Goal: Complete application form

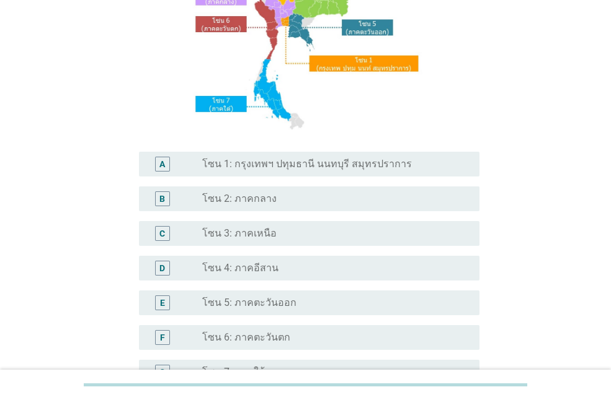
scroll to position [186, 0]
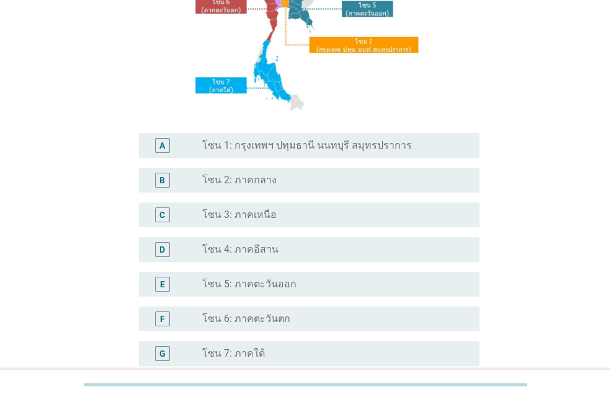
click at [248, 179] on label "โซน 2: ภาคกลาง" at bounding box center [239, 180] width 74 height 12
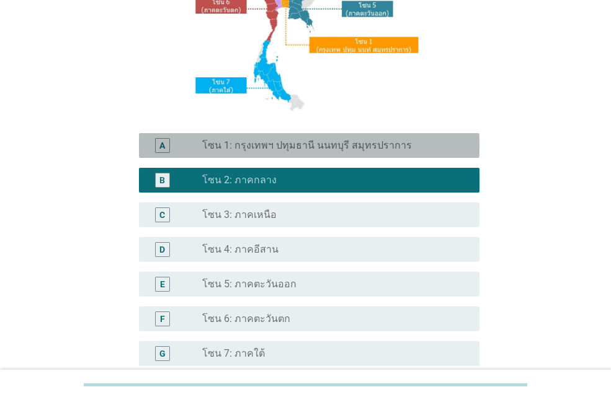
click at [278, 146] on label "โซน 1: กรุงเทพฯ ปทุมธานี นนทบุรี สมุทรปราการ" at bounding box center [307, 145] width 210 height 12
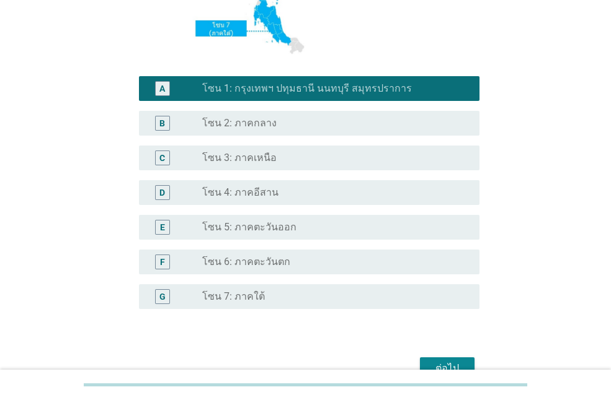
scroll to position [312, 0]
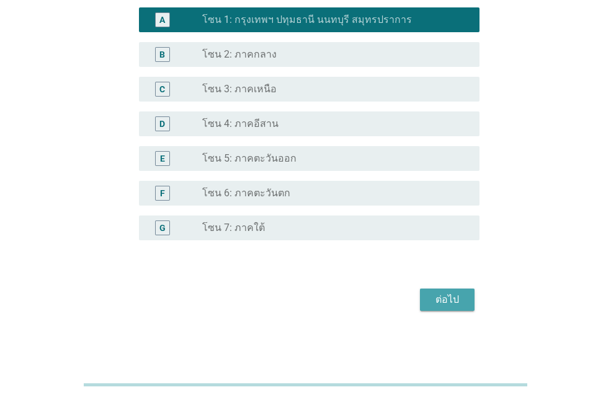
click at [431, 310] on button "ต่อไป" at bounding box center [447, 300] width 55 height 22
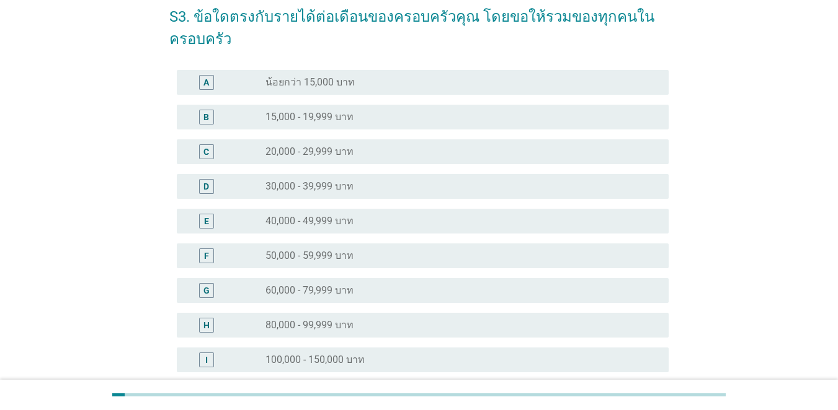
scroll to position [186, 0]
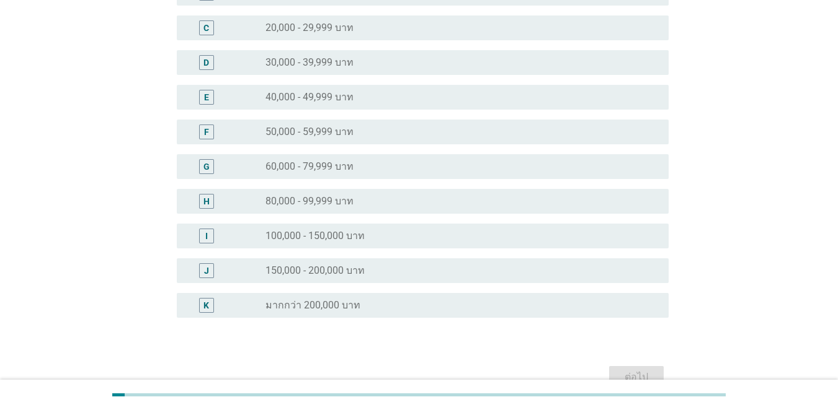
click at [198, 169] on div "G" at bounding box center [206, 166] width 39 height 15
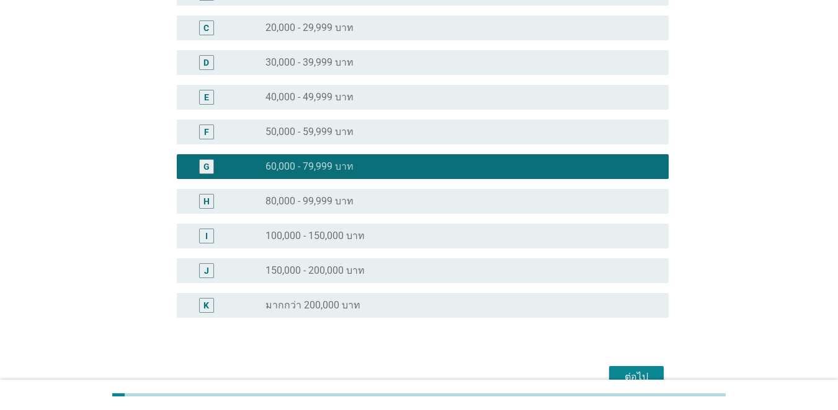
click at [610, 370] on div "ต่อไป" at bounding box center [636, 377] width 35 height 15
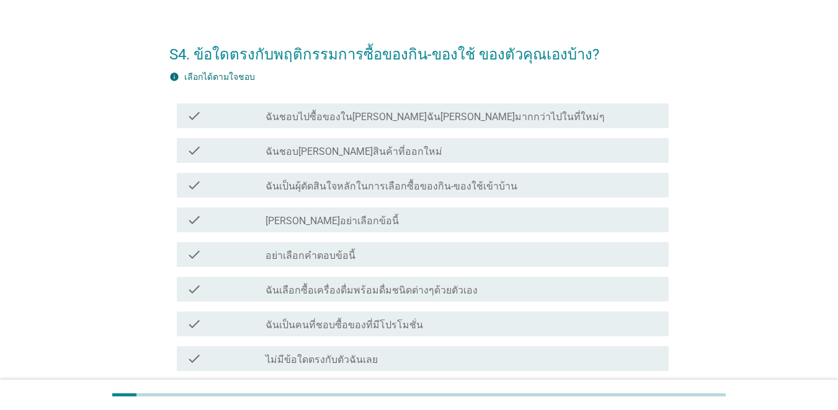
scroll to position [62, 0]
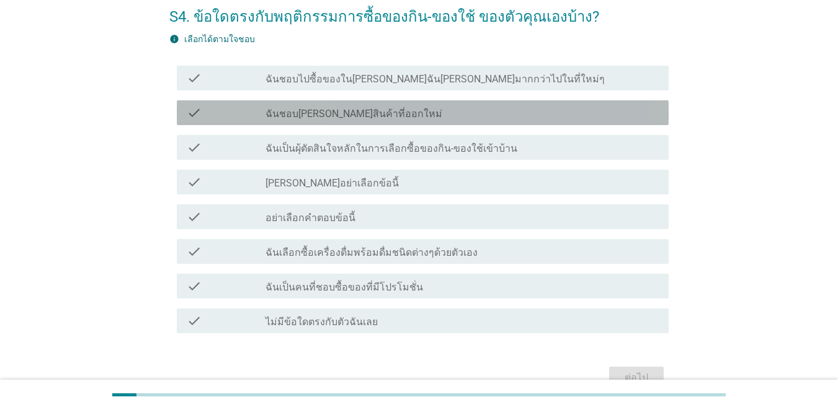
click at [206, 101] on div "check check_box_outline_blank ฉันชอบ[PERSON_NAME]สินค้าที่ออกใหม่" at bounding box center [423, 112] width 492 height 25
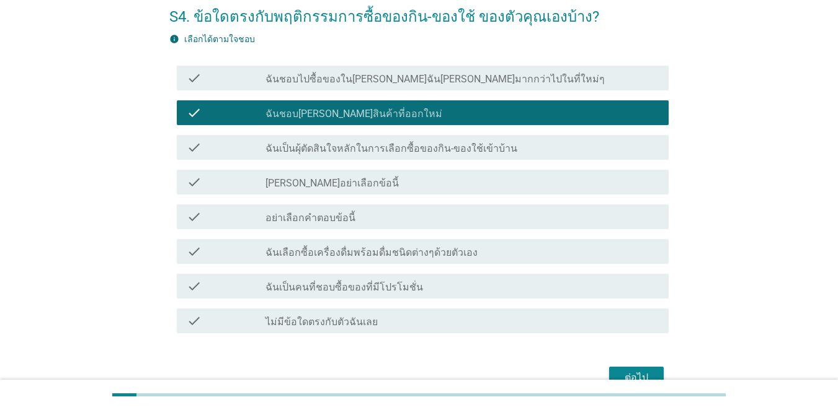
click at [218, 146] on div "check" at bounding box center [226, 147] width 79 height 15
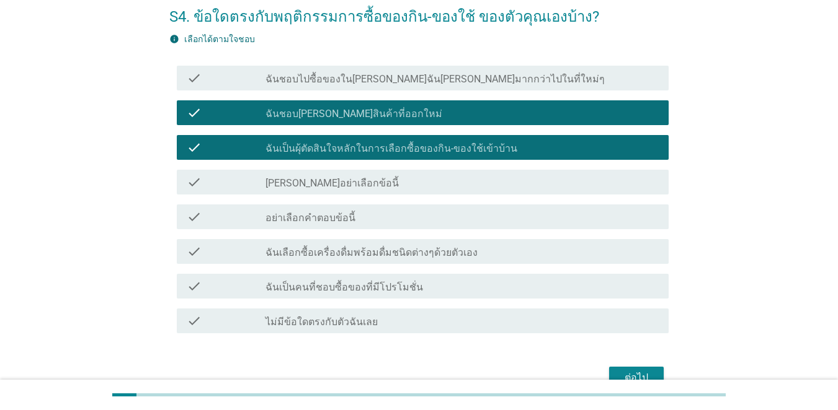
click at [231, 252] on div "check" at bounding box center [226, 251] width 79 height 15
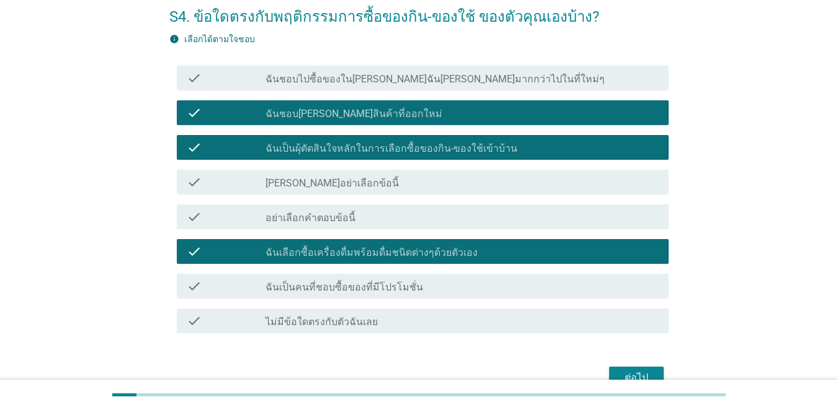
click at [238, 281] on div "check" at bounding box center [226, 286] width 79 height 15
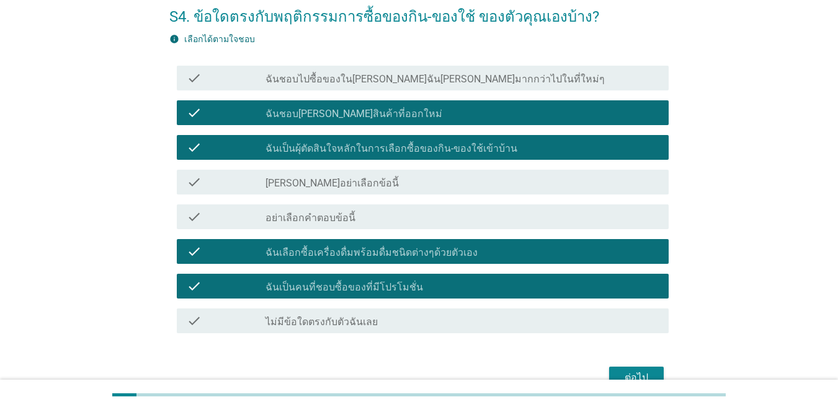
click at [610, 374] on div "ต่อไป" at bounding box center [636, 378] width 35 height 15
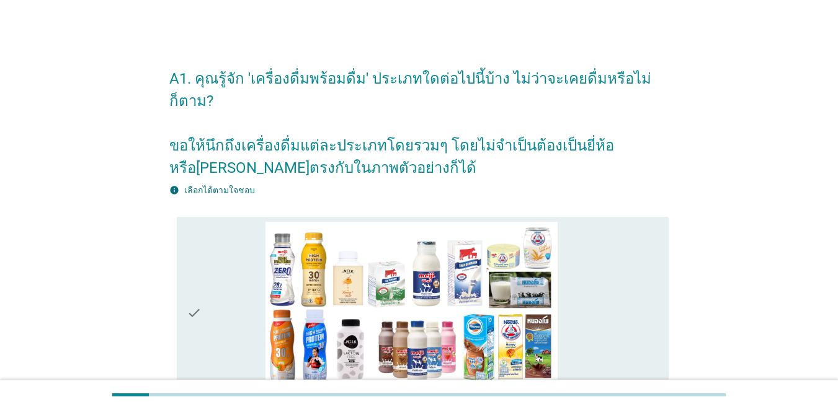
scroll to position [310, 0]
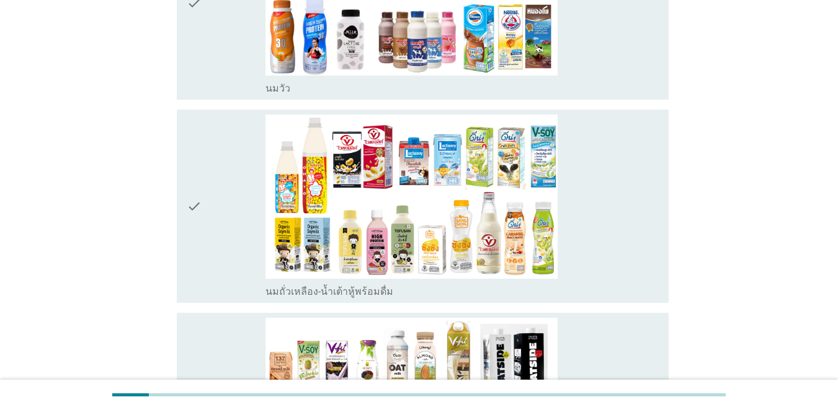
click at [195, 192] on icon "check" at bounding box center [194, 206] width 15 height 183
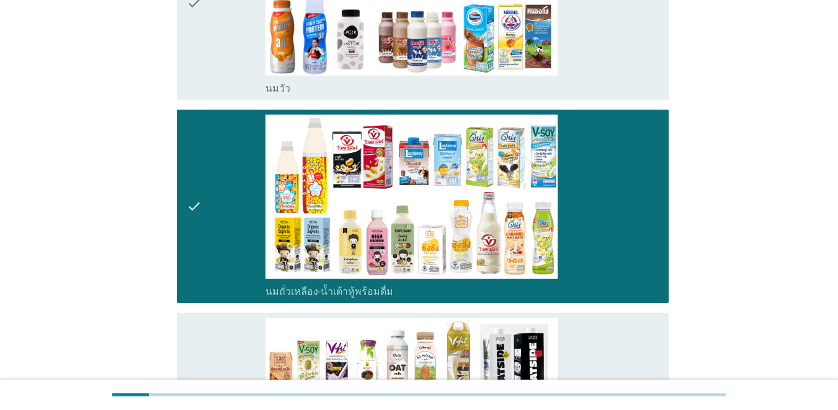
click at [193, 30] on icon "check" at bounding box center [194, 3] width 15 height 183
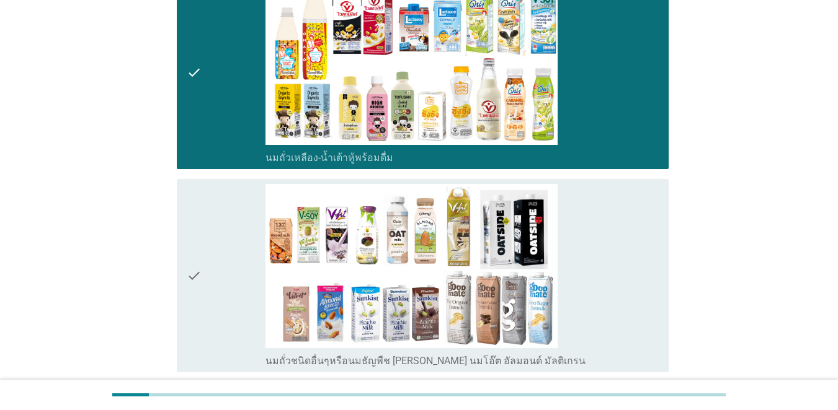
scroll to position [558, 0]
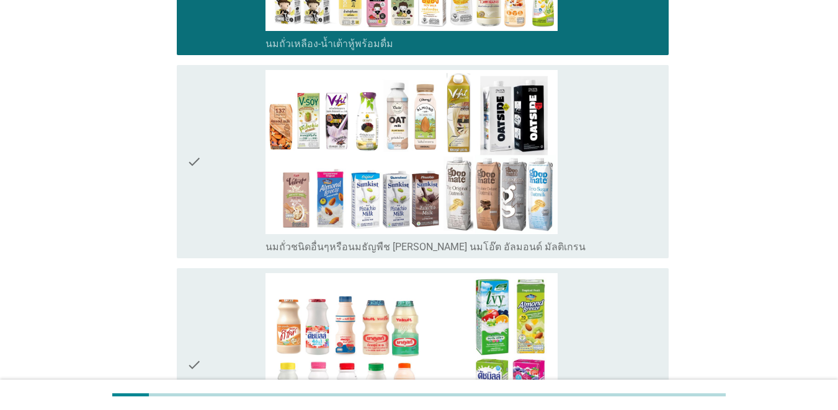
click at [220, 200] on div "check" at bounding box center [226, 161] width 79 height 183
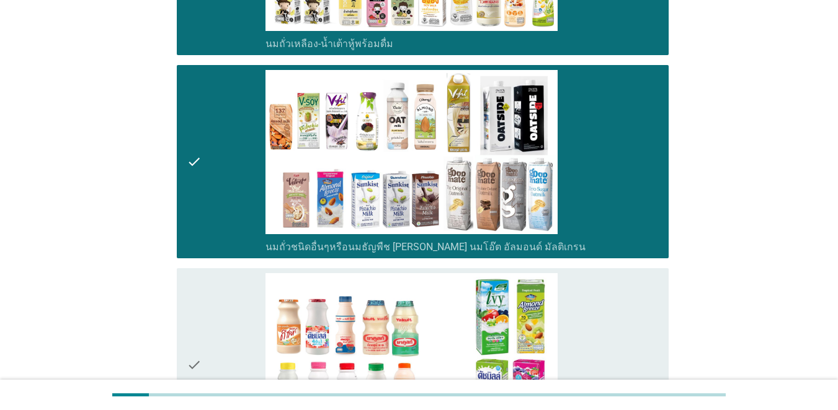
click at [231, 291] on div "check" at bounding box center [226, 364] width 79 height 183
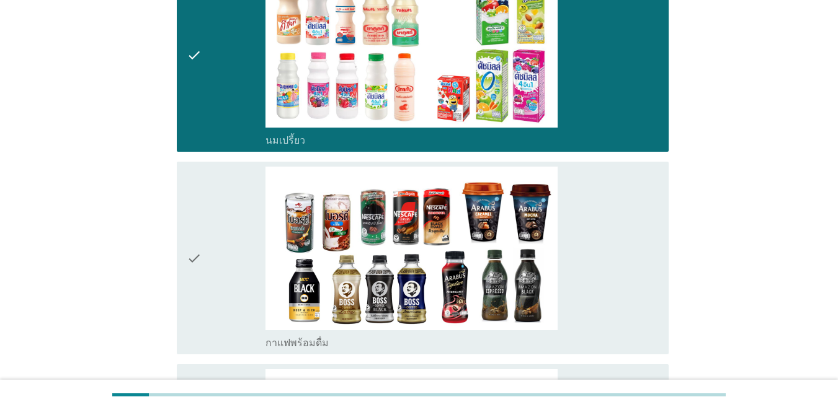
click at [238, 254] on div "check" at bounding box center [226, 258] width 79 height 183
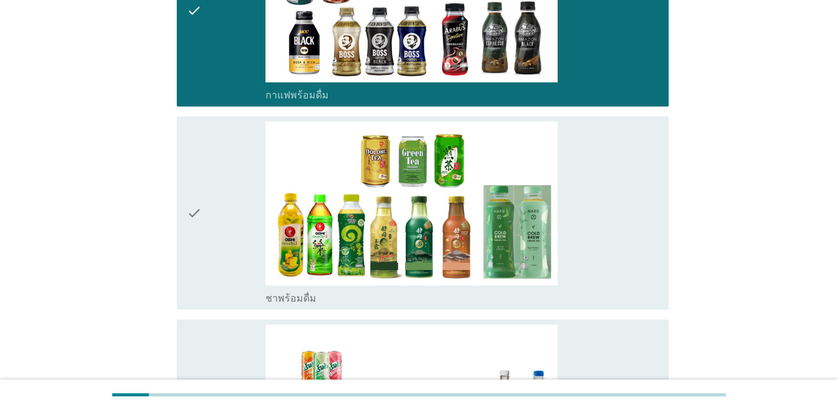
click at [238, 254] on div "check" at bounding box center [226, 213] width 79 height 183
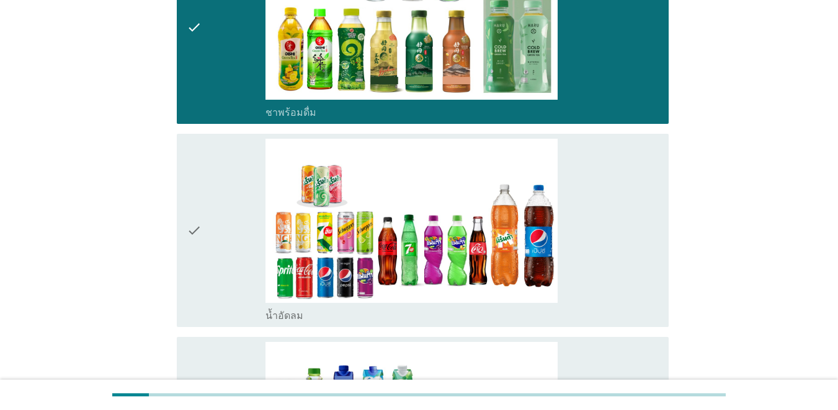
click at [228, 290] on div "check" at bounding box center [226, 230] width 79 height 183
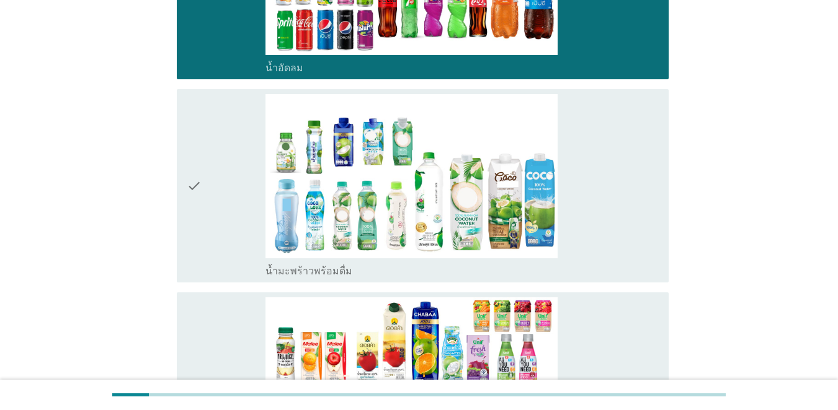
click at [228, 298] on div "check" at bounding box center [226, 389] width 79 height 183
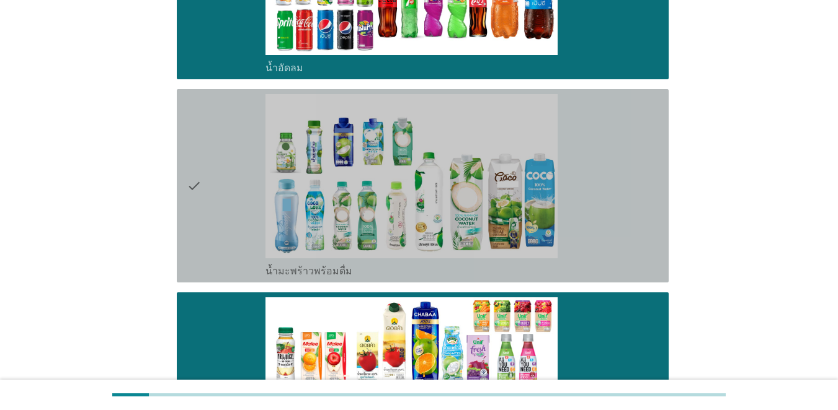
drag, startPoint x: 249, startPoint y: 168, endPoint x: 245, endPoint y: 176, distance: 8.6
click at [249, 168] on div "check" at bounding box center [226, 185] width 79 height 183
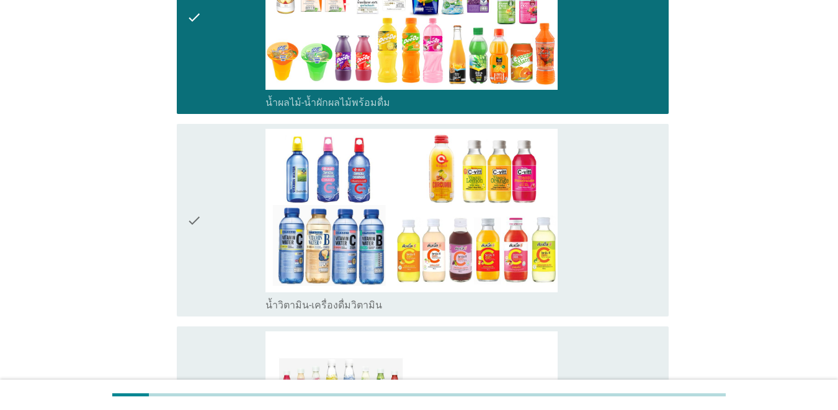
click at [243, 180] on div "check" at bounding box center [226, 220] width 79 height 183
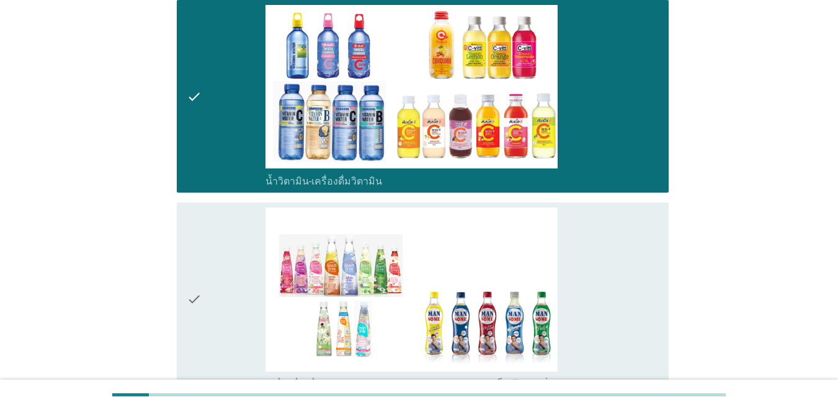
click at [228, 228] on div "check" at bounding box center [226, 299] width 79 height 183
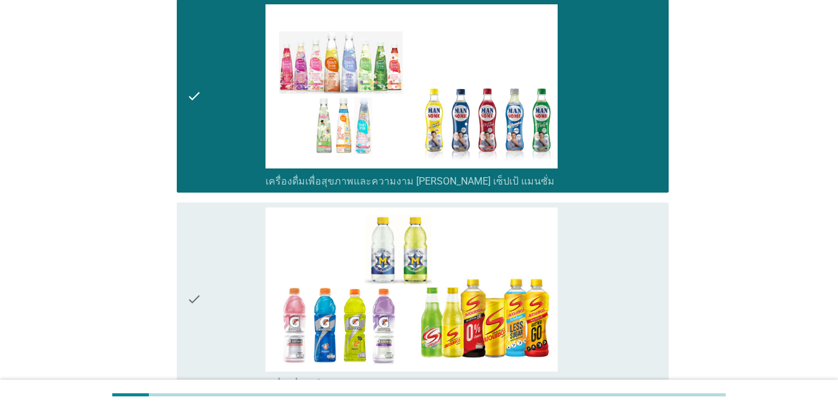
scroll to position [2356, 0]
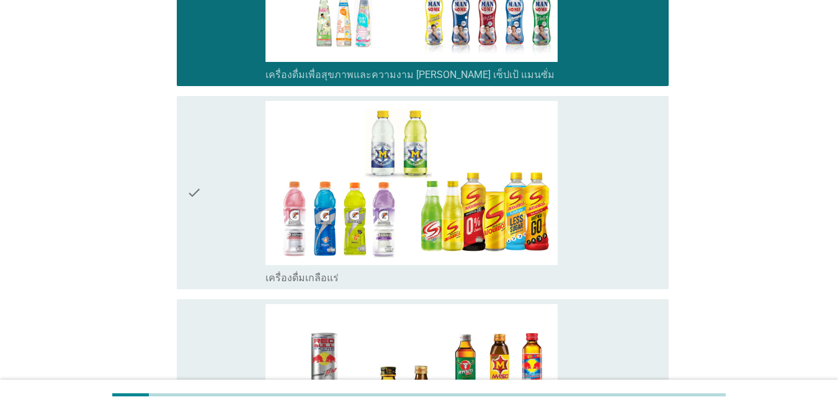
click at [237, 228] on div "check" at bounding box center [226, 192] width 79 height 183
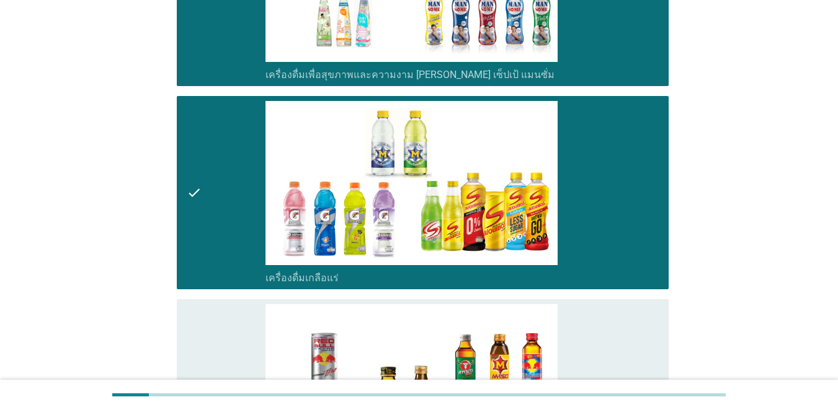
click at [245, 307] on div "check" at bounding box center [226, 395] width 79 height 183
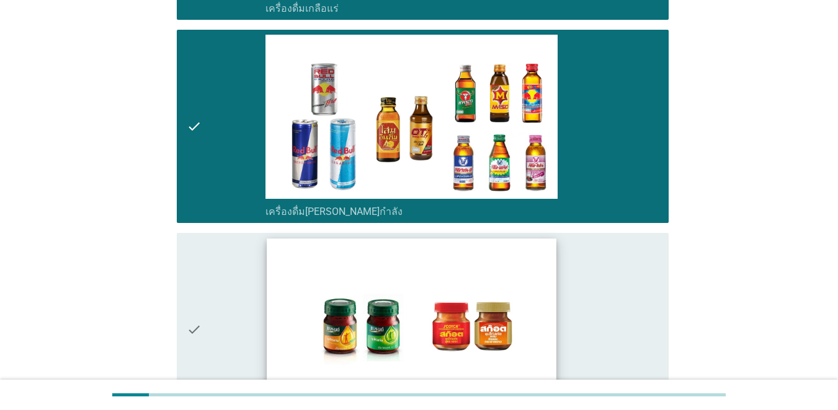
scroll to position [2728, 0]
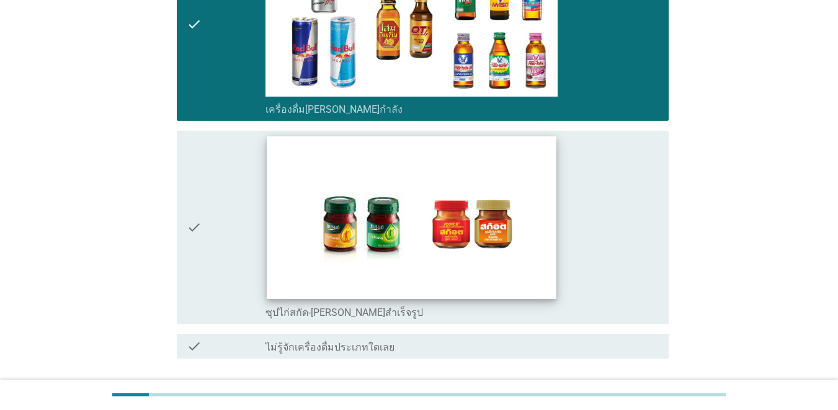
click at [343, 223] on img at bounding box center [411, 217] width 289 height 162
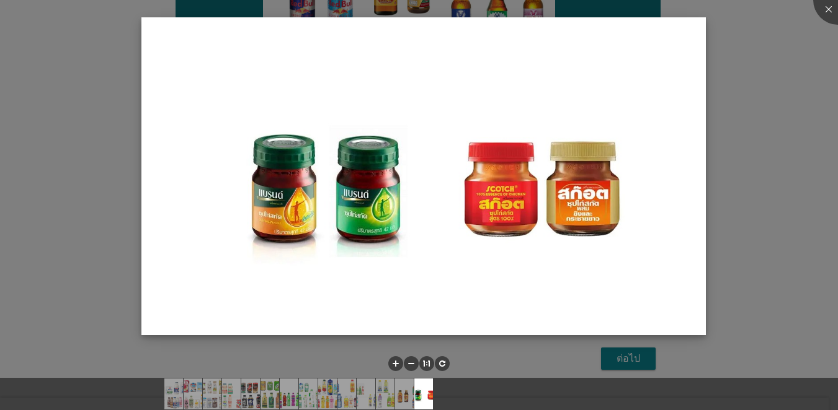
scroll to position [2790, 0]
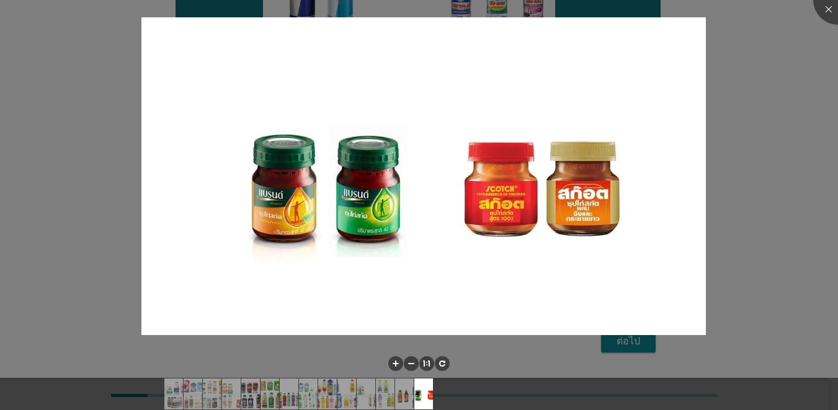
click at [610, 131] on img at bounding box center [423, 175] width 564 height 317
click at [610, 5] on div at bounding box center [838, 0] width 50 height 50
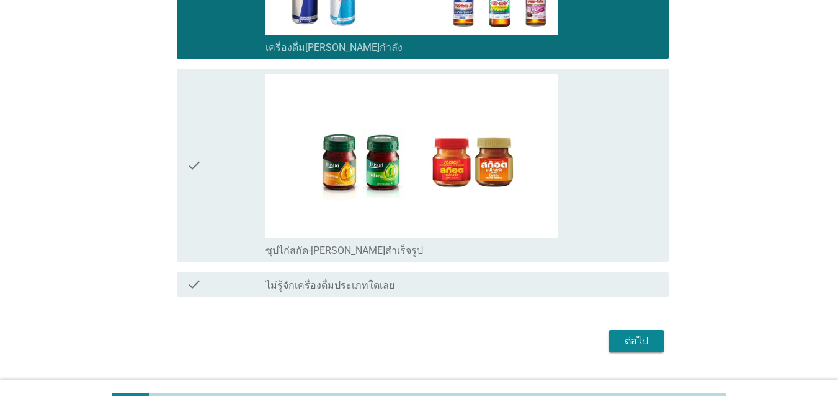
click at [233, 178] on div "check" at bounding box center [226, 165] width 79 height 183
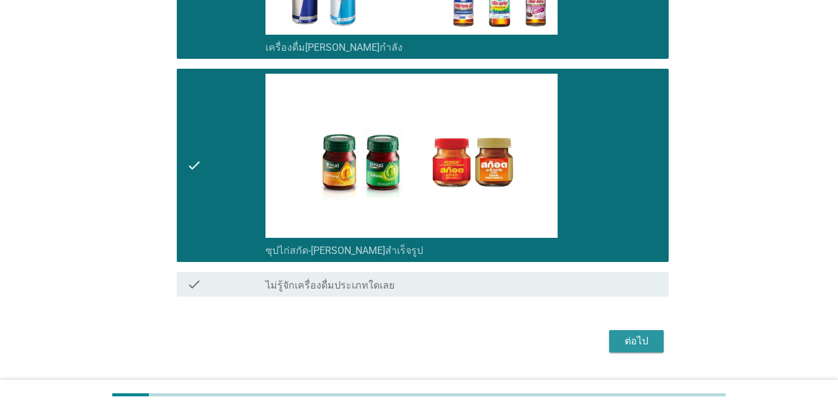
click at [610, 330] on button "ต่อไป" at bounding box center [636, 341] width 55 height 22
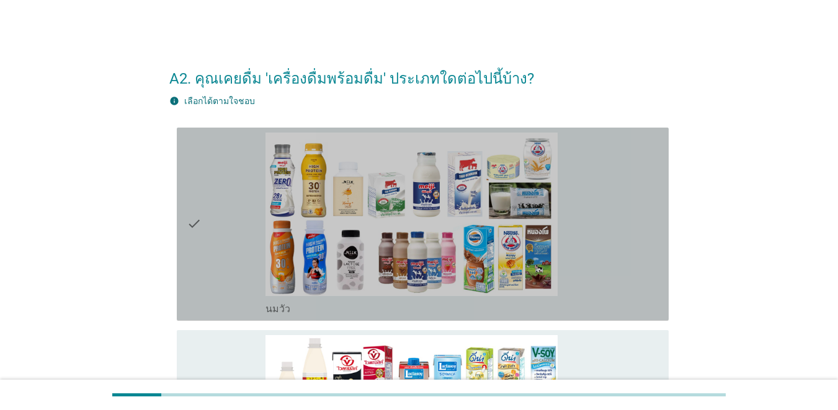
click at [240, 194] on div "check" at bounding box center [226, 224] width 79 height 183
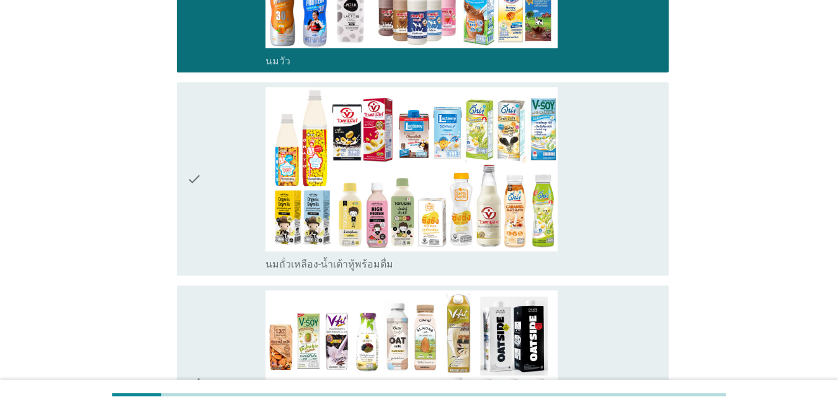
click at [236, 190] on div "check" at bounding box center [226, 178] width 79 height 183
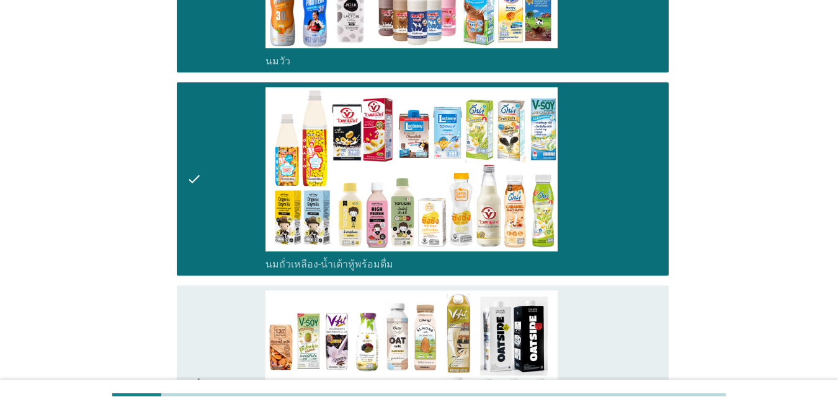
click at [252, 301] on div "check" at bounding box center [226, 382] width 79 height 183
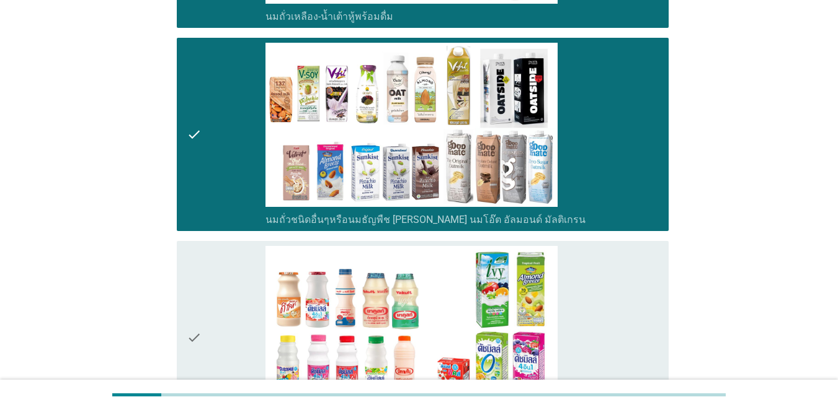
click at [243, 262] on div "check" at bounding box center [226, 337] width 79 height 183
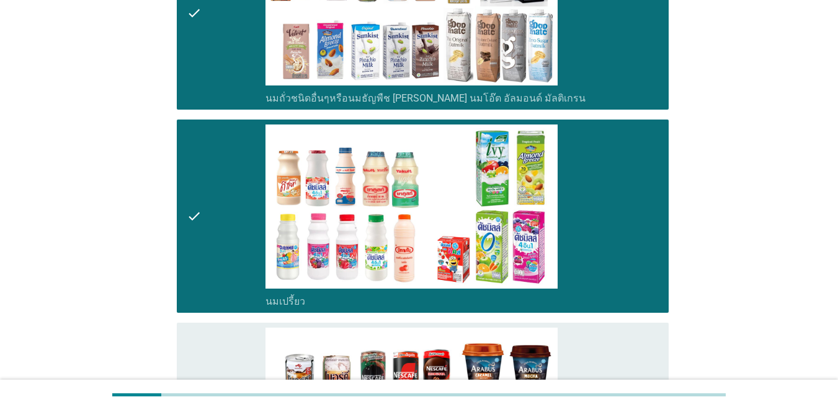
scroll to position [806, 0]
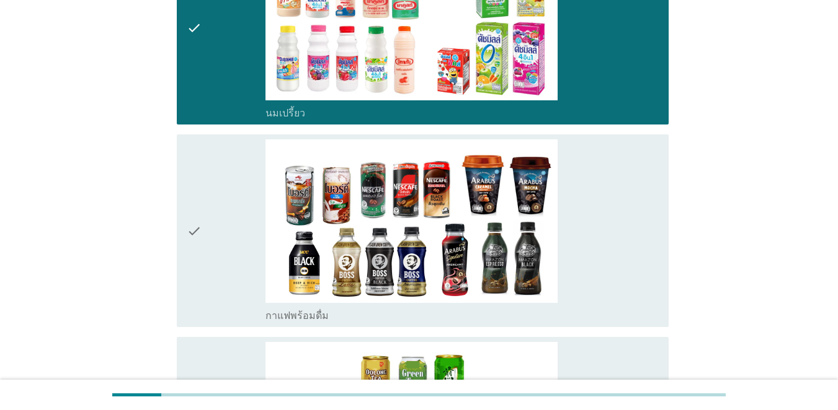
click at [236, 261] on div "check" at bounding box center [226, 230] width 79 height 183
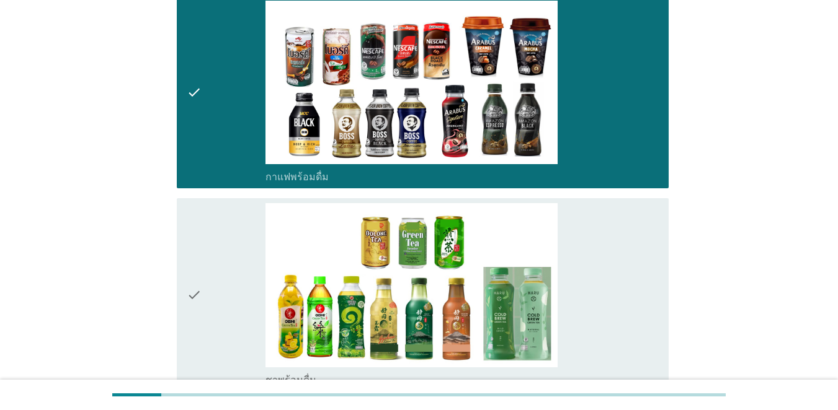
scroll to position [1054, 0]
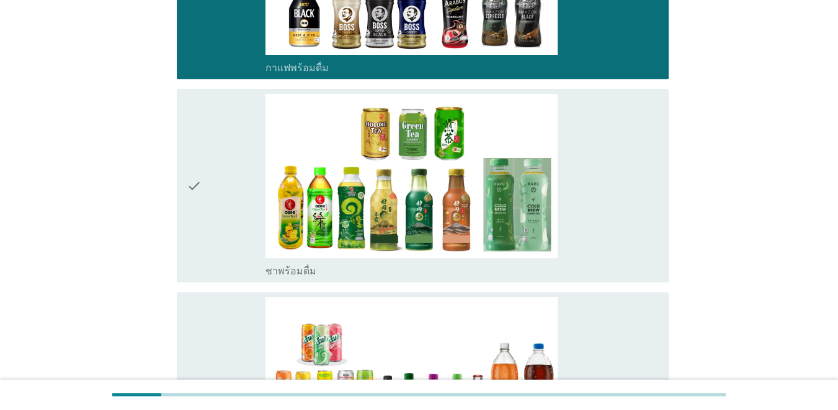
click at [235, 218] on div "check" at bounding box center [226, 185] width 79 height 183
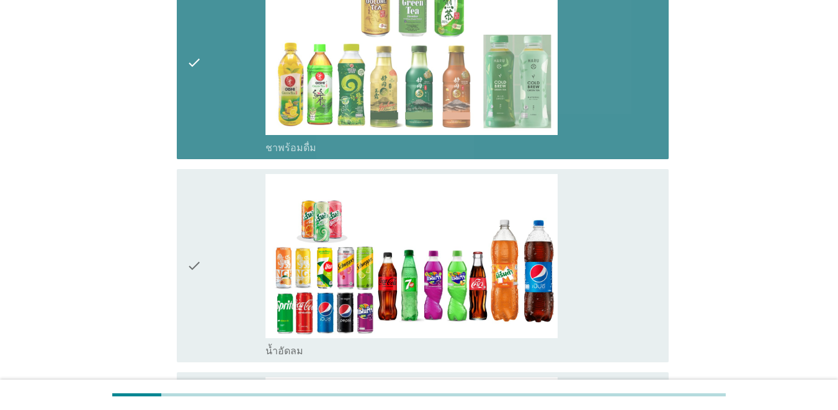
scroll to position [1364, 0]
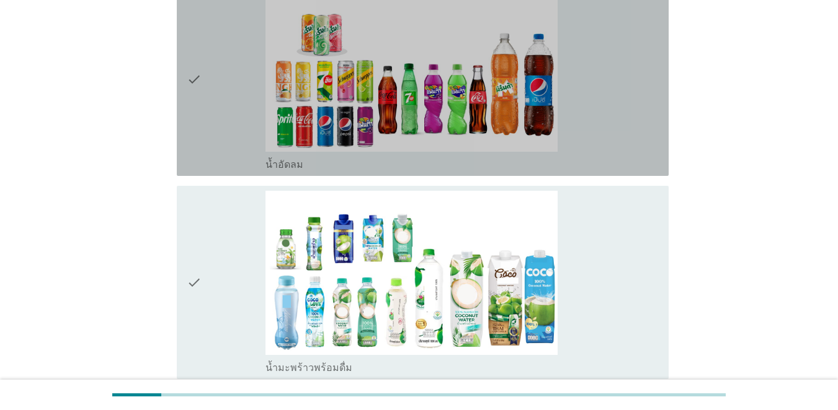
click at [210, 89] on div "check" at bounding box center [226, 79] width 79 height 183
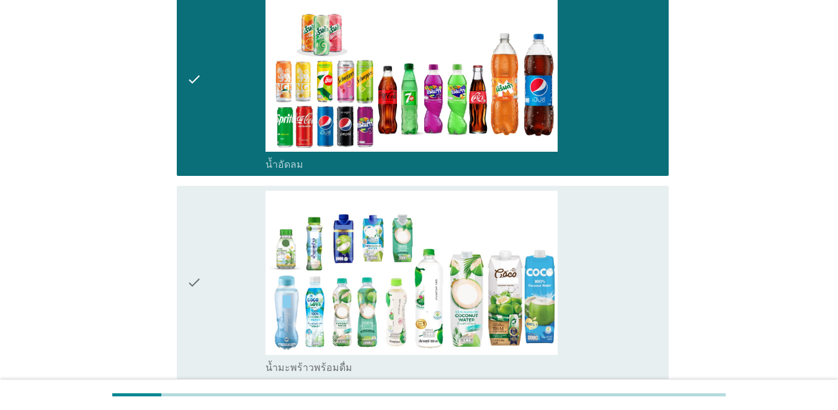
click at [223, 231] on div "check" at bounding box center [226, 282] width 79 height 183
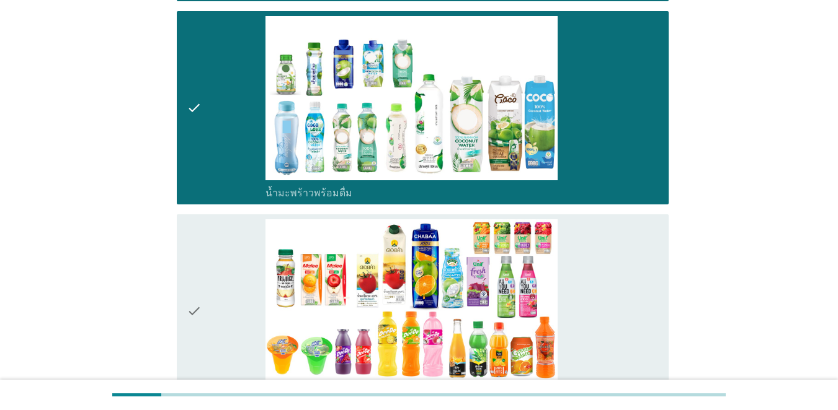
scroll to position [1674, 0]
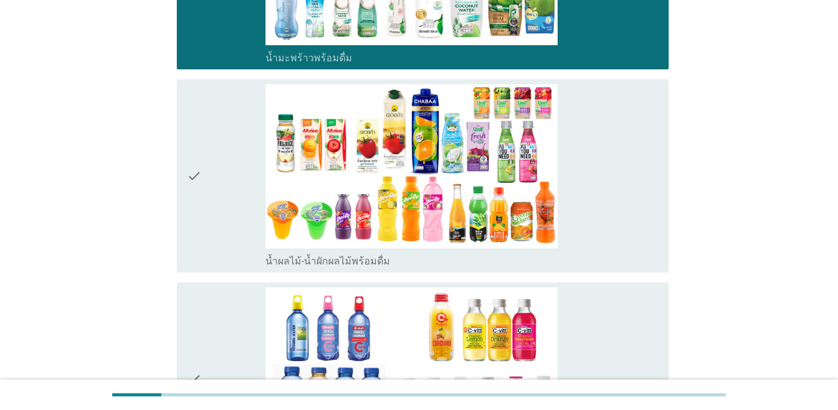
click at [223, 232] on div "check" at bounding box center [226, 175] width 79 height 183
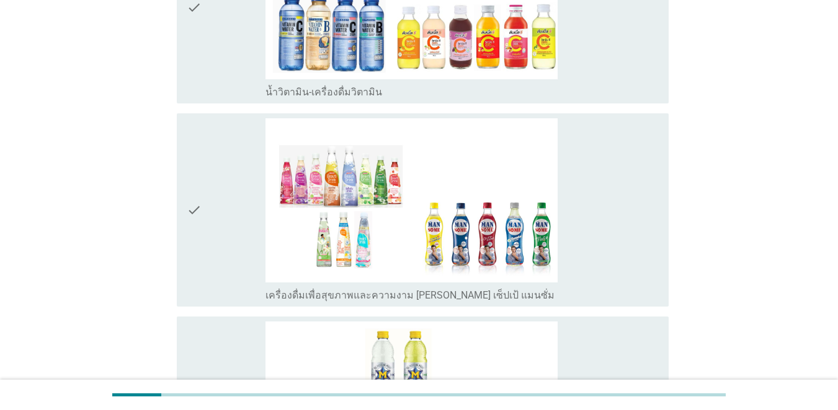
click at [218, 242] on div "check" at bounding box center [226, 209] width 79 height 183
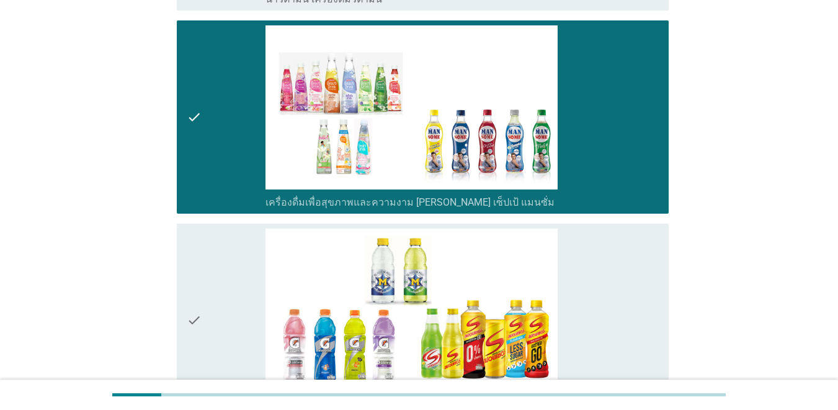
scroll to position [2232, 0]
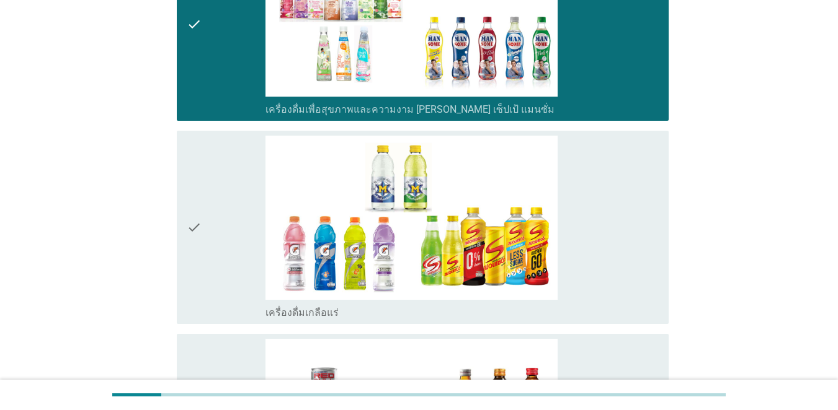
drag, startPoint x: 221, startPoint y: 241, endPoint x: 219, endPoint y: 197, distance: 44.1
click at [221, 240] on div "check" at bounding box center [226, 227] width 79 height 183
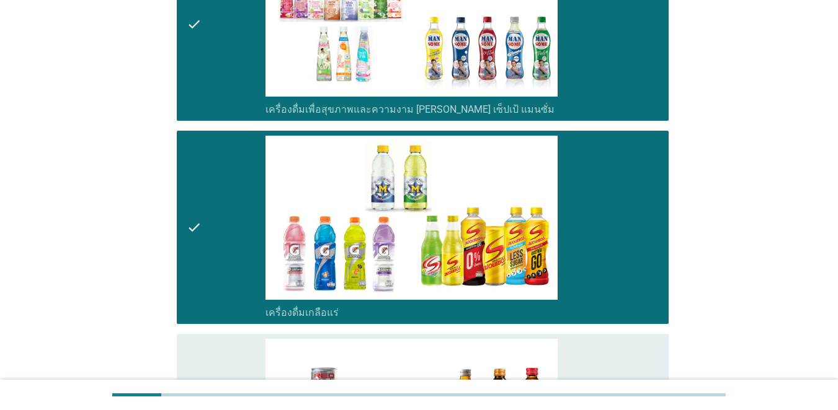
click at [225, 118] on div "check check_box_outline_blank เครื่องดื่มเพื่อสุขภาพและความงาม [PERSON_NAME] เซ…" at bounding box center [423, 23] width 492 height 193
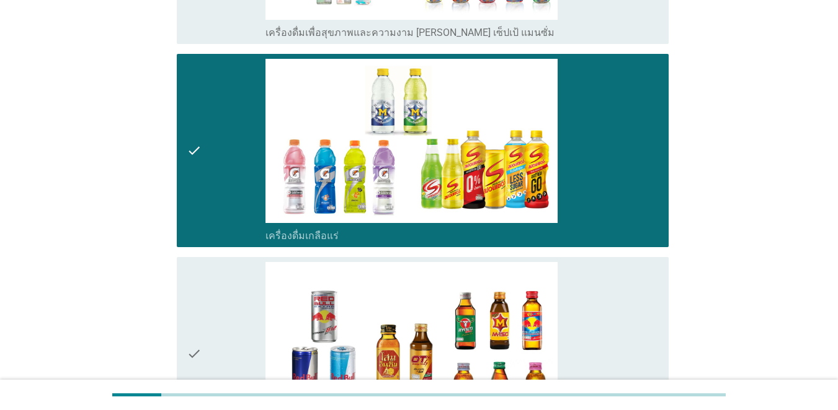
scroll to position [2418, 0]
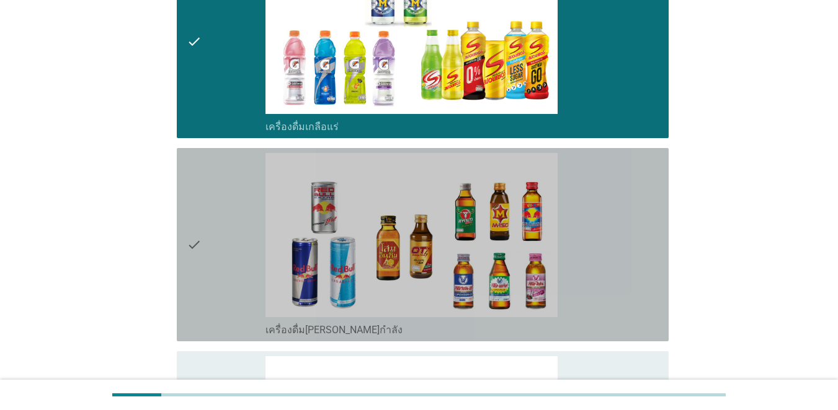
click at [221, 218] on div "check" at bounding box center [226, 244] width 79 height 183
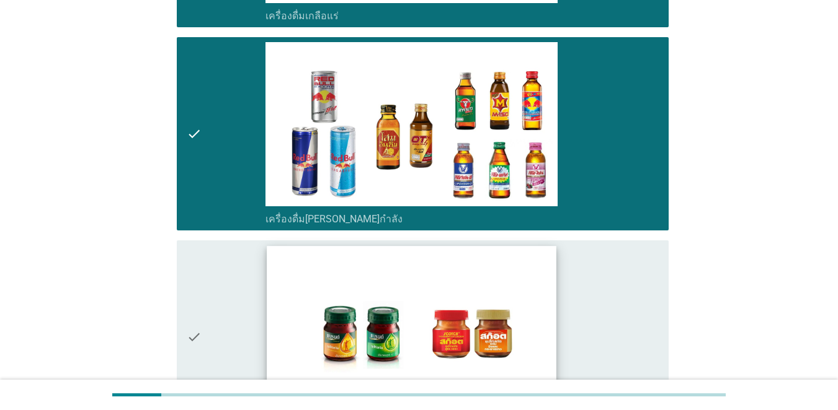
scroll to position [2666, 0]
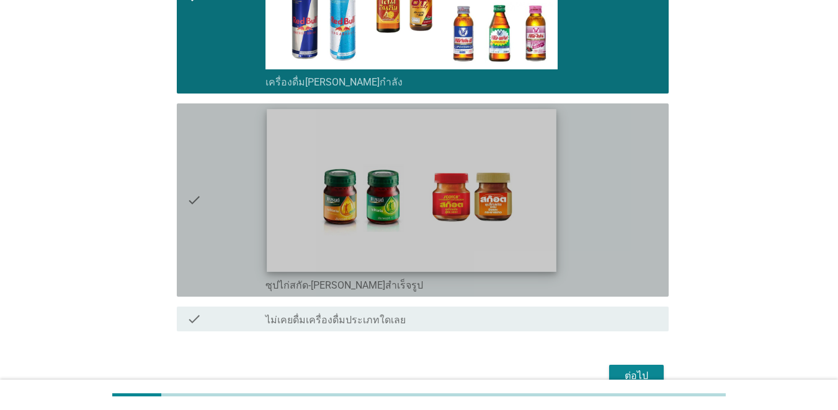
click at [322, 174] on img at bounding box center [411, 190] width 289 height 162
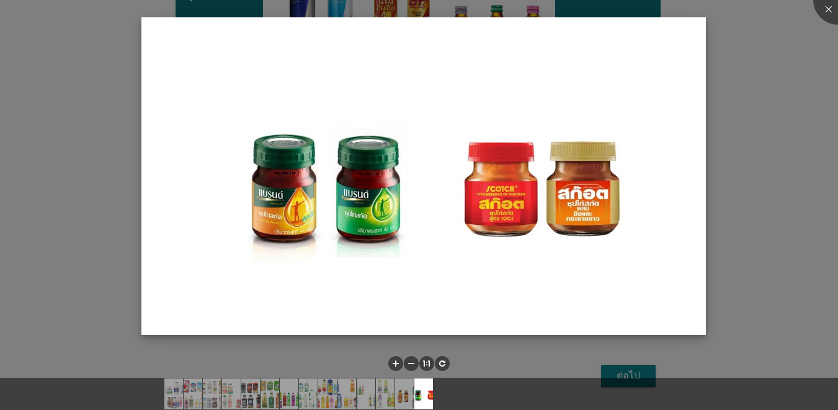
drag, startPoint x: 566, startPoint y: 238, endPoint x: 572, endPoint y: 224, distance: 14.7
click at [567, 237] on img at bounding box center [423, 175] width 564 height 317
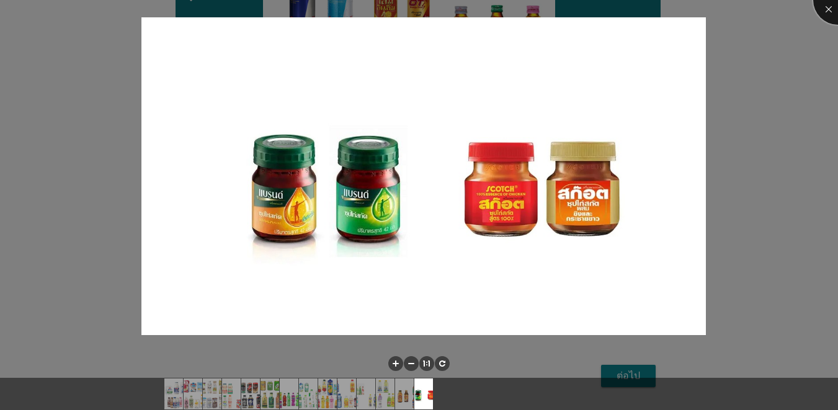
click at [610, 17] on div at bounding box center [838, 0] width 50 height 50
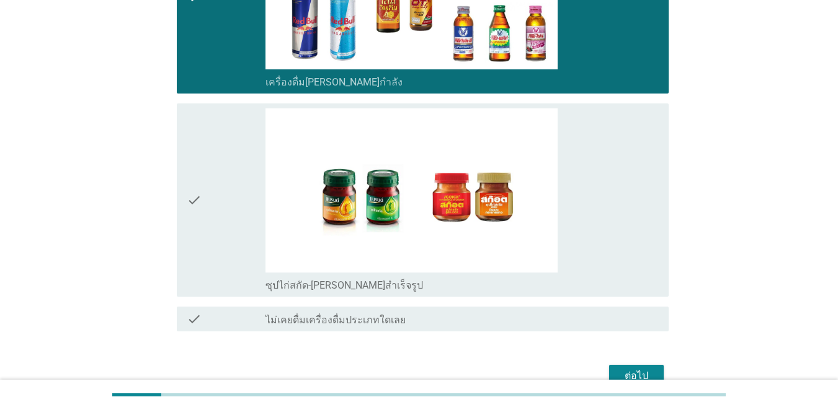
click at [214, 192] on div "check" at bounding box center [226, 199] width 79 height 183
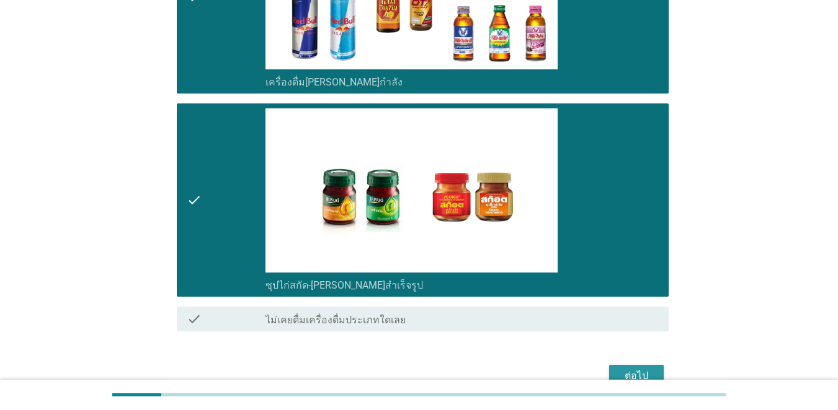
click at [610, 376] on button "ต่อไป" at bounding box center [636, 376] width 55 height 22
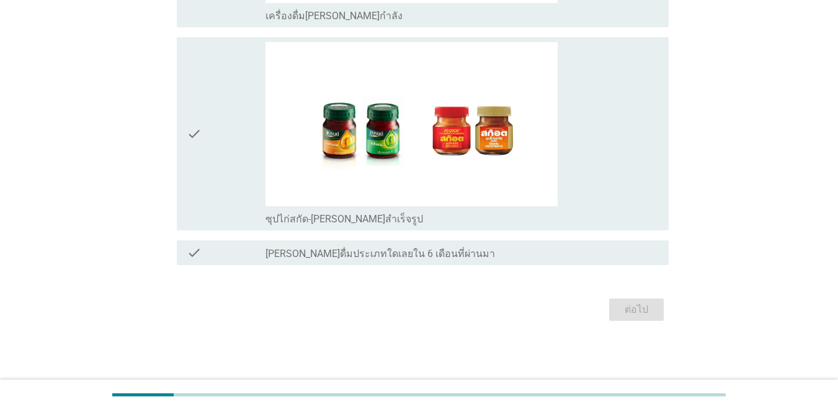
scroll to position [0, 0]
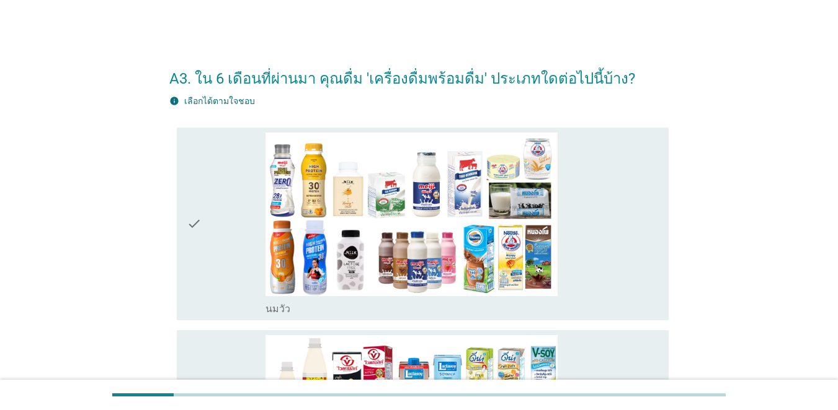
click at [230, 208] on div "check" at bounding box center [226, 224] width 79 height 183
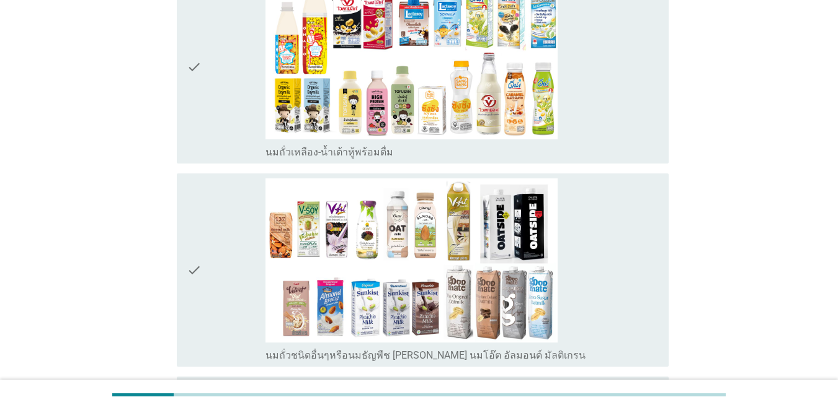
scroll to position [372, 0]
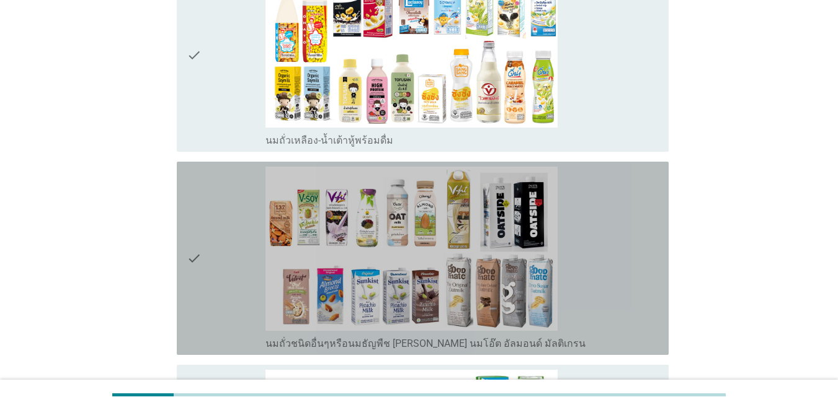
click at [229, 208] on div "check" at bounding box center [226, 258] width 79 height 183
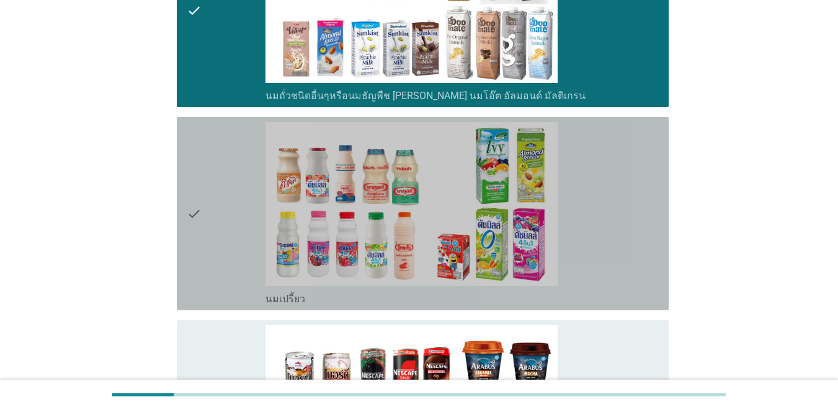
click at [229, 208] on div "check" at bounding box center [226, 213] width 79 height 183
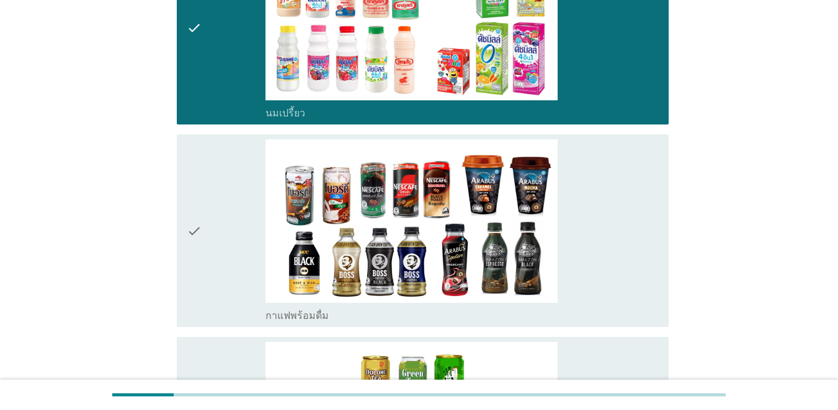
click at [229, 208] on div "check" at bounding box center [226, 230] width 79 height 183
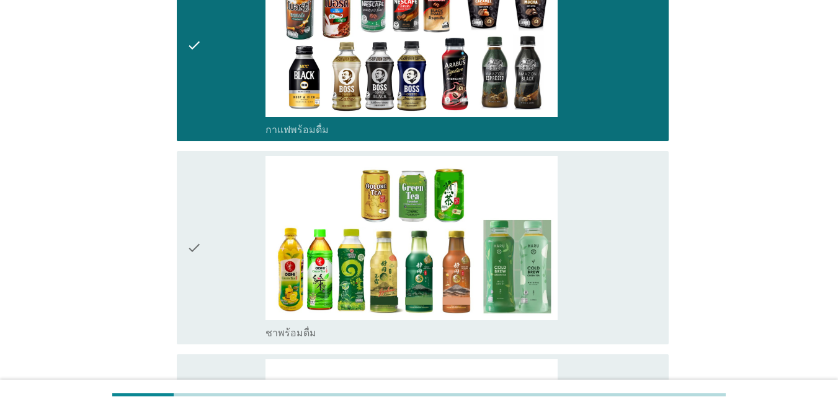
click at [229, 208] on div "check" at bounding box center [226, 247] width 79 height 183
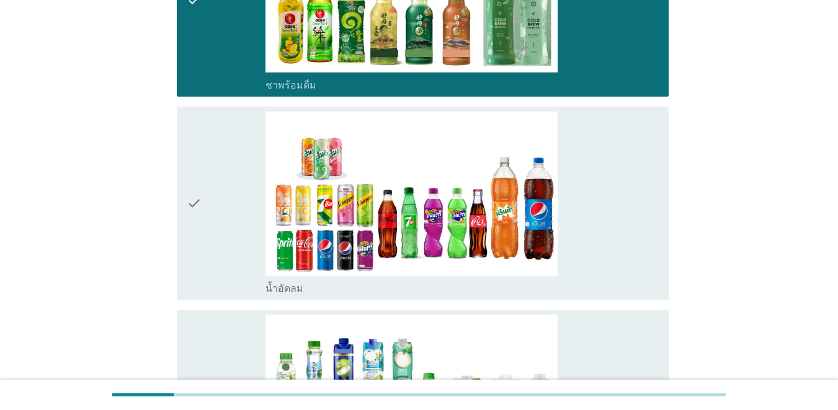
click at [230, 209] on div "check" at bounding box center [226, 203] width 79 height 183
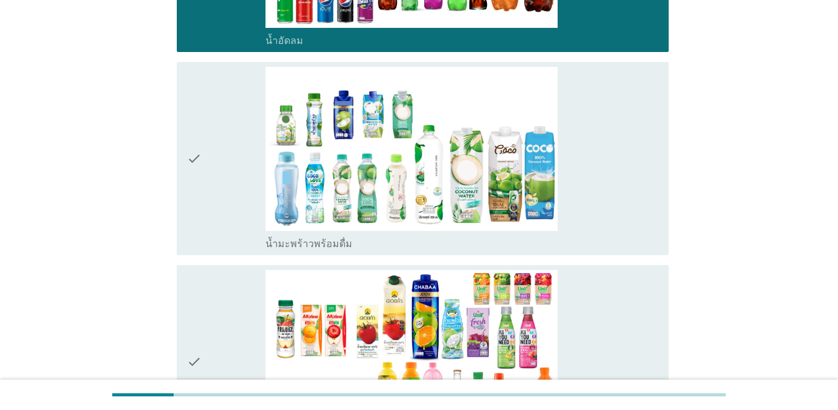
click at [230, 211] on div "check" at bounding box center [226, 158] width 79 height 183
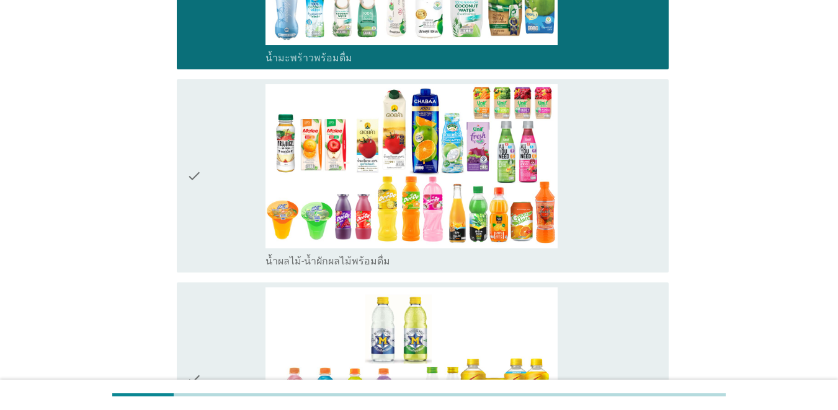
click at [222, 232] on div "check" at bounding box center [226, 175] width 79 height 183
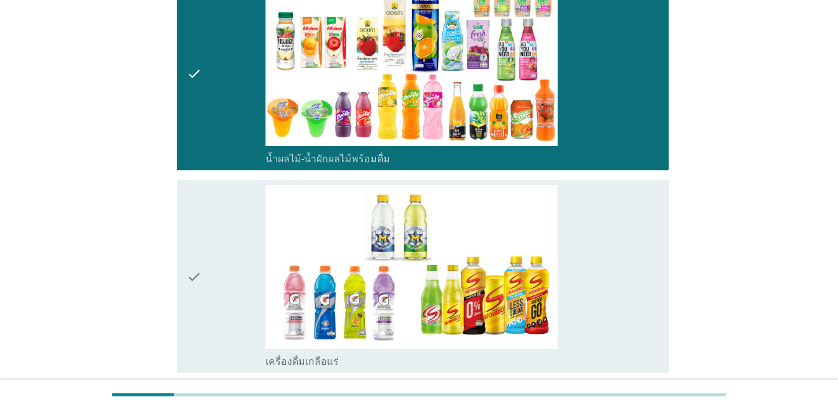
scroll to position [1860, 0]
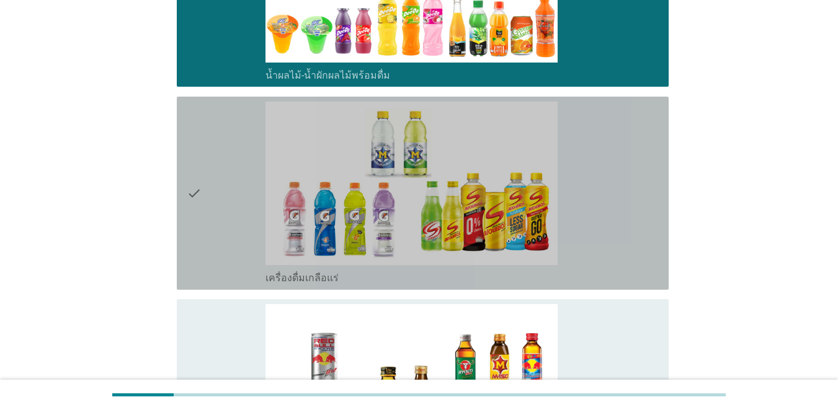
click at [222, 232] on div "check" at bounding box center [226, 193] width 79 height 183
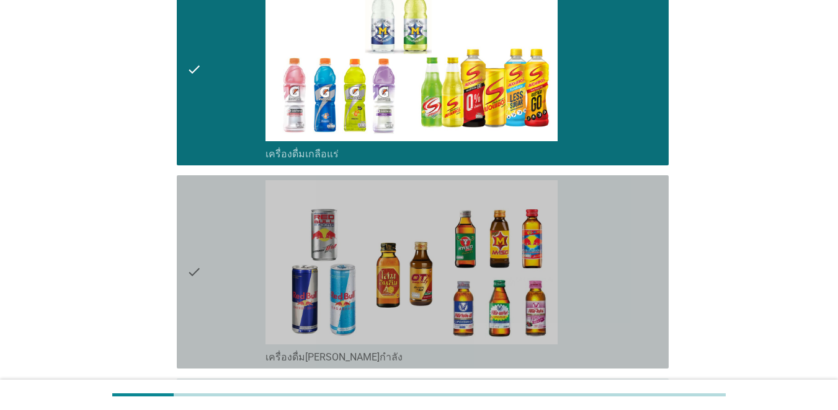
click at [217, 247] on div "check" at bounding box center [226, 271] width 79 height 183
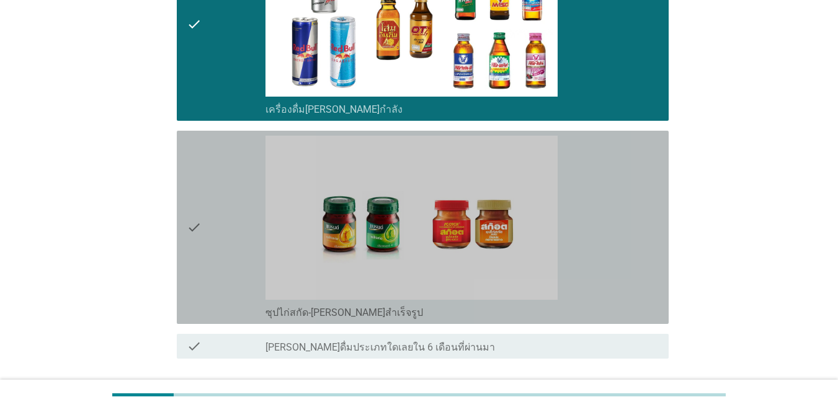
click at [217, 247] on div "check" at bounding box center [226, 227] width 79 height 183
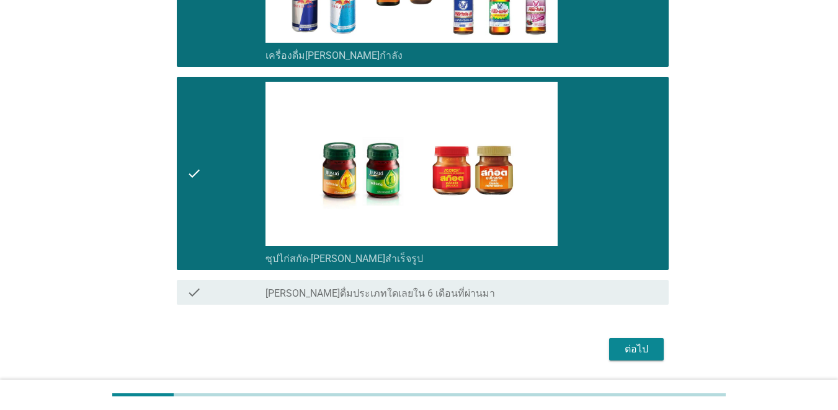
scroll to position [2325, 0]
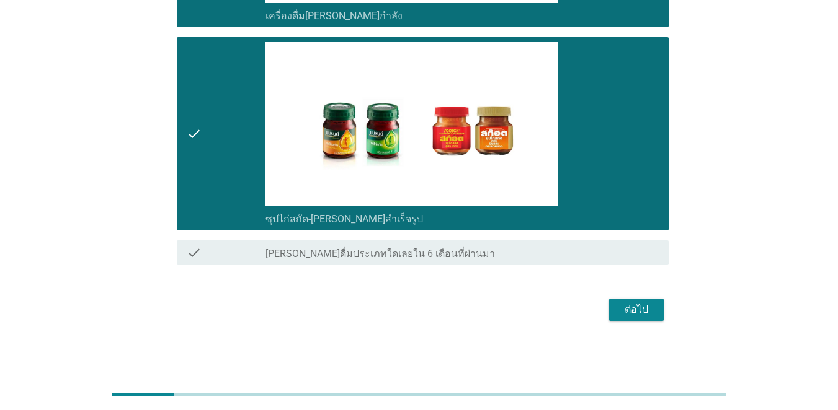
click at [610, 306] on div "ต่อไป" at bounding box center [636, 310] width 35 height 15
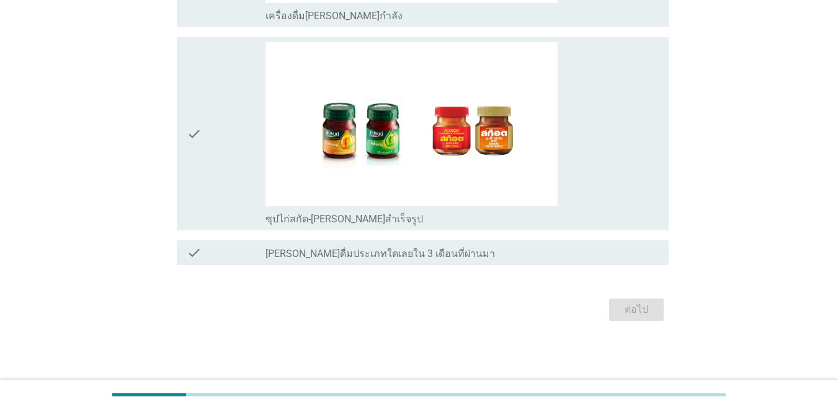
scroll to position [0, 0]
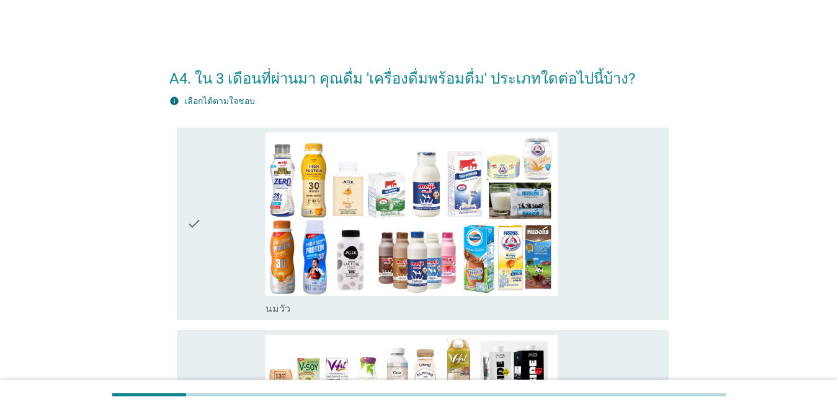
click at [199, 225] on icon "check" at bounding box center [194, 224] width 15 height 183
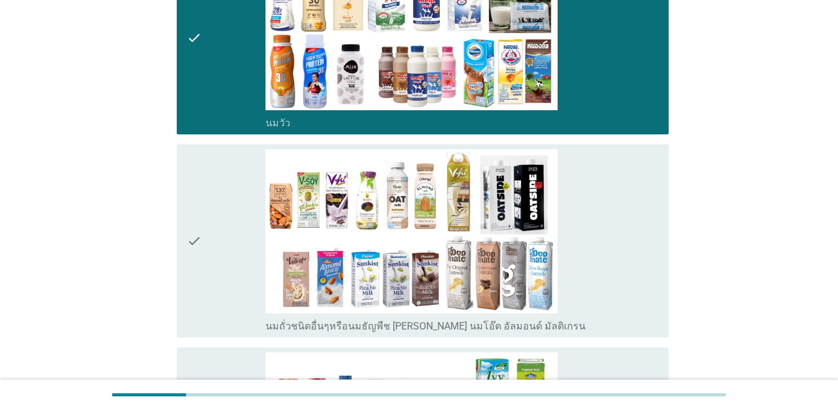
click at [199, 225] on icon "check" at bounding box center [194, 240] width 15 height 183
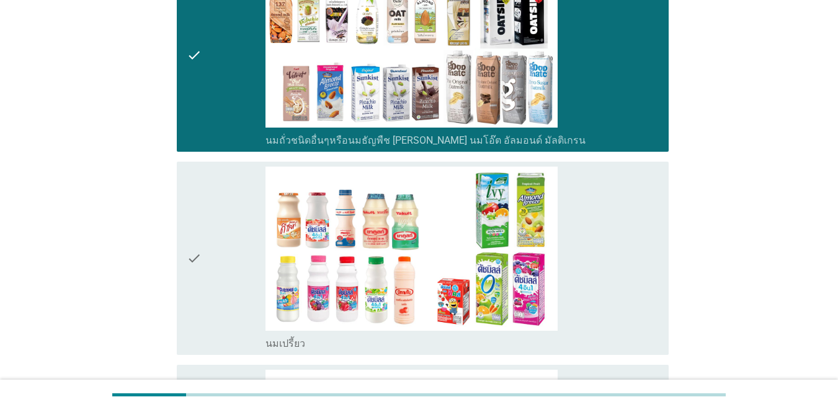
click at [199, 225] on icon "check" at bounding box center [194, 258] width 15 height 183
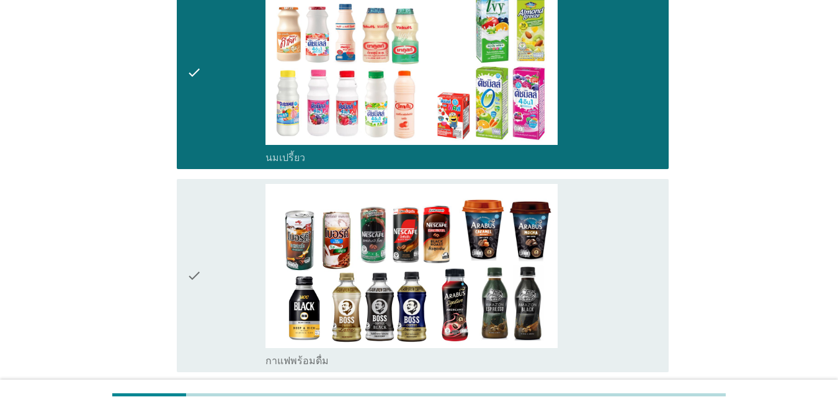
click at [199, 228] on icon "check" at bounding box center [194, 275] width 15 height 183
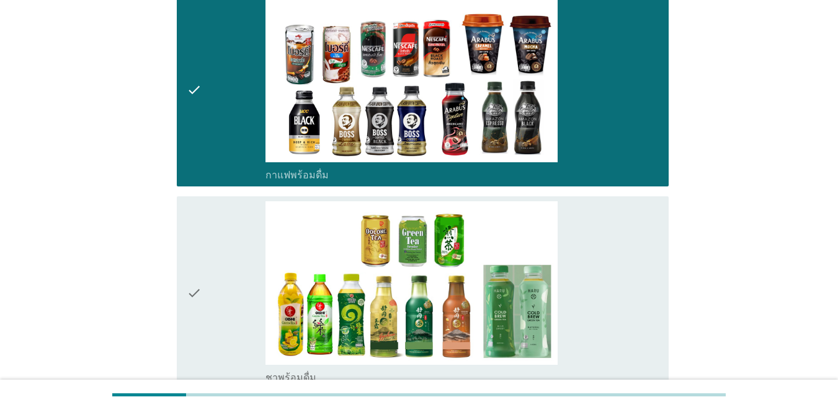
click at [200, 234] on icon "check" at bounding box center [194, 292] width 15 height 183
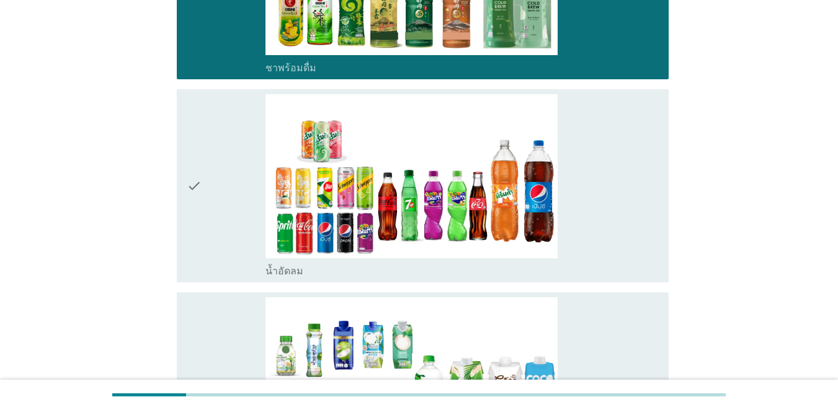
click at [200, 235] on icon "check" at bounding box center [194, 185] width 15 height 183
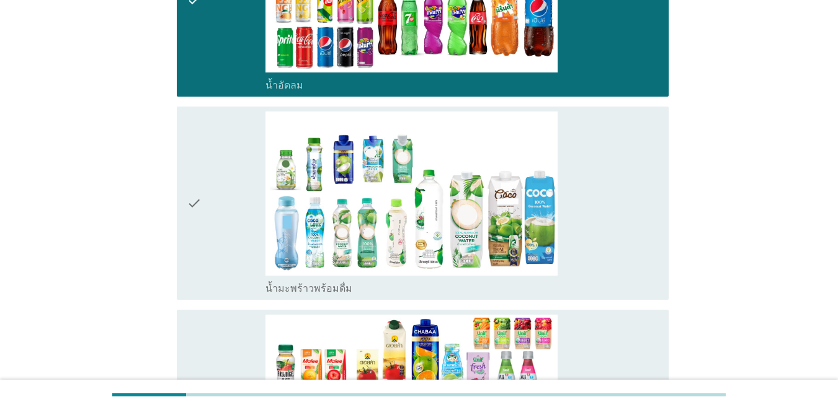
click at [200, 235] on icon "check" at bounding box center [194, 203] width 15 height 183
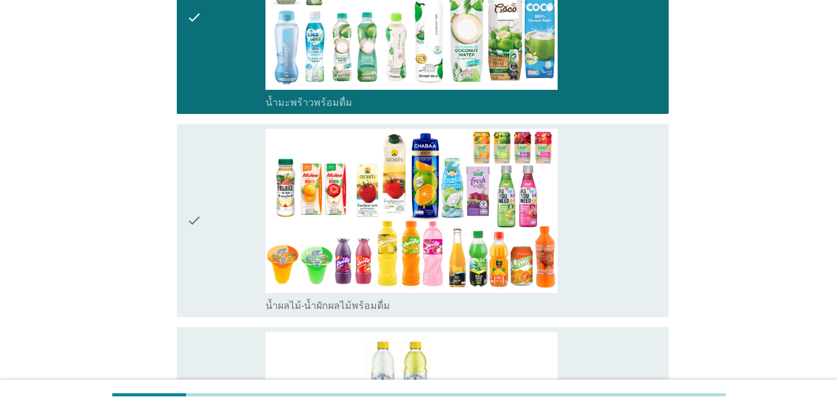
click at [201, 237] on icon "check" at bounding box center [194, 220] width 15 height 183
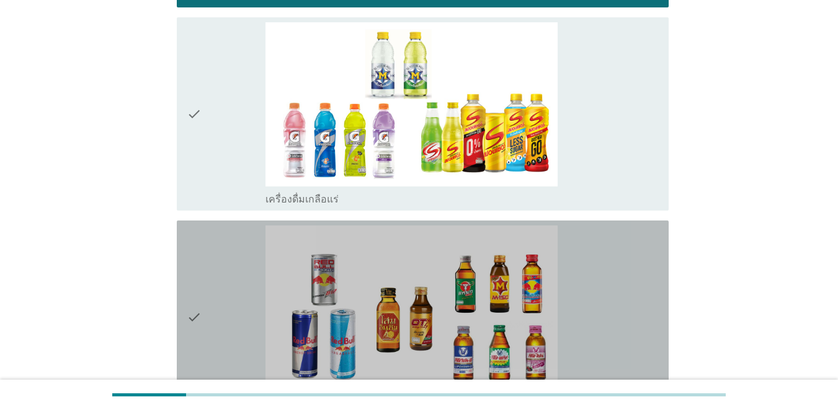
click at [201, 237] on icon "check" at bounding box center [194, 317] width 15 height 183
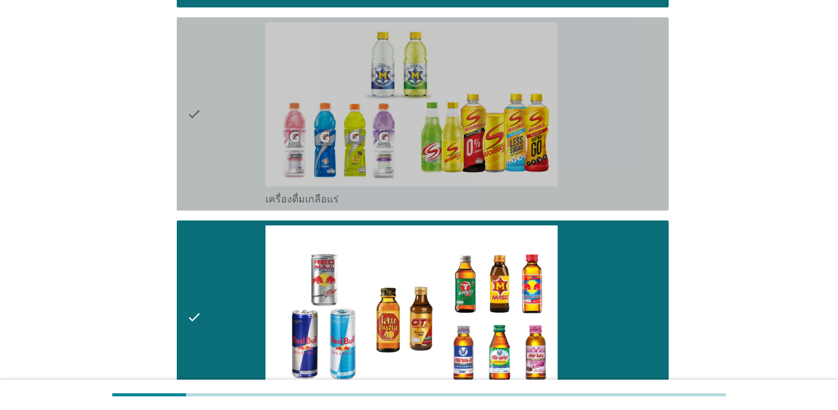
click at [203, 148] on div "check" at bounding box center [226, 113] width 79 height 183
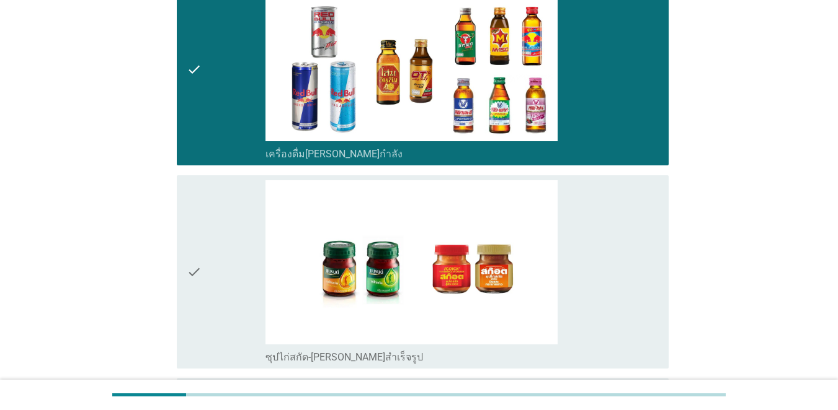
click at [218, 255] on div "check" at bounding box center [226, 271] width 79 height 183
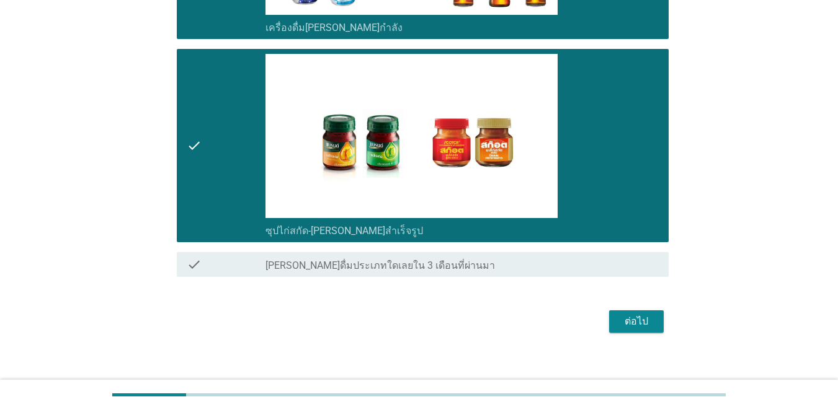
scroll to position [2122, 0]
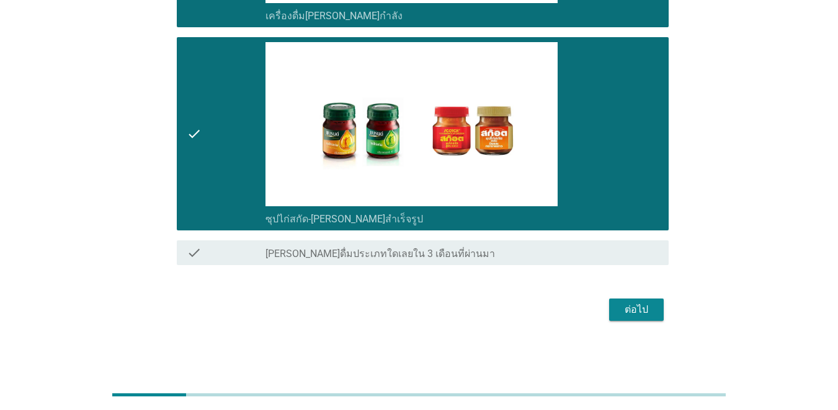
click at [610, 312] on div "ต่อไป" at bounding box center [636, 310] width 35 height 15
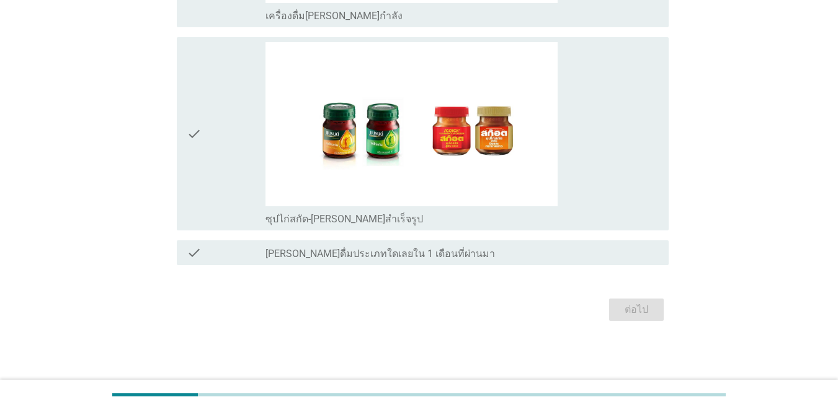
scroll to position [0, 0]
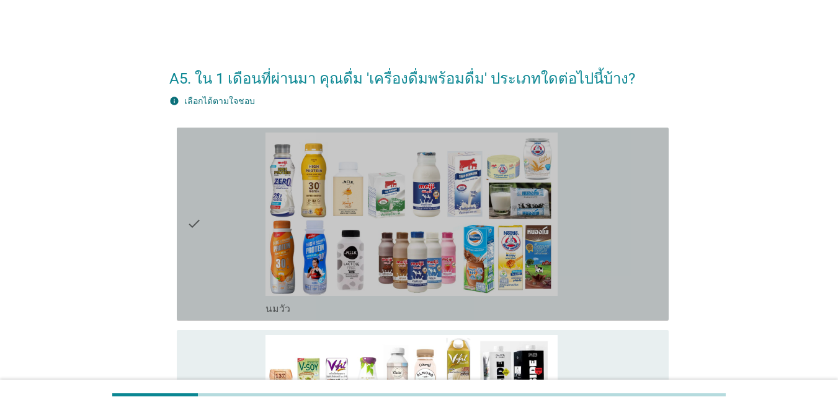
click at [195, 236] on icon "check" at bounding box center [194, 224] width 15 height 183
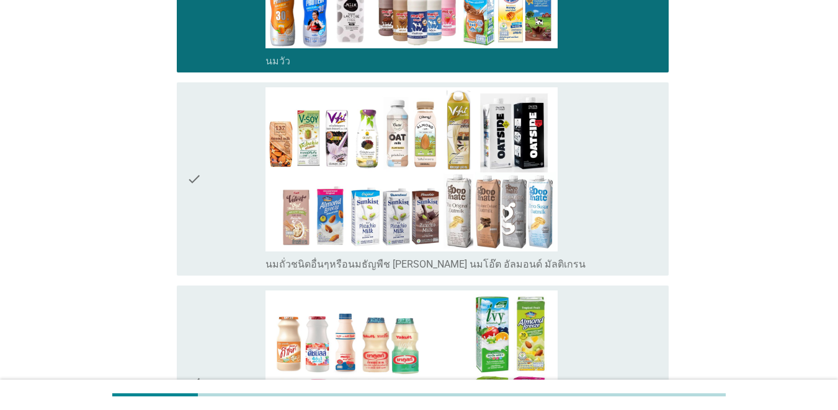
click at [196, 234] on icon "check" at bounding box center [194, 178] width 15 height 183
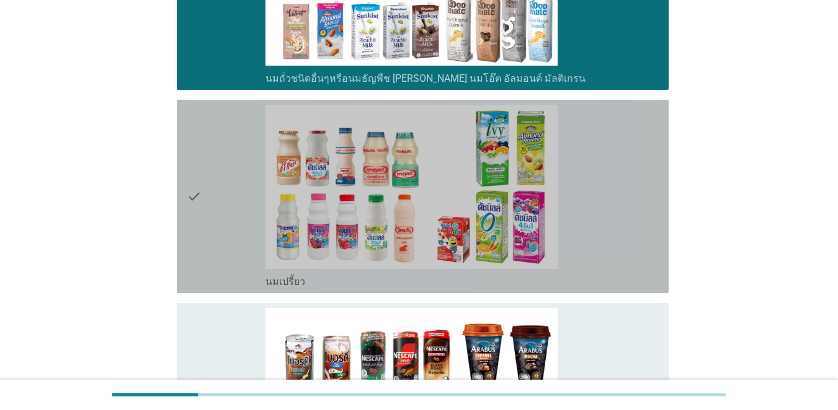
click at [198, 233] on icon "check" at bounding box center [194, 196] width 15 height 183
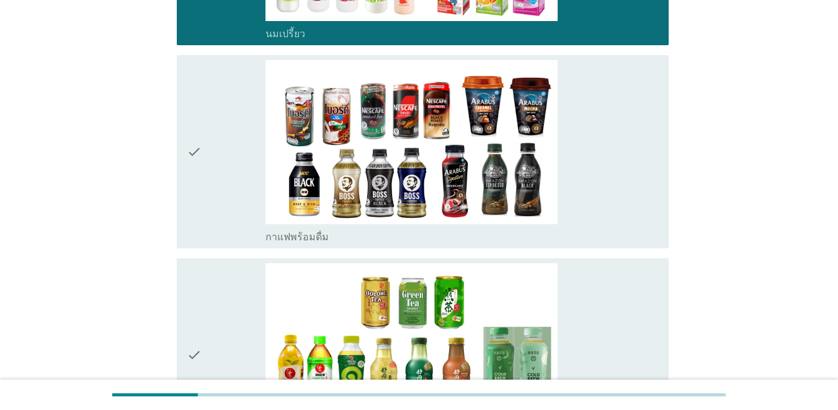
click at [200, 234] on icon "check" at bounding box center [194, 151] width 15 height 183
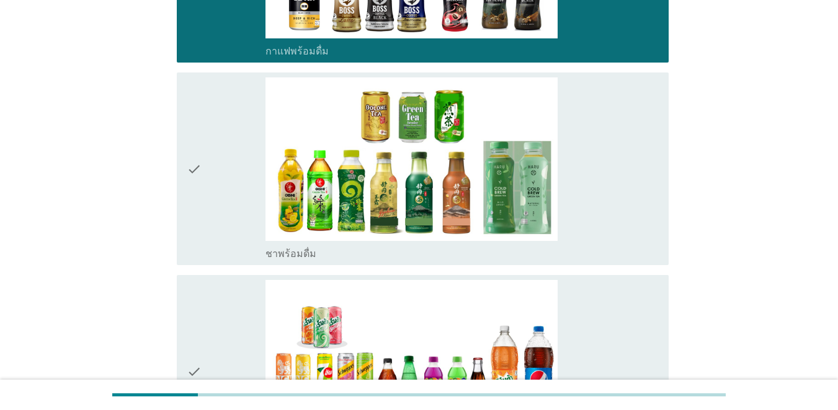
click at [200, 234] on icon "check" at bounding box center [194, 168] width 15 height 183
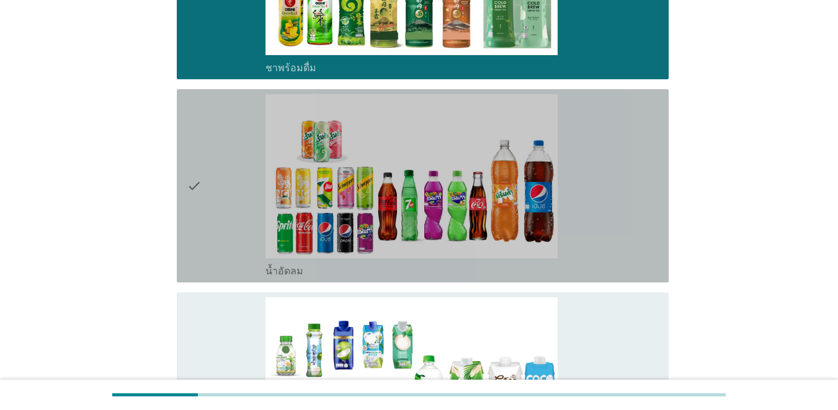
click at [200, 234] on icon "check" at bounding box center [194, 185] width 15 height 183
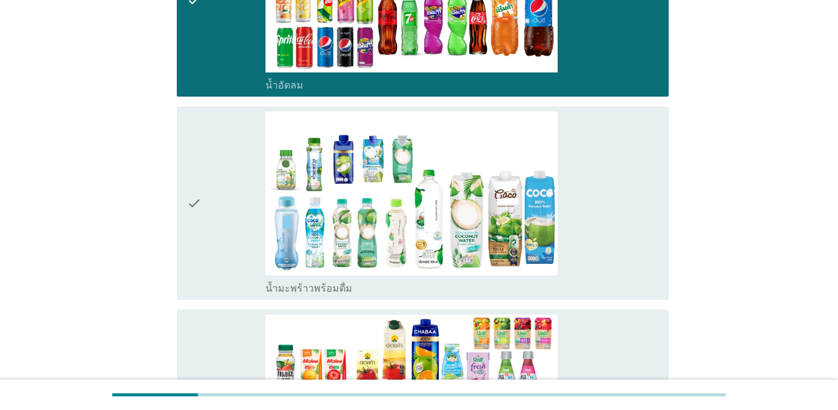
click at [200, 236] on icon "check" at bounding box center [194, 203] width 15 height 183
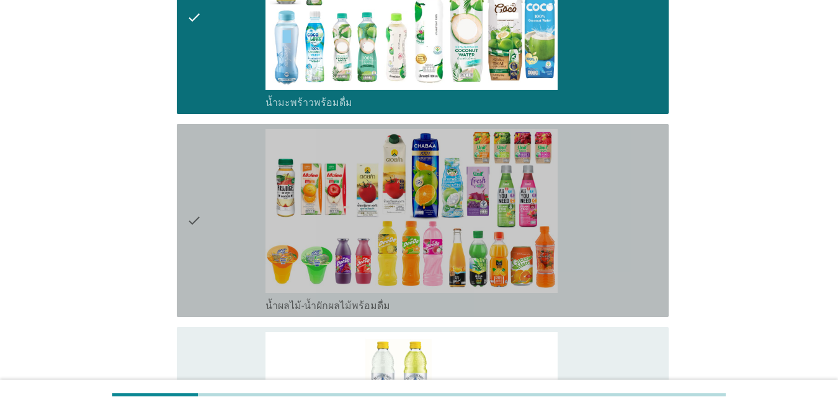
click at [200, 236] on icon "check" at bounding box center [194, 220] width 15 height 183
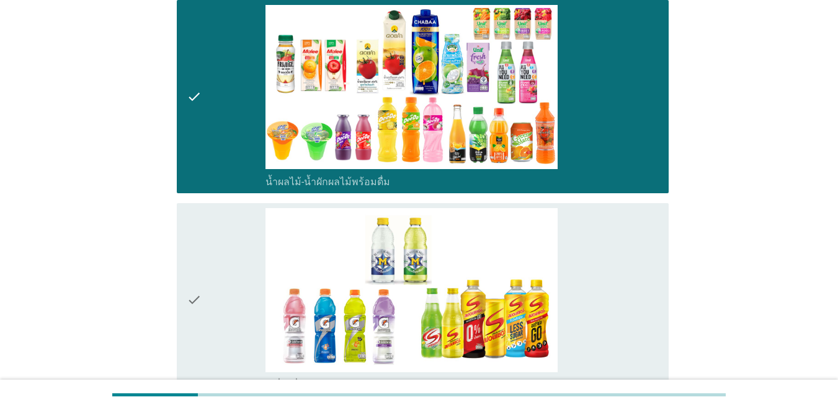
click at [200, 236] on icon "check" at bounding box center [194, 299] width 15 height 183
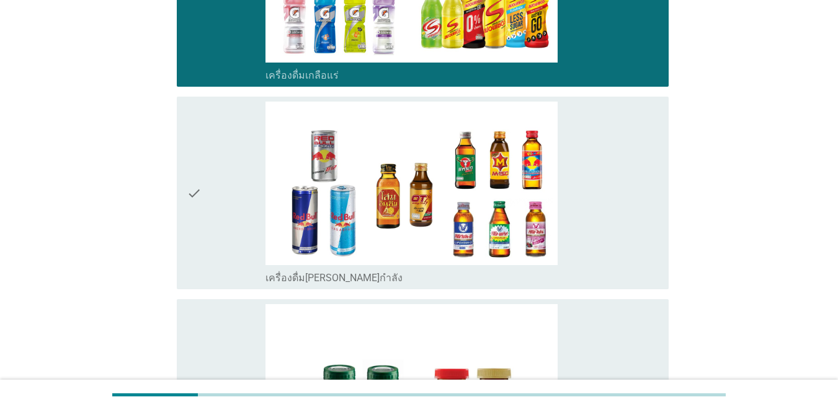
click at [200, 235] on icon "check" at bounding box center [194, 193] width 15 height 183
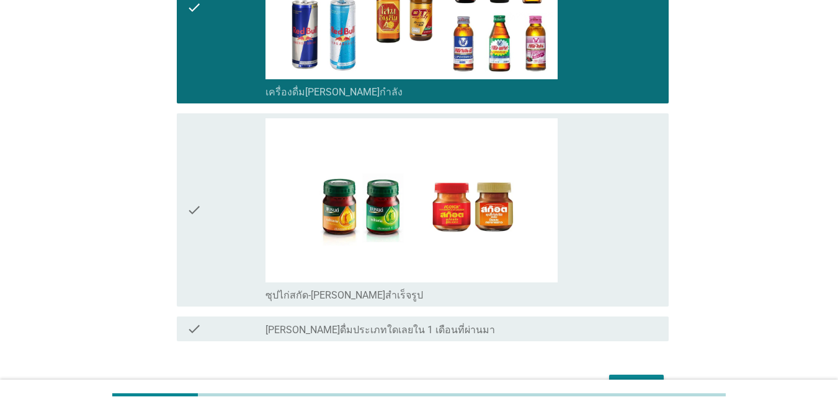
click at [202, 239] on div "check" at bounding box center [226, 209] width 79 height 183
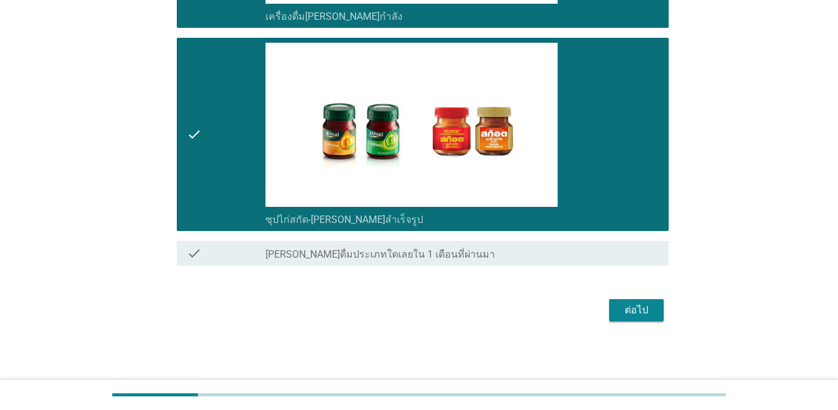
scroll to position [2122, 0]
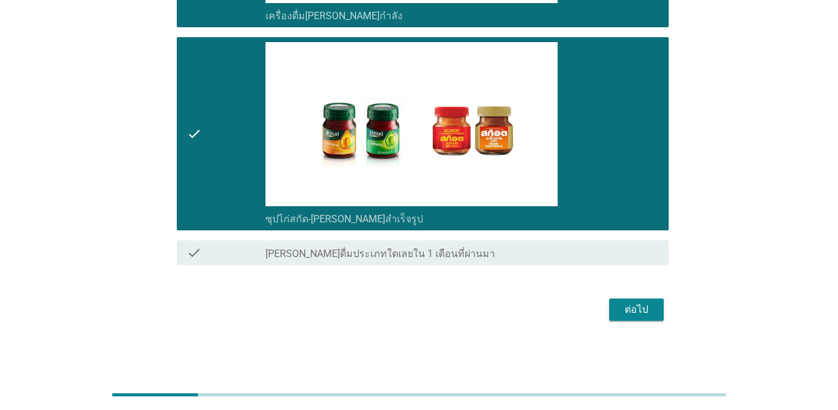
click at [610, 308] on div "ต่อไป" at bounding box center [636, 310] width 35 height 15
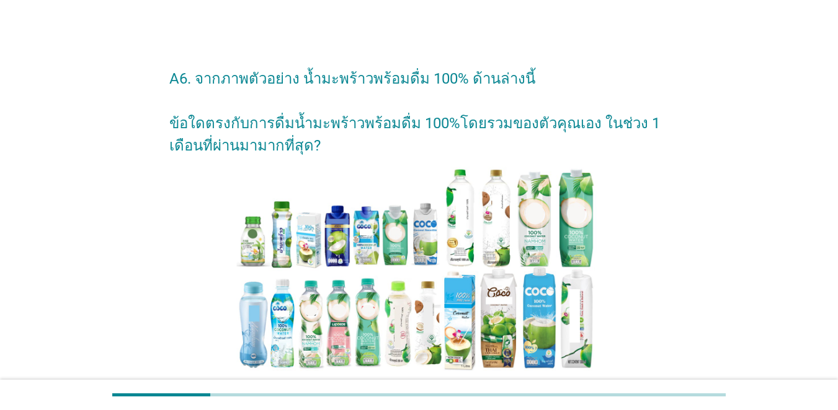
scroll to position [478, 0]
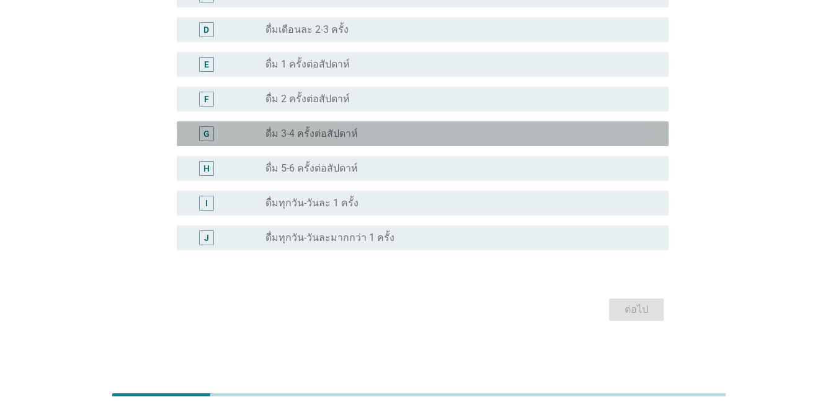
click at [207, 133] on div "G" at bounding box center [206, 134] width 6 height 13
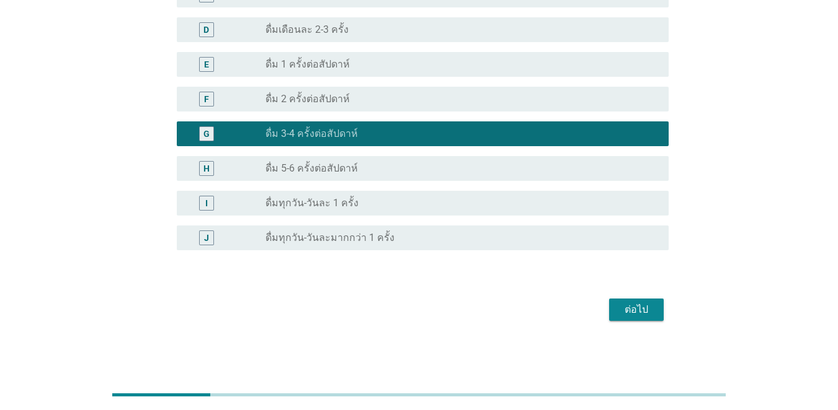
click at [610, 319] on button "ต่อไป" at bounding box center [636, 310] width 55 height 22
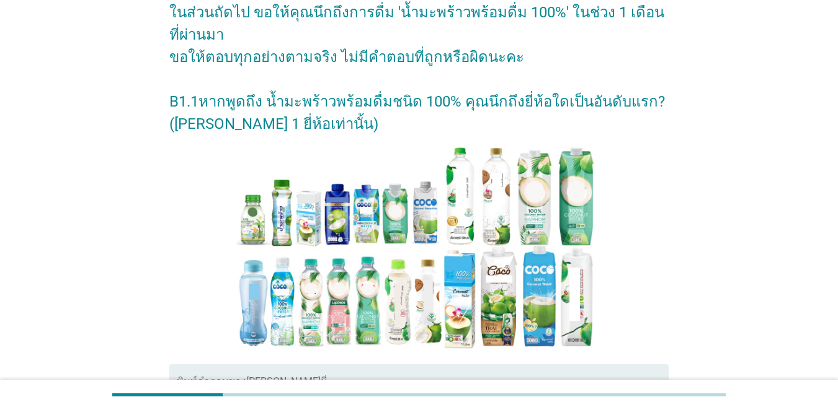
scroll to position [303, 0]
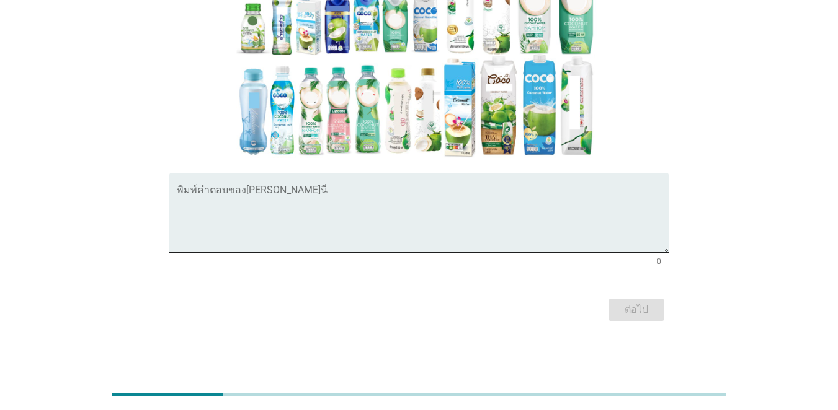
click at [204, 208] on textarea "พิมพ์คำตอบของคุณ ที่นี่" at bounding box center [423, 220] width 492 height 65
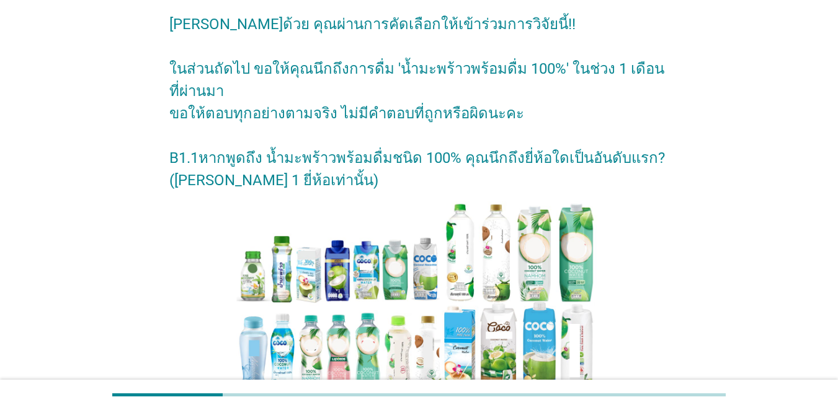
scroll to position [241, 0]
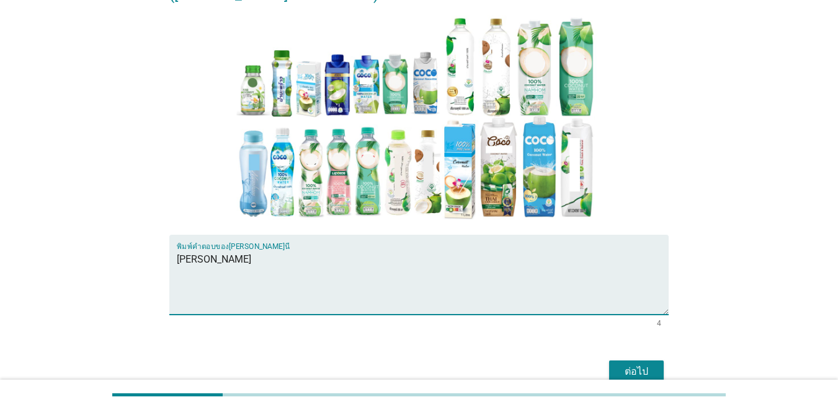
type textarea "[PERSON_NAME]"
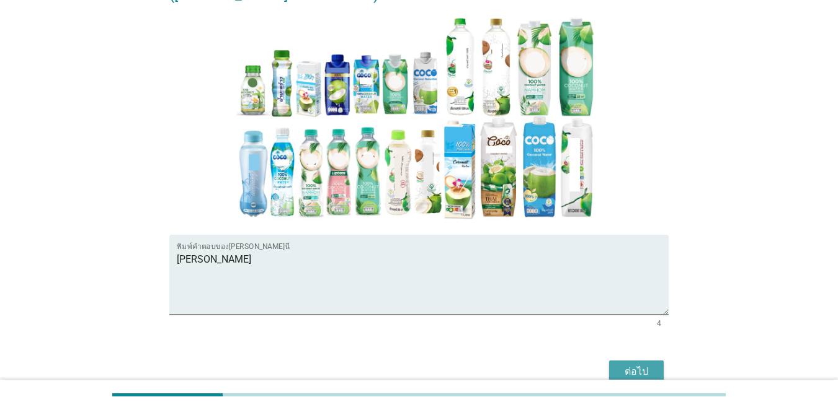
click at [610, 371] on div "ต่อไป" at bounding box center [636, 372] width 35 height 15
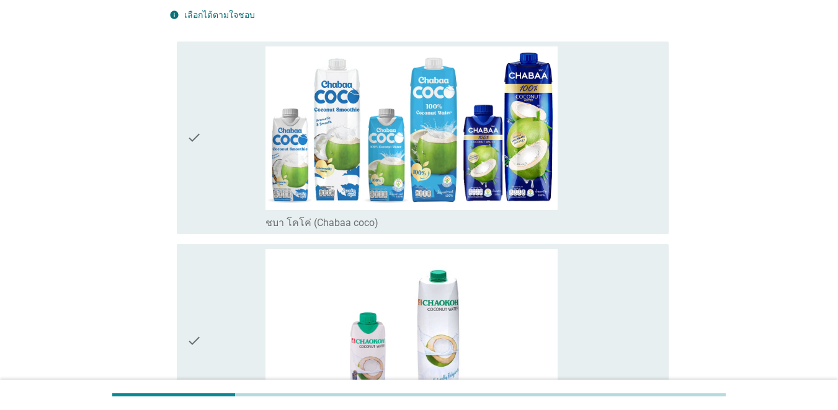
scroll to position [186, 0]
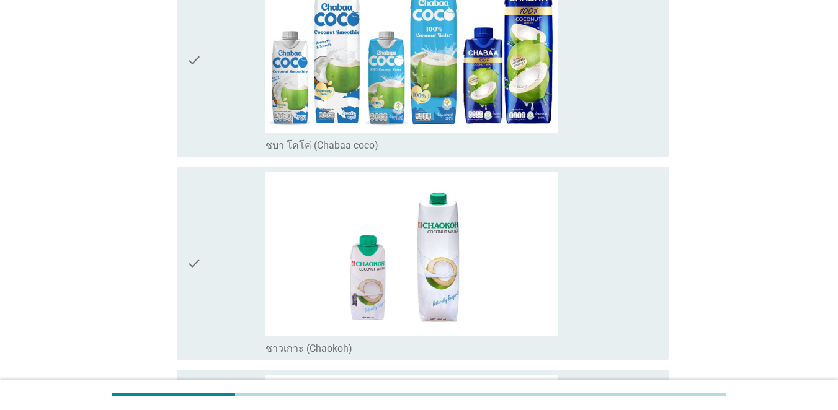
click at [212, 82] on div "check" at bounding box center [226, 60] width 79 height 183
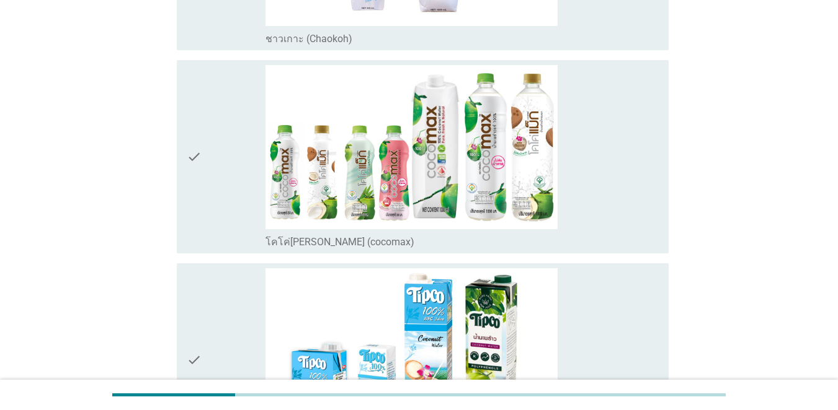
click at [205, 157] on div "check" at bounding box center [226, 156] width 79 height 183
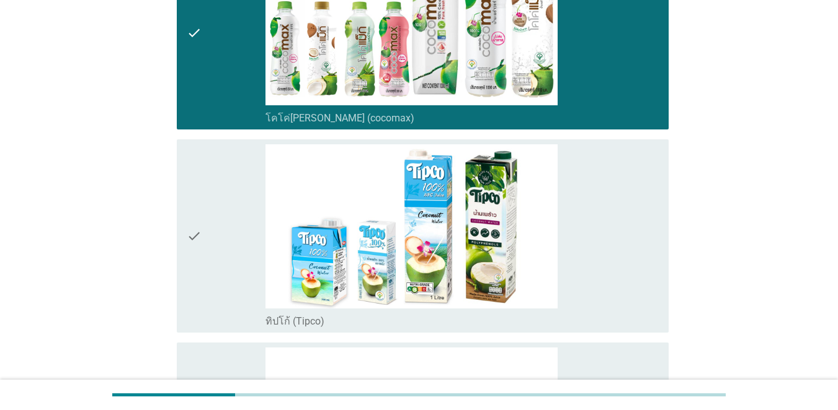
click at [212, 185] on div "check" at bounding box center [226, 235] width 79 height 183
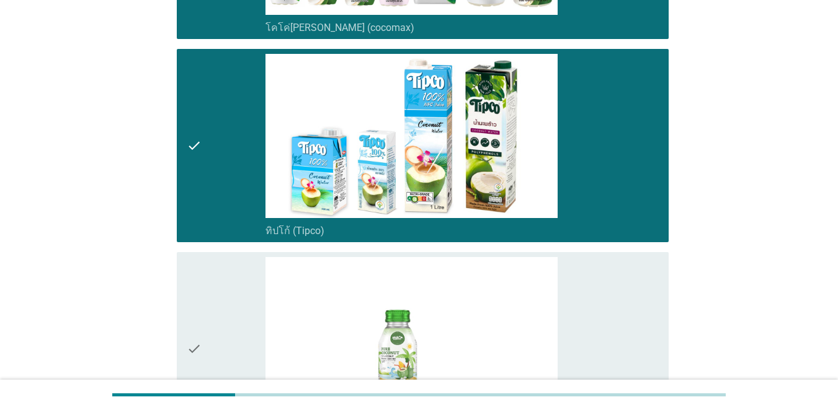
scroll to position [868, 0]
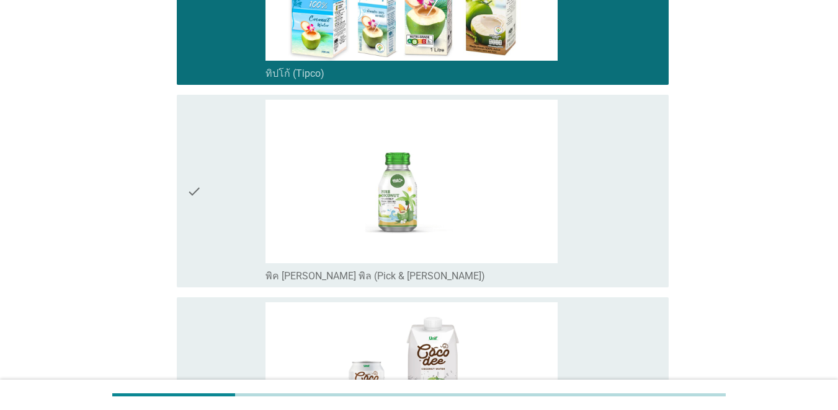
click at [213, 208] on div "check" at bounding box center [226, 191] width 79 height 183
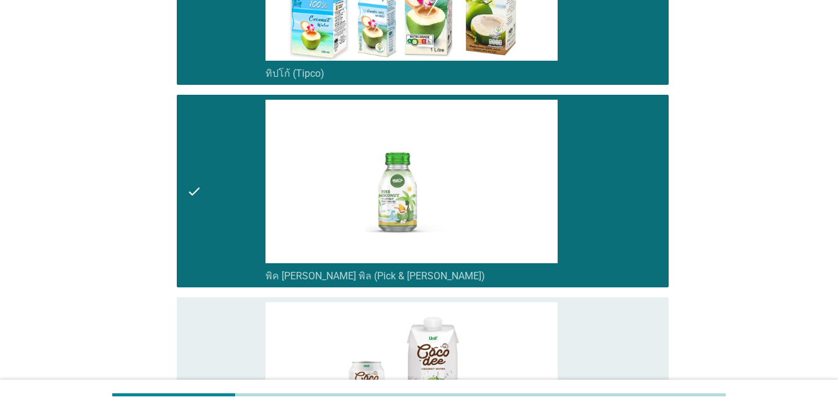
click at [213, 208] on div "check" at bounding box center [226, 191] width 79 height 183
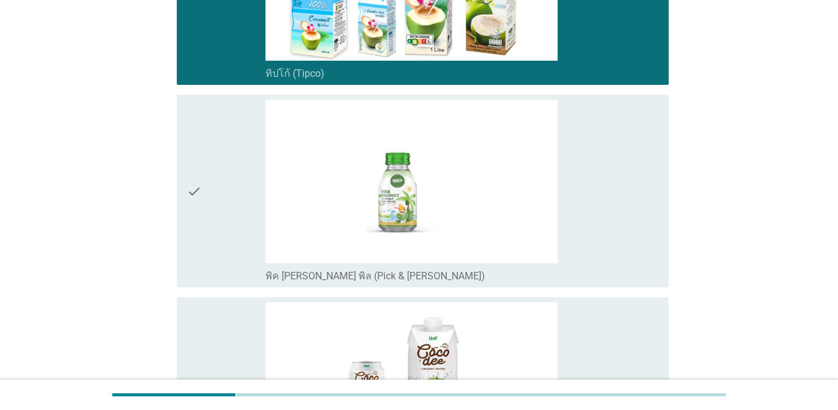
scroll to position [1116, 0]
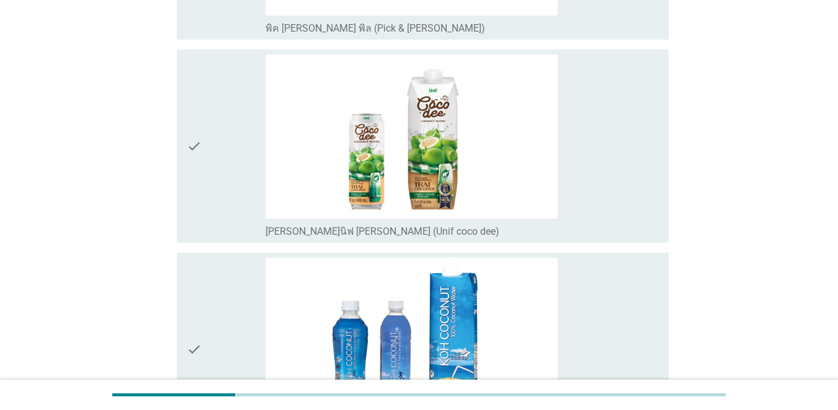
click at [213, 197] on div "check" at bounding box center [226, 146] width 79 height 183
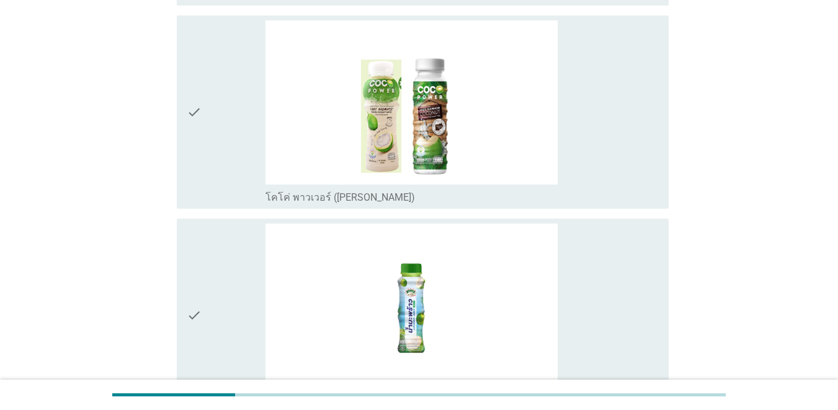
scroll to position [1736, 0]
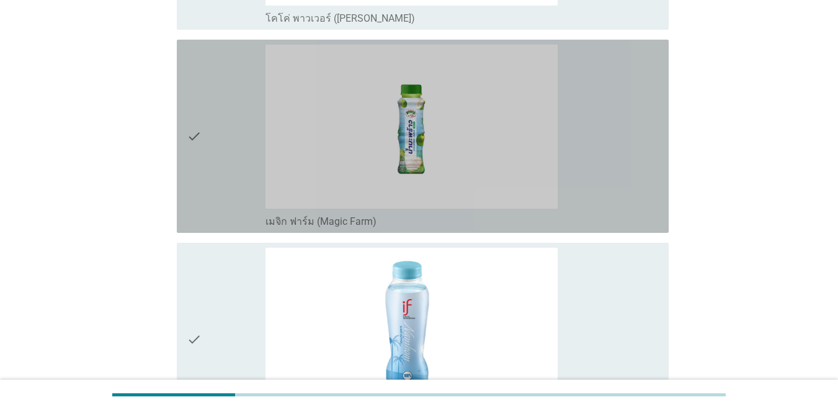
click at [211, 175] on div "check" at bounding box center [226, 136] width 79 height 183
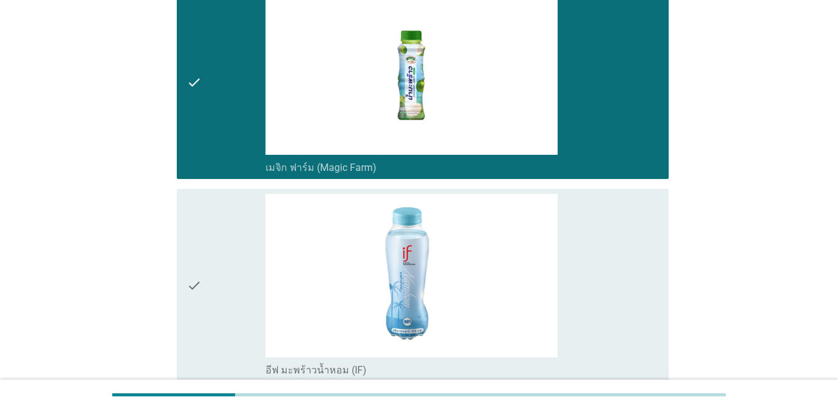
scroll to position [1860, 0]
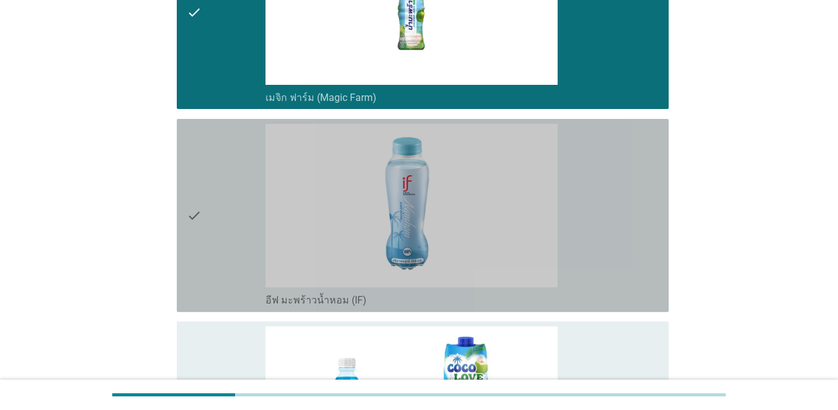
click at [211, 195] on div "check" at bounding box center [226, 215] width 79 height 183
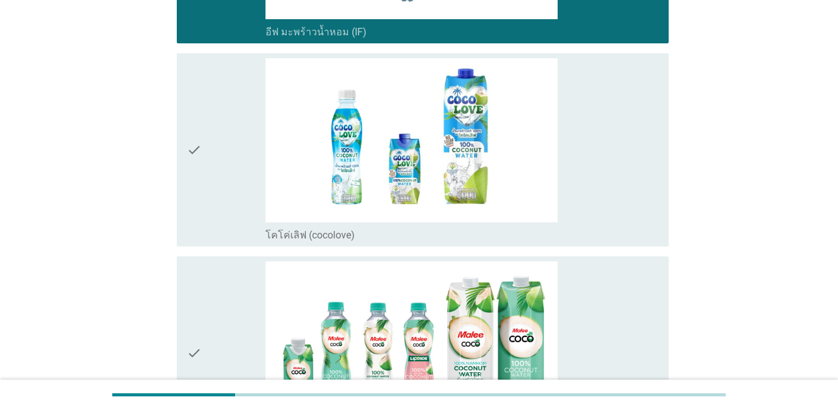
scroll to position [2232, 0]
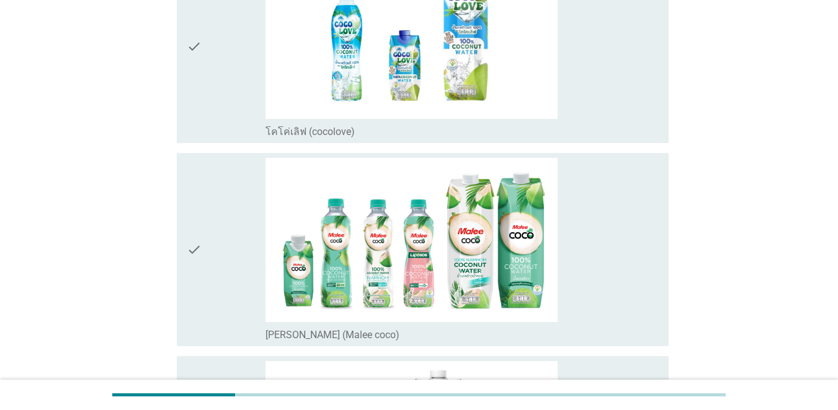
click at [215, 218] on div "check" at bounding box center [226, 249] width 79 height 183
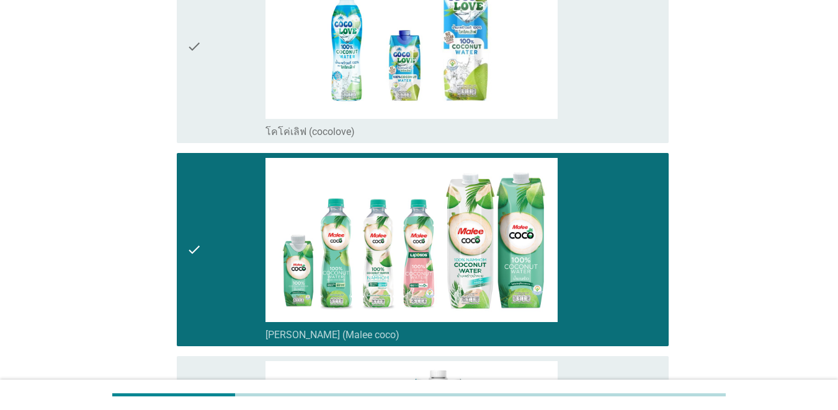
scroll to position [2542, 0]
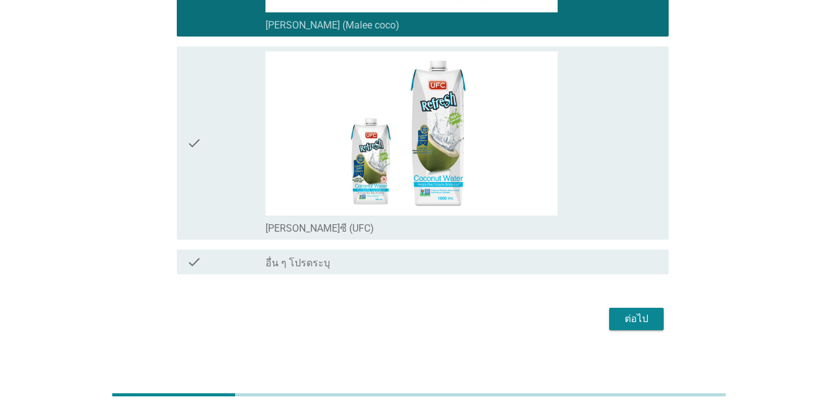
click at [224, 149] on div "check" at bounding box center [226, 142] width 79 height 183
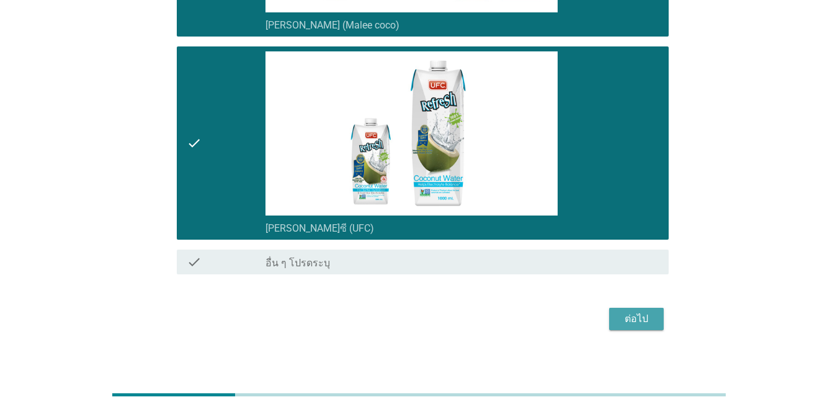
click at [610, 317] on div "ต่อไป" at bounding box center [636, 319] width 35 height 15
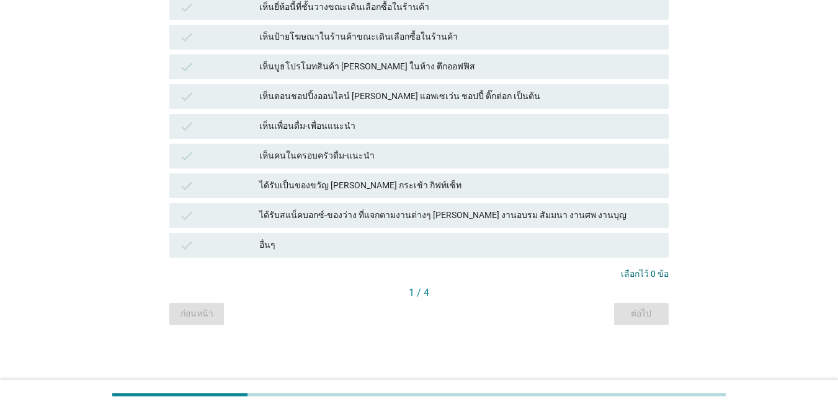
scroll to position [0, 0]
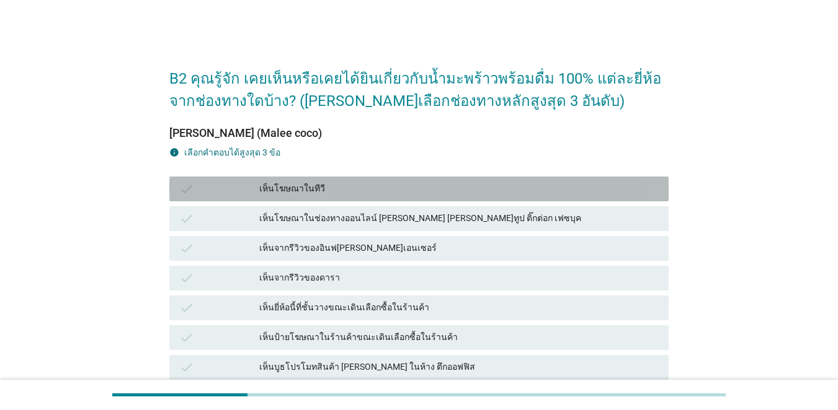
drag, startPoint x: 206, startPoint y: 184, endPoint x: 205, endPoint y: 192, distance: 8.1
click at [205, 184] on div "check" at bounding box center [219, 189] width 80 height 15
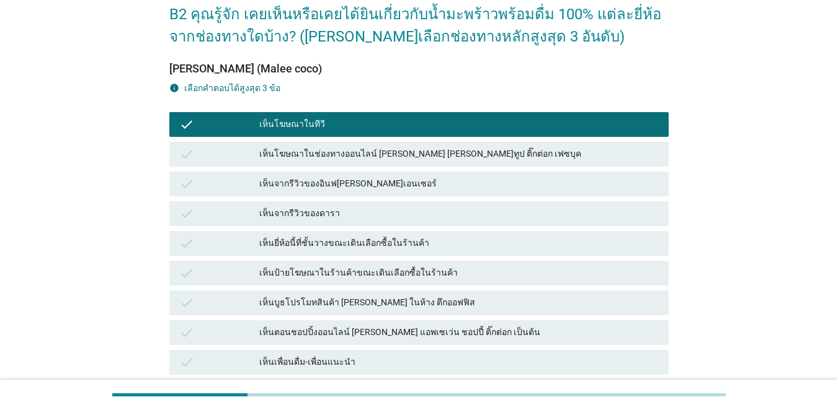
scroll to position [124, 0]
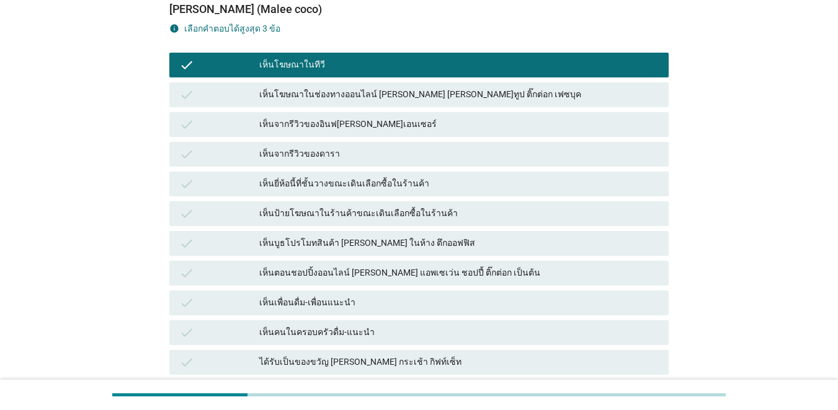
click at [200, 186] on div "check" at bounding box center [219, 184] width 80 height 15
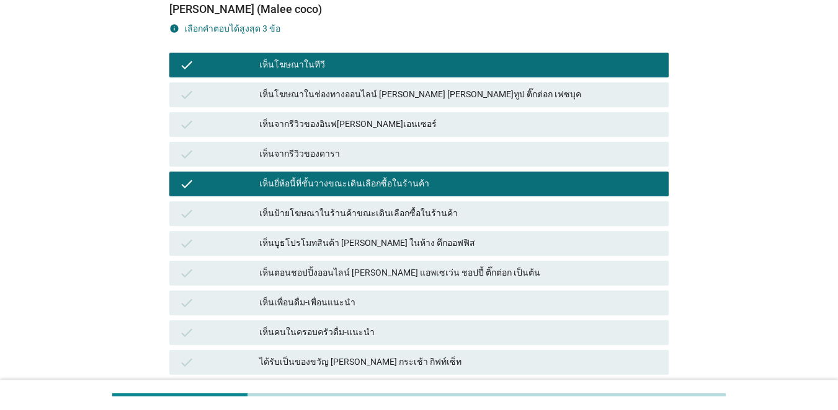
click at [201, 97] on div "check" at bounding box center [219, 94] width 80 height 15
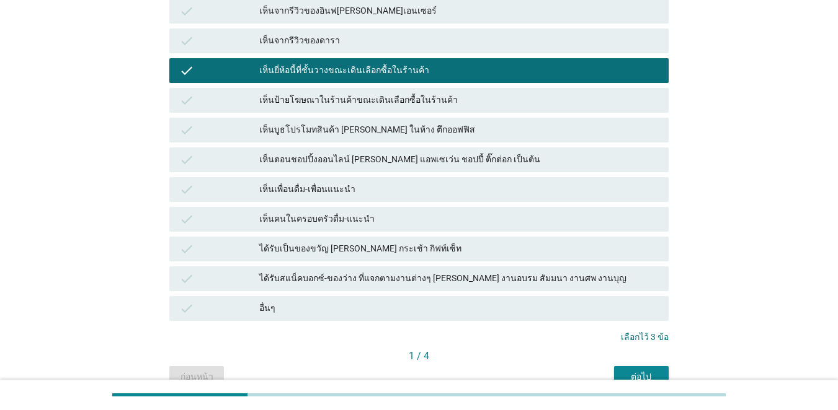
scroll to position [301, 0]
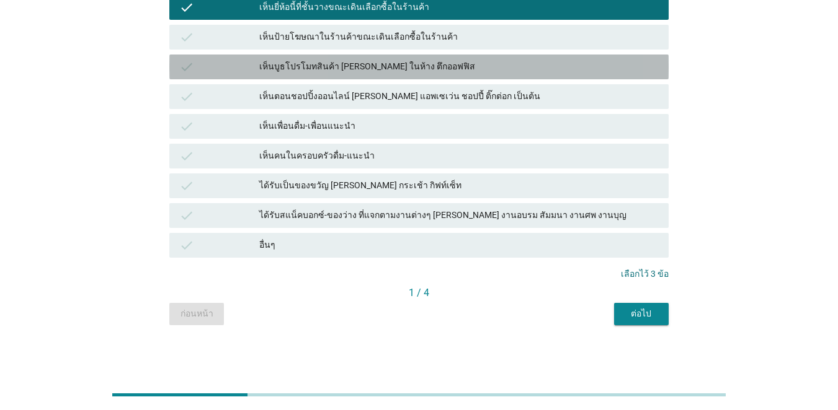
click at [207, 79] on div "check เห็นบูธโปรโมทสินค้า [PERSON_NAME] ในห้าง ตึกออฟฟิส" at bounding box center [418, 67] width 499 height 25
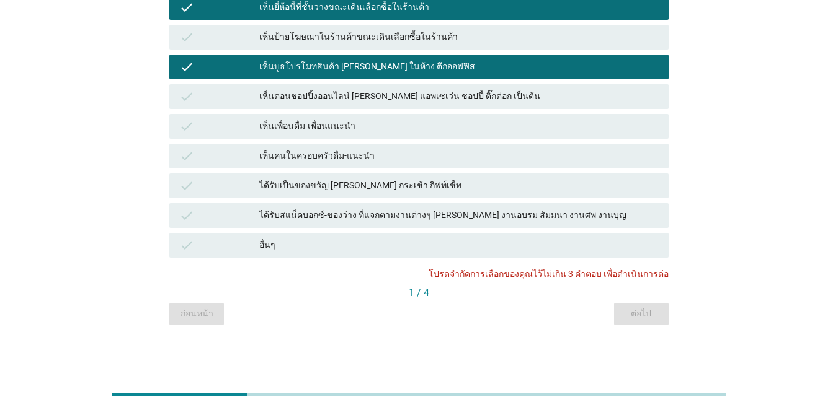
click at [204, 74] on div "check" at bounding box center [219, 67] width 80 height 15
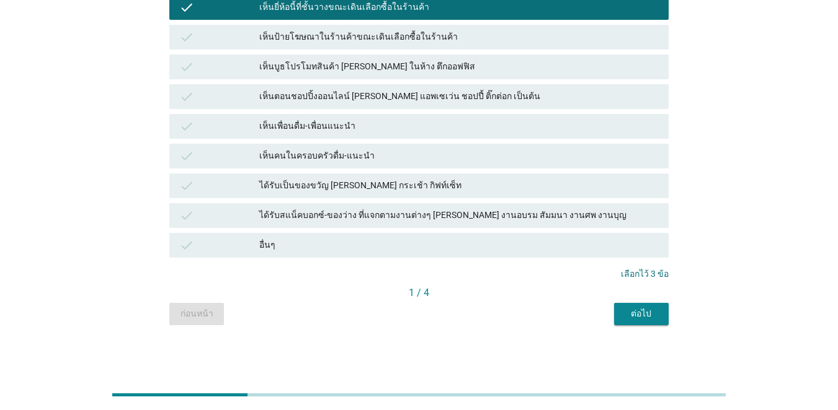
click at [610, 311] on div "ต่อไป" at bounding box center [641, 313] width 35 height 13
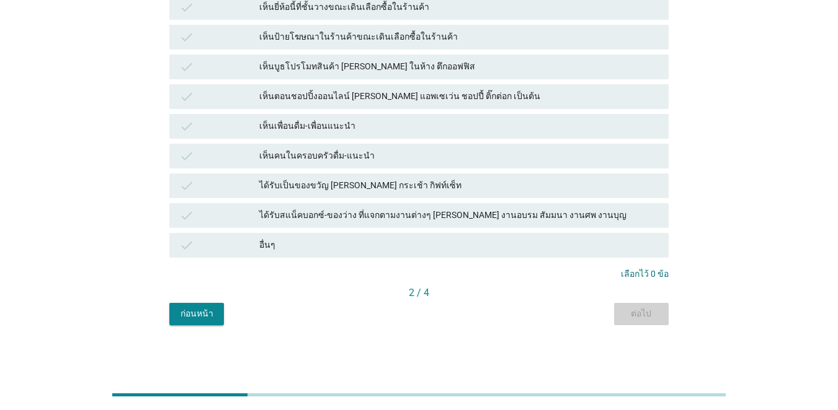
scroll to position [0, 0]
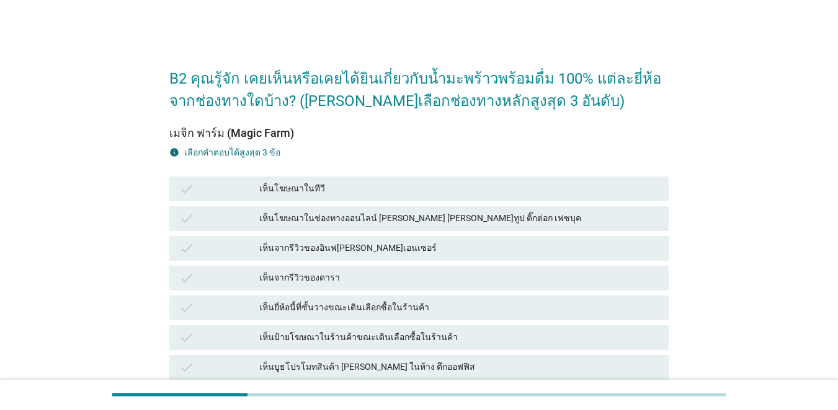
click at [190, 210] on div "check เห็นโฆษณาในช่องทางออนไลน์ [PERSON_NAME] [PERSON_NAME]ทูป ติ๊กต่อก เฟซบุค" at bounding box center [418, 218] width 499 height 25
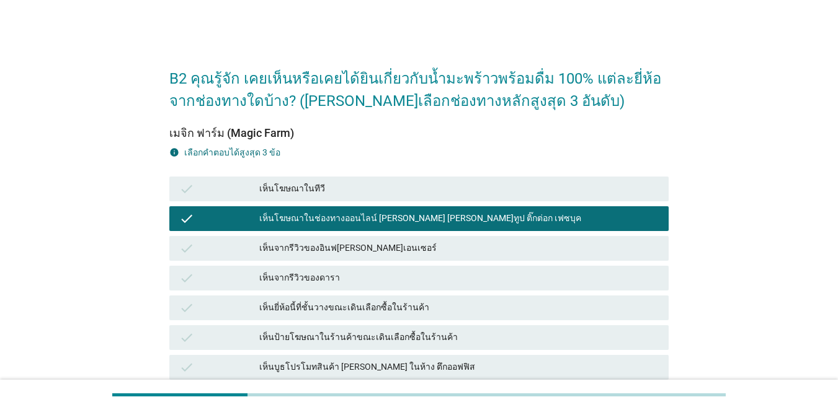
click at [189, 169] on div "เมจิก ฟาร์ม (Magic Farm) info เลือกคําตอบได้สูงสุด 3 ข้อ check เห็นโฆษณาในทีวี …" at bounding box center [418, 347] width 499 height 441
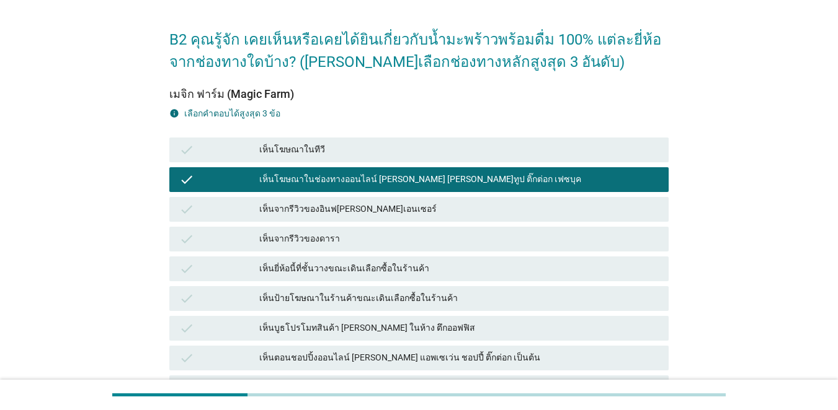
scroll to position [186, 0]
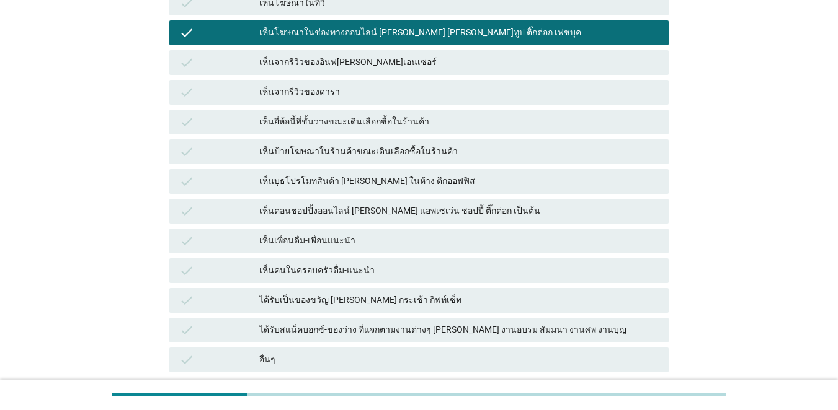
click at [193, 184] on icon "check" at bounding box center [186, 181] width 15 height 15
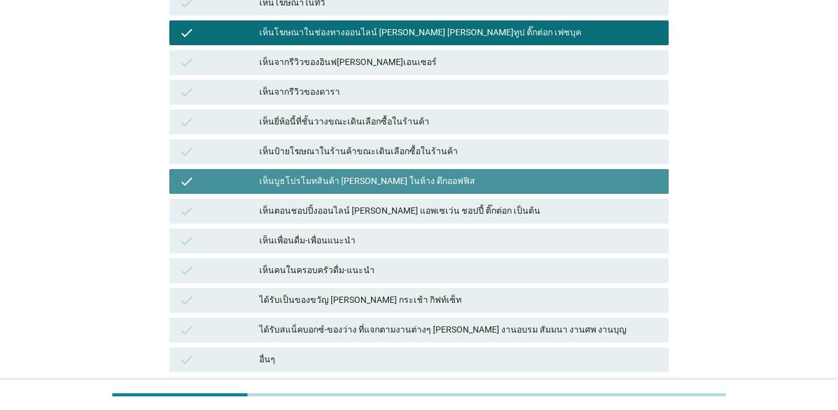
click at [197, 213] on div "check" at bounding box center [219, 211] width 80 height 15
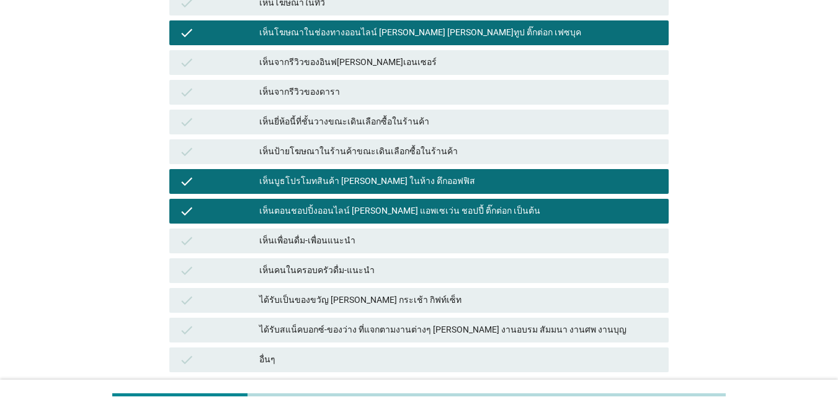
scroll to position [301, 0]
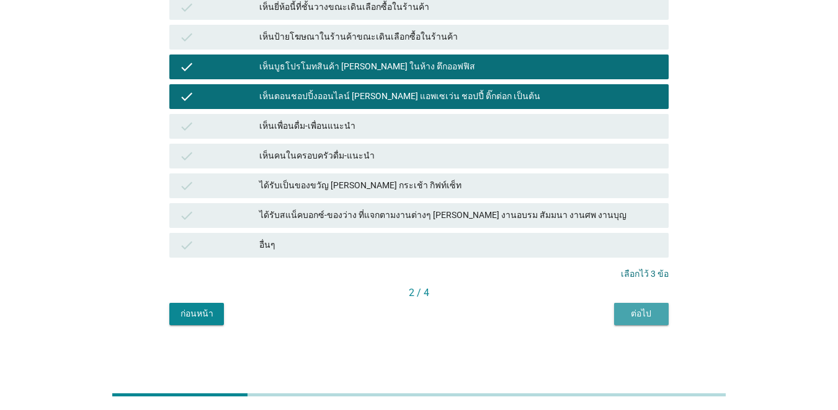
click at [610, 317] on div "ต่อไป" at bounding box center [641, 313] width 35 height 13
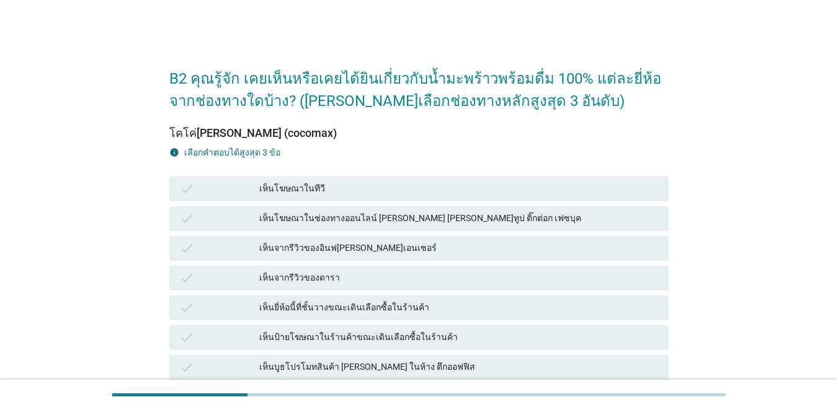
click at [194, 193] on icon "check" at bounding box center [186, 189] width 15 height 15
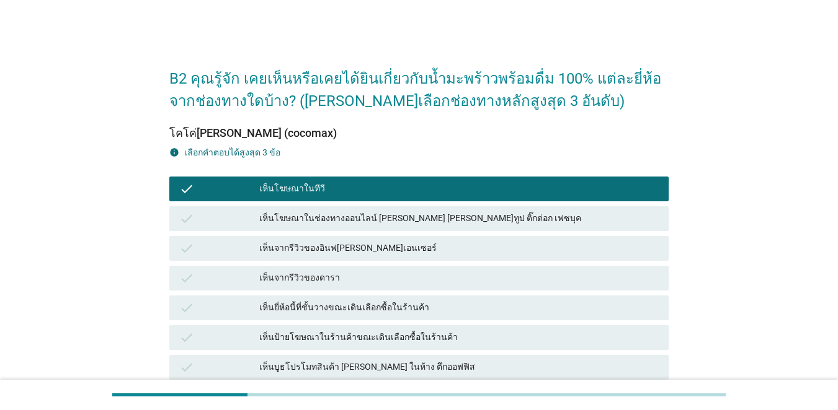
click at [193, 250] on icon "check" at bounding box center [186, 248] width 15 height 15
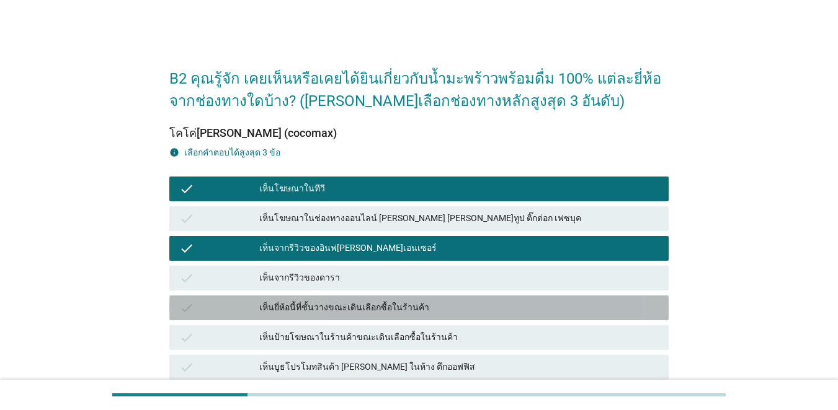
click at [211, 304] on div "check" at bounding box center [219, 308] width 80 height 15
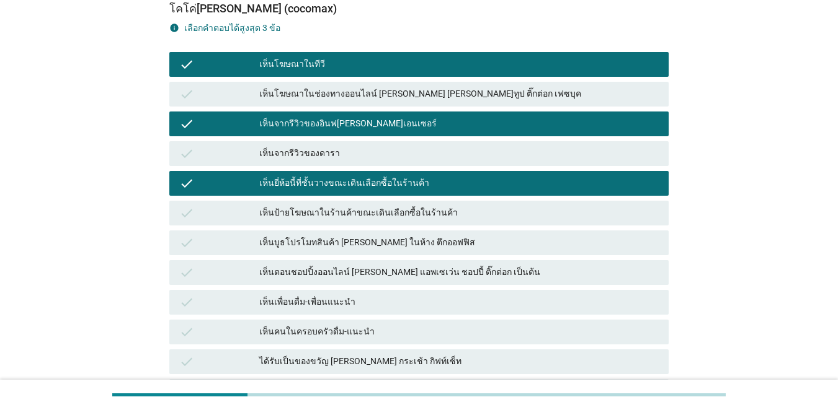
scroll to position [248, 0]
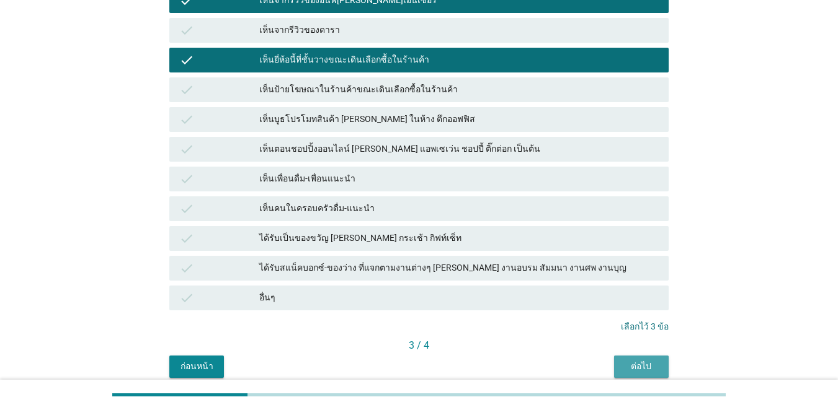
click at [610, 376] on button "ต่อไป" at bounding box center [641, 367] width 55 height 22
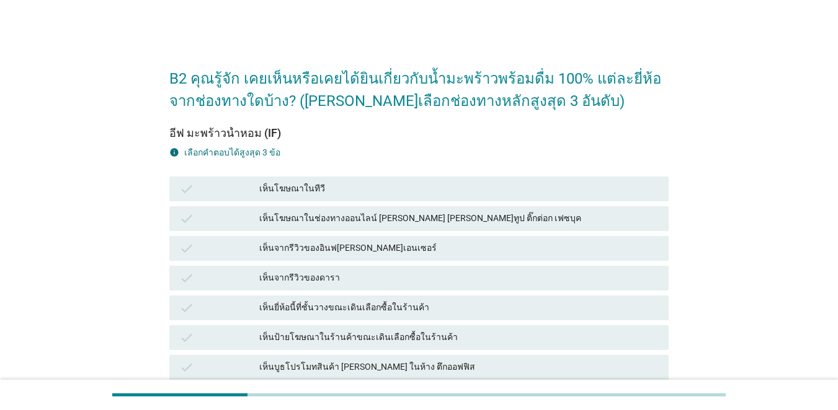
click at [167, 315] on div "B2 คุณรู้จัก เคยเห็นหรือเคยได้ยินเกี่ยวกับน้ำมะพร้าวพร้อมดื่ม 100% แต่ละยี่ห้อ …" at bounding box center [418, 340] width 519 height 591
click at [182, 362] on icon "check" at bounding box center [186, 367] width 15 height 15
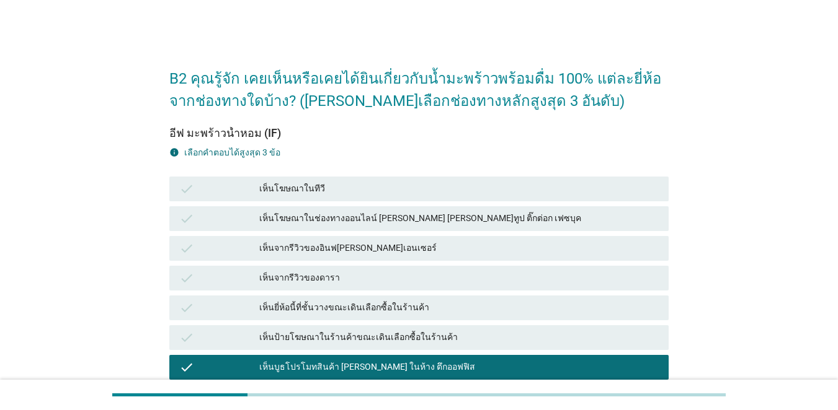
click at [191, 337] on icon "check" at bounding box center [186, 337] width 15 height 15
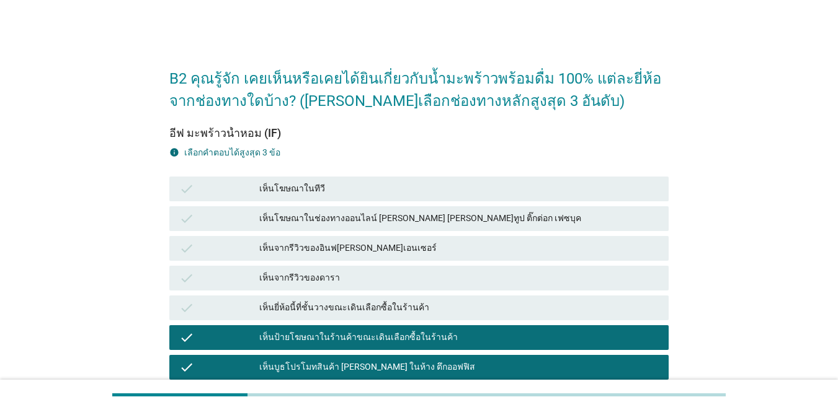
drag, startPoint x: 193, startPoint y: 179, endPoint x: 446, endPoint y: 307, distance: 283.3
click at [193, 179] on div "check เห็นโฆษณาในทีวี" at bounding box center [418, 189] width 499 height 25
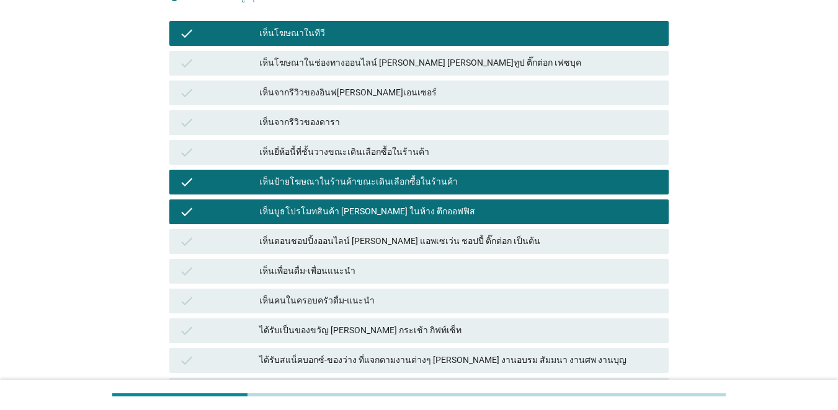
scroll to position [248, 0]
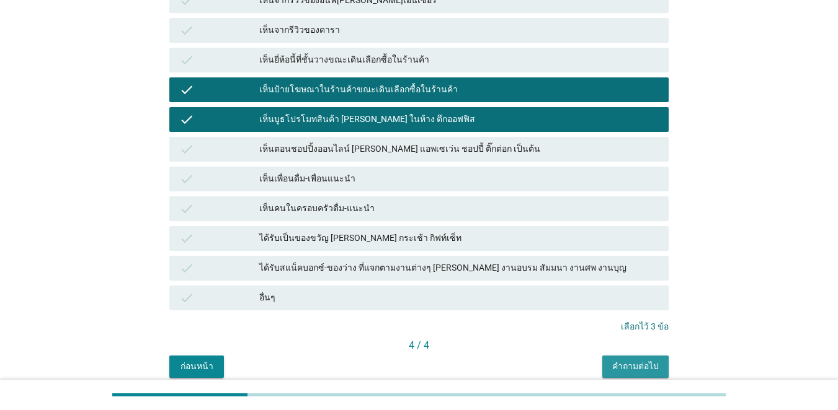
click at [610, 359] on button "คำถามต่อไป" at bounding box center [635, 367] width 66 height 22
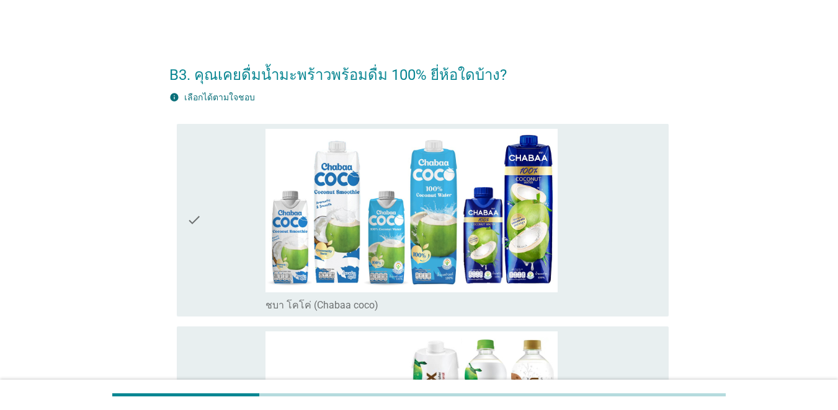
scroll to position [0, 0]
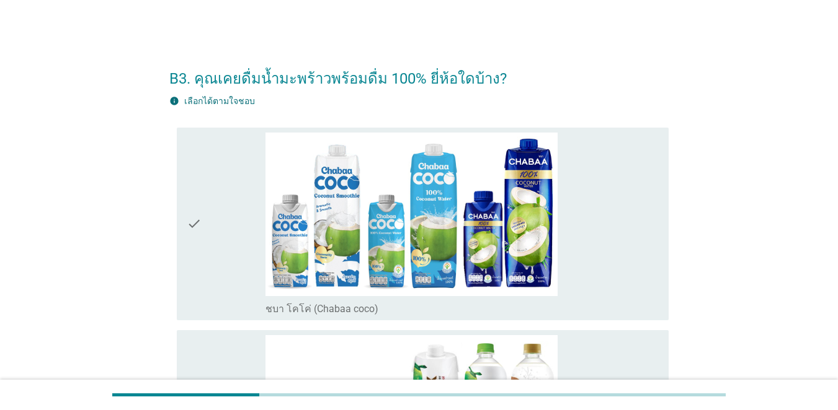
click at [223, 245] on div "check" at bounding box center [226, 224] width 79 height 183
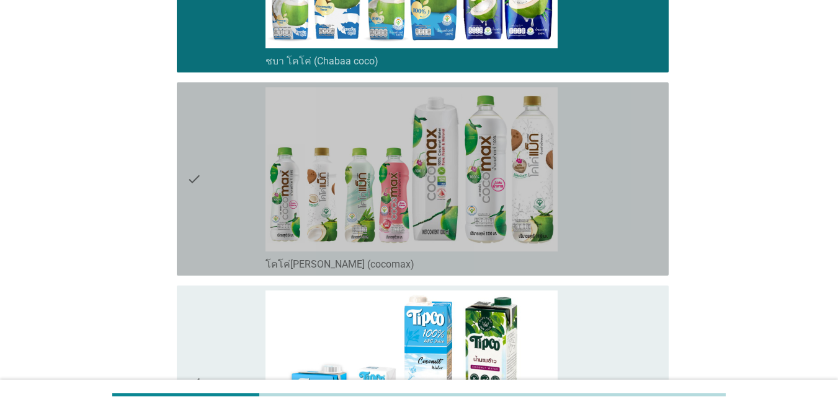
click at [221, 245] on div "check" at bounding box center [226, 178] width 79 height 183
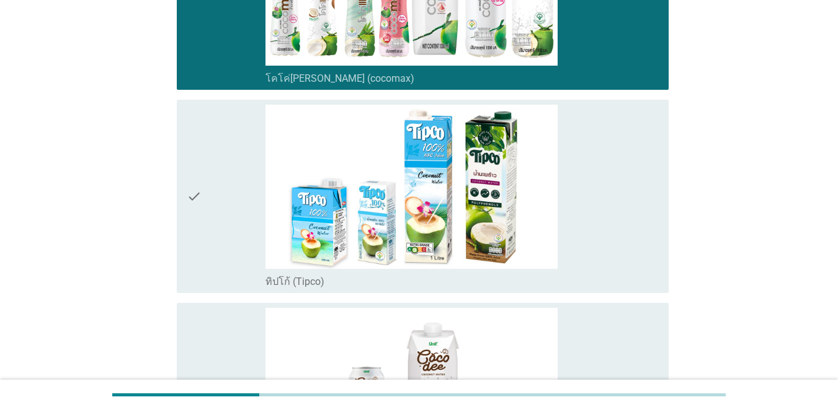
click at [221, 245] on div "check" at bounding box center [226, 196] width 79 height 183
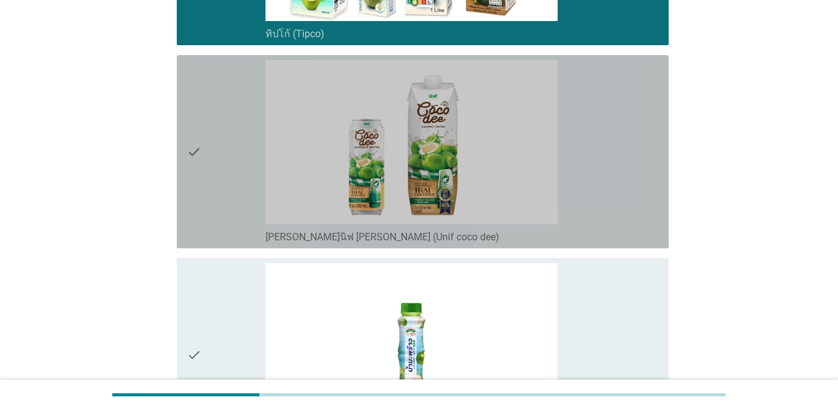
click at [221, 244] on div "check check_box_outline_blank [PERSON_NAME]นิฟ [PERSON_NAME] (Unif coco dee)" at bounding box center [423, 151] width 492 height 193
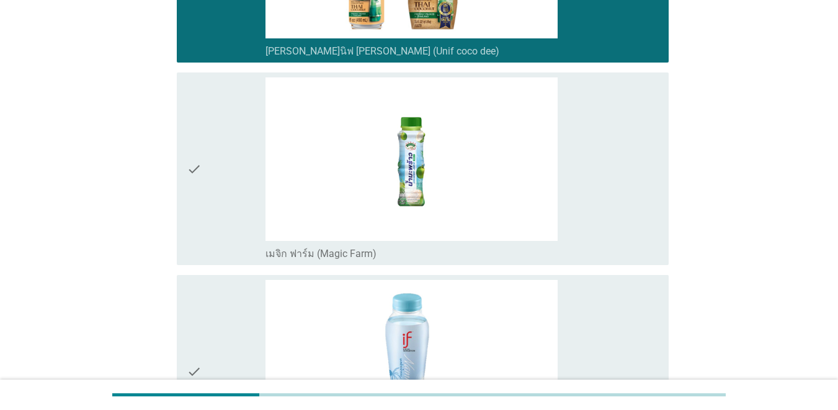
click at [221, 244] on div "check" at bounding box center [226, 168] width 79 height 183
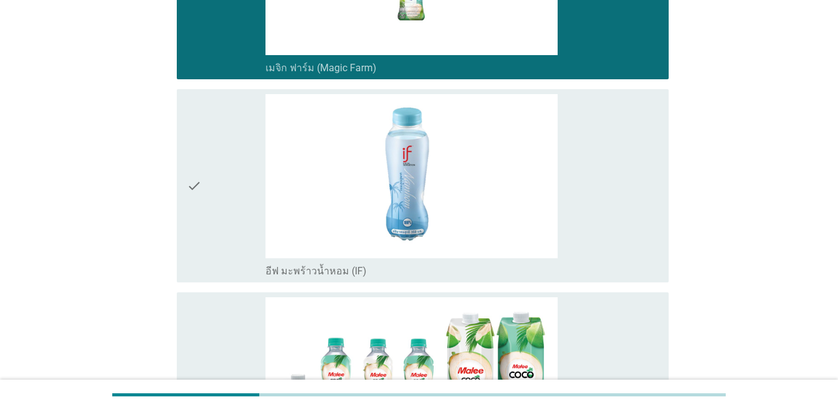
click at [221, 244] on div "check" at bounding box center [226, 185] width 79 height 183
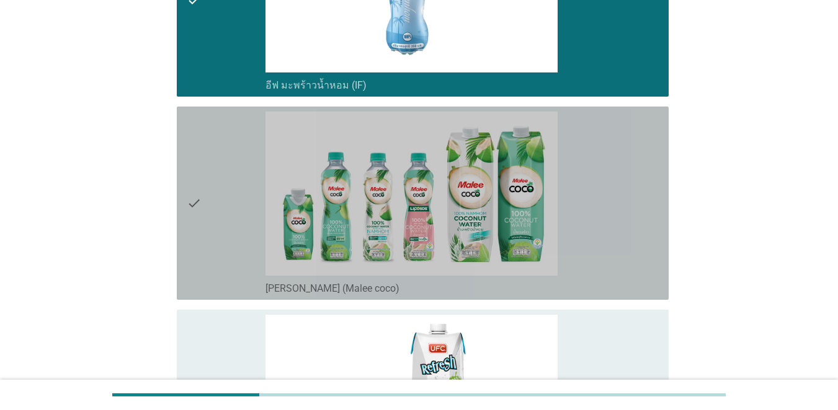
click at [221, 244] on div "check" at bounding box center [226, 203] width 79 height 183
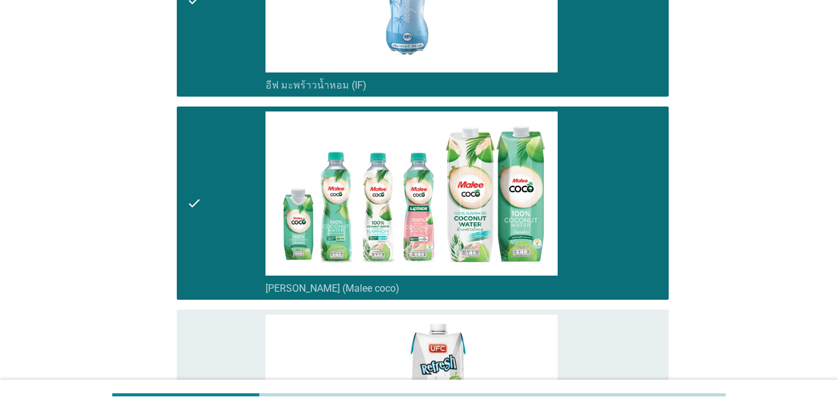
scroll to position [1488, 0]
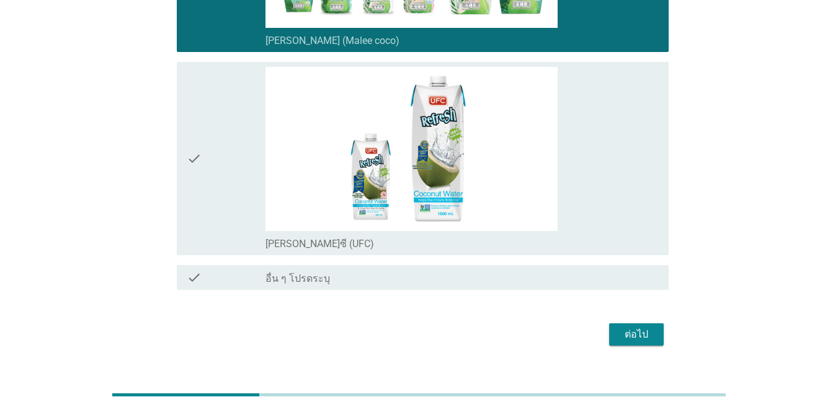
click at [221, 244] on div "check" at bounding box center [226, 158] width 79 height 183
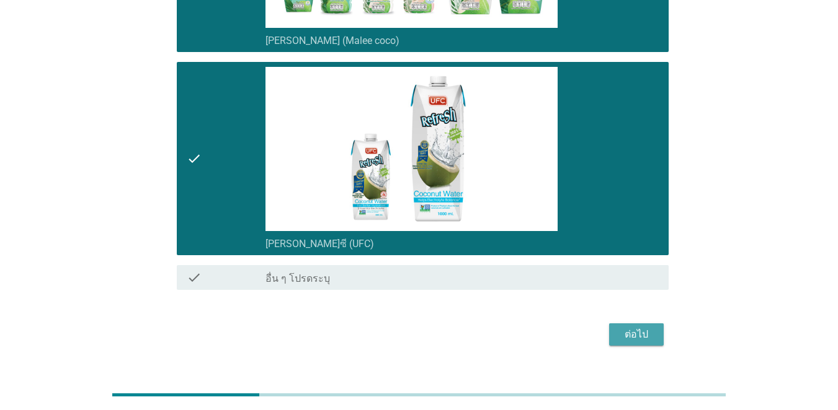
drag, startPoint x: 640, startPoint y: 337, endPoint x: 622, endPoint y: 332, distance: 18.1
click at [610, 337] on div "ต่อไป" at bounding box center [636, 334] width 35 height 15
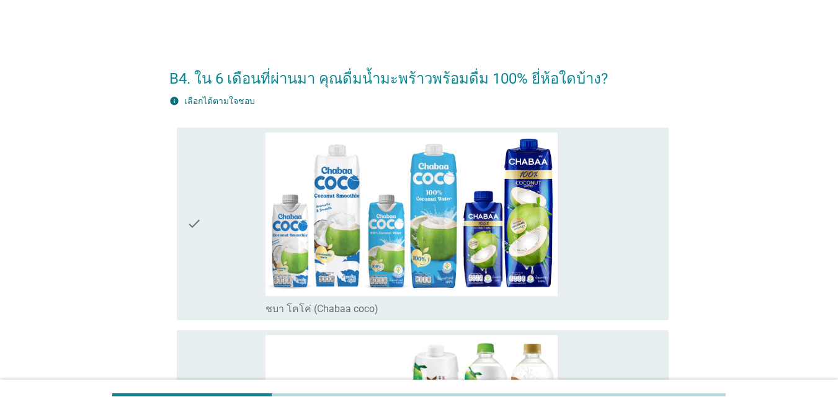
click at [248, 237] on div "check" at bounding box center [226, 224] width 79 height 183
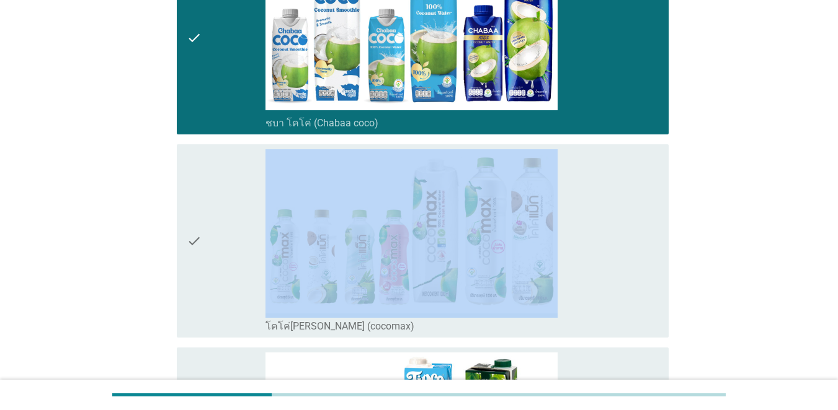
click at [247, 237] on div "check" at bounding box center [226, 240] width 79 height 183
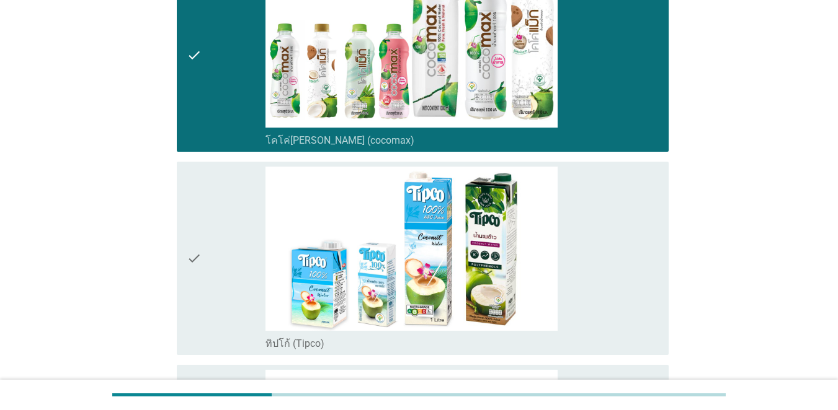
click at [247, 238] on div "check" at bounding box center [226, 258] width 79 height 183
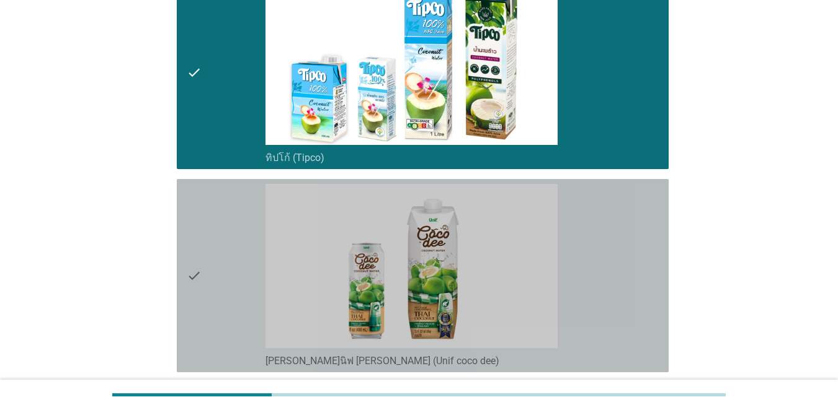
click at [249, 240] on div "check" at bounding box center [226, 275] width 79 height 183
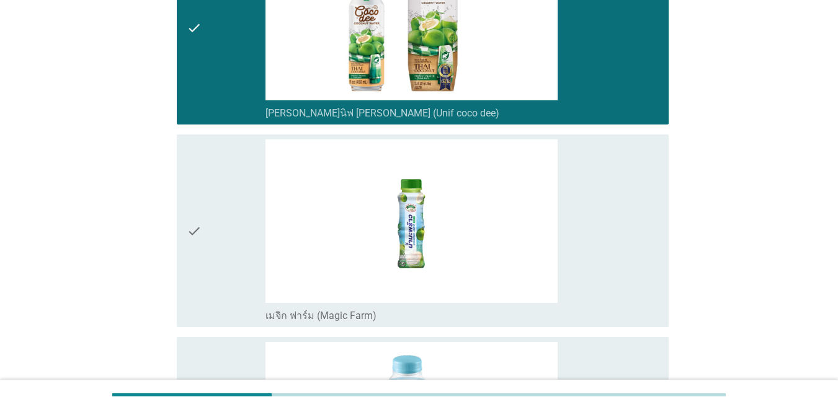
click at [249, 240] on div "check" at bounding box center [226, 230] width 79 height 183
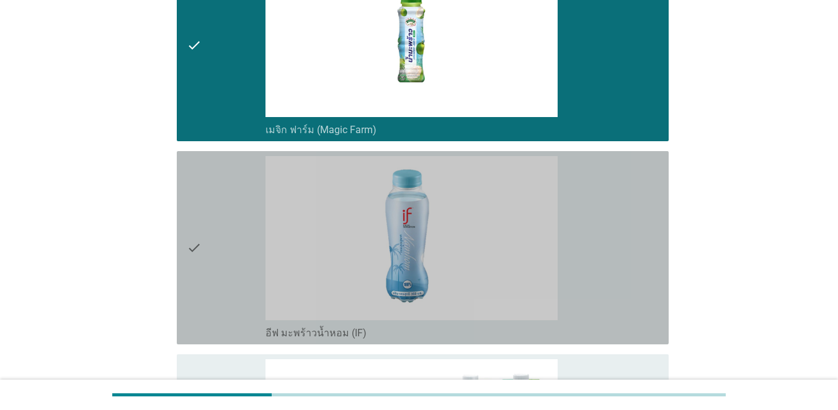
click at [249, 240] on div "check" at bounding box center [226, 247] width 79 height 183
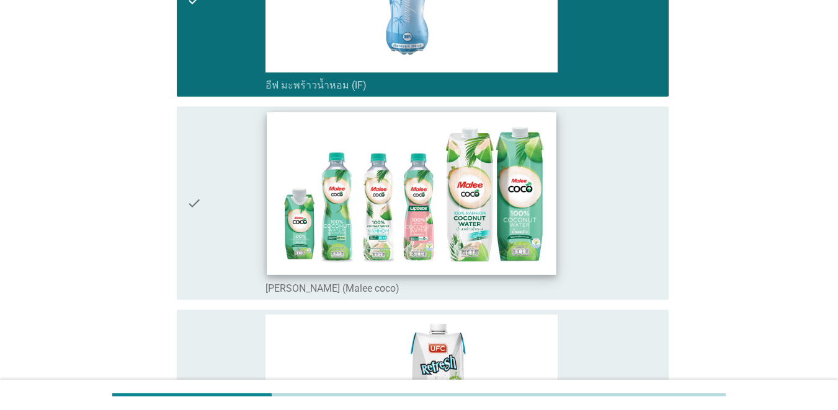
click at [396, 183] on img at bounding box center [411, 194] width 289 height 162
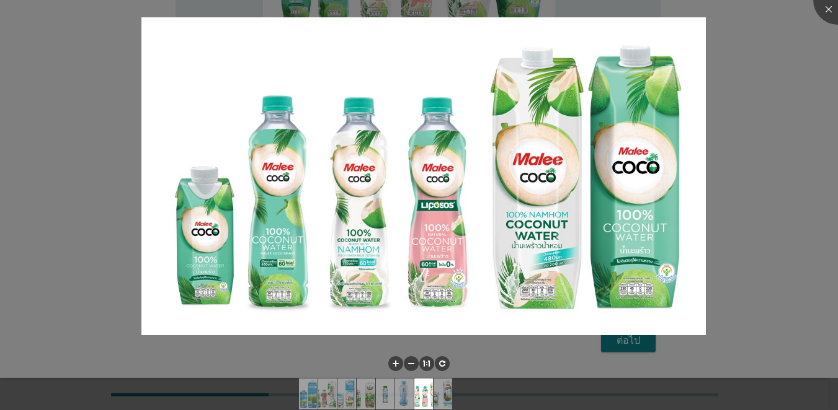
scroll to position [1123, 0]
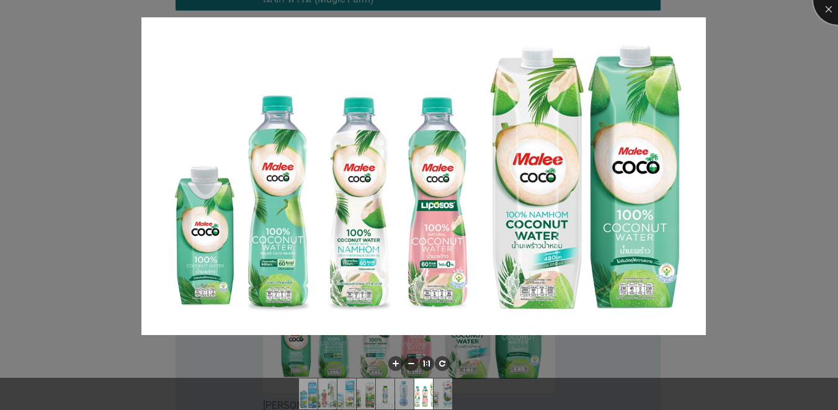
click at [610, 12] on div at bounding box center [838, 0] width 50 height 50
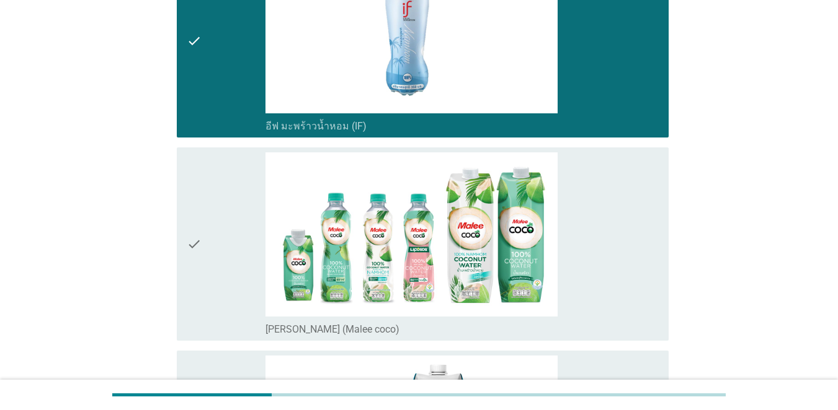
scroll to position [1309, 0]
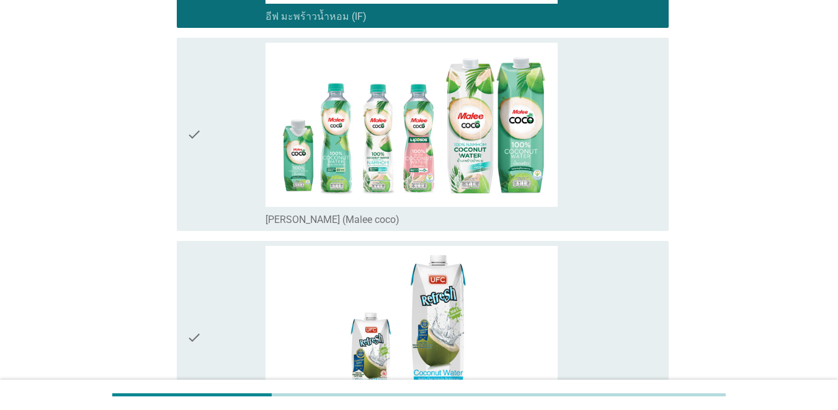
click at [217, 167] on div "check" at bounding box center [226, 134] width 79 height 183
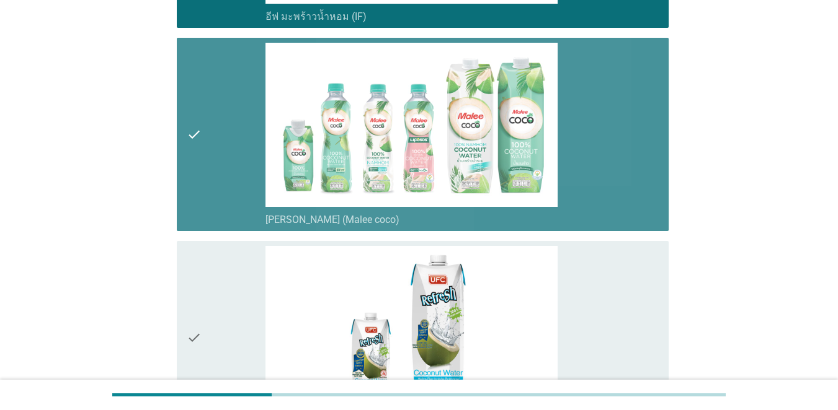
click at [216, 311] on div "check" at bounding box center [226, 337] width 79 height 183
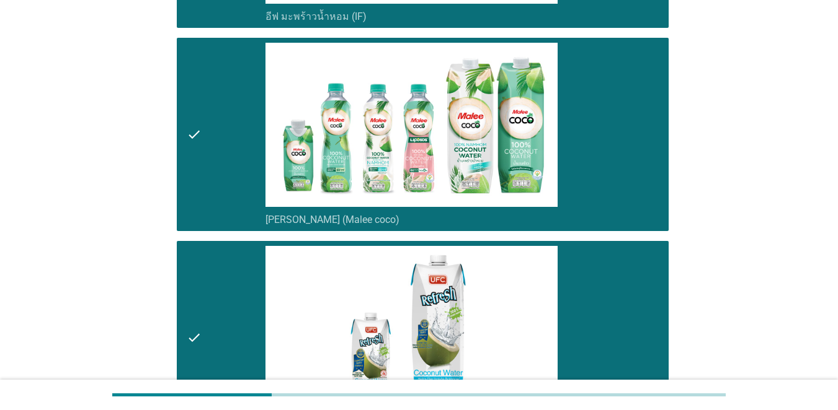
scroll to position [1512, 0]
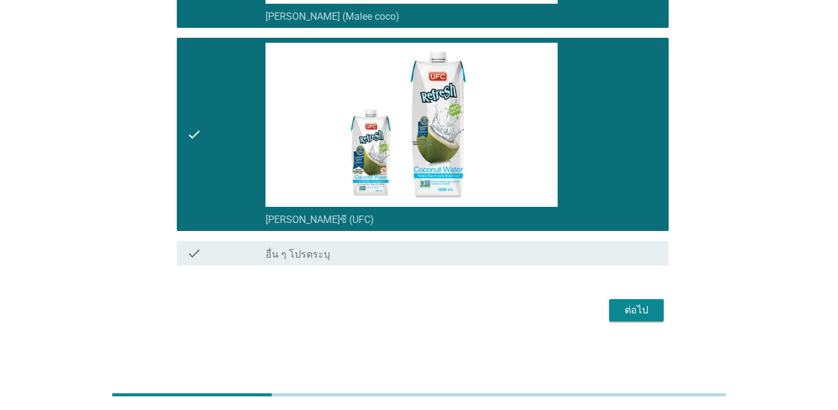
click at [610, 312] on div "ต่อไป" at bounding box center [636, 310] width 35 height 15
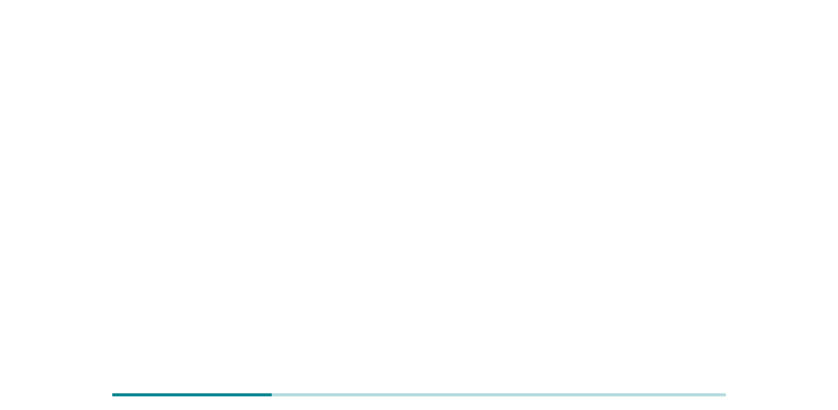
scroll to position [0, 0]
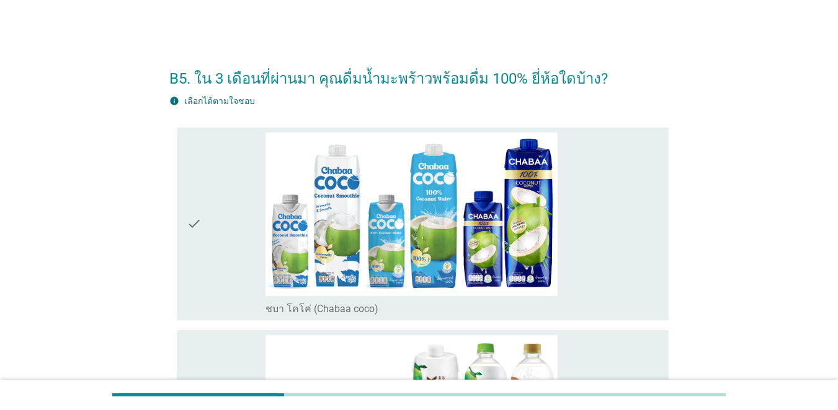
click at [226, 221] on div "check" at bounding box center [226, 224] width 79 height 183
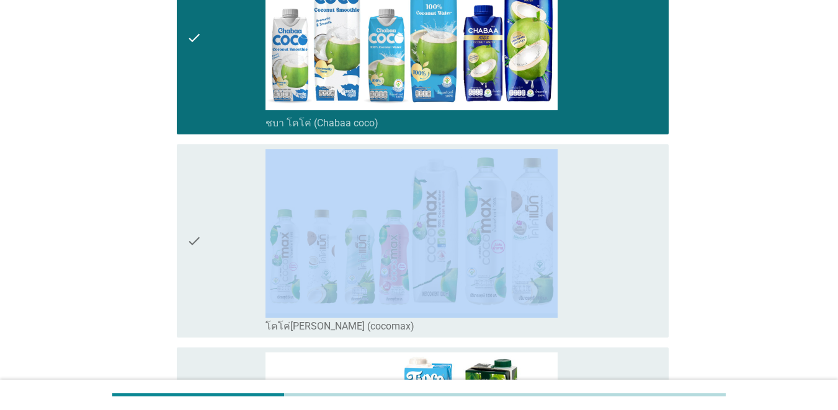
click at [226, 221] on div "check" at bounding box center [226, 240] width 79 height 183
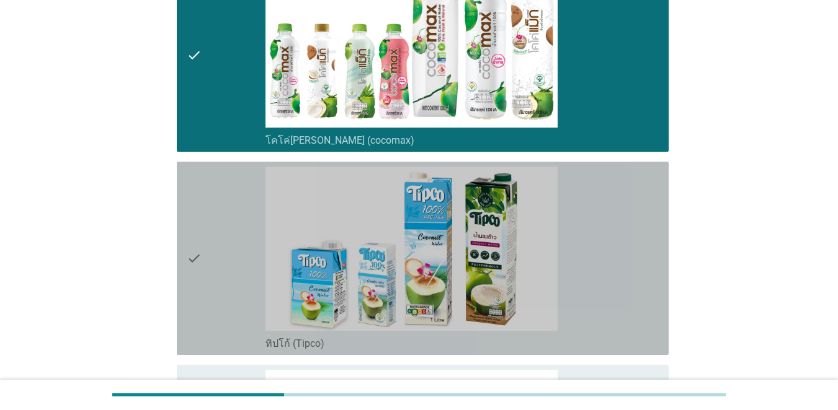
click at [228, 221] on div "check" at bounding box center [226, 258] width 79 height 183
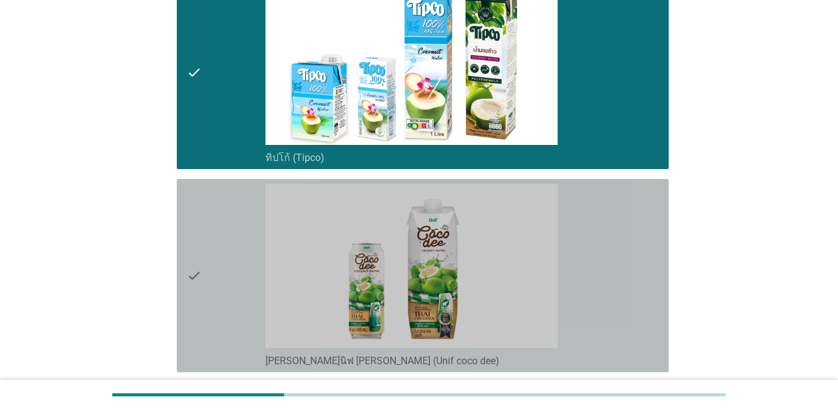
click at [228, 221] on div "check" at bounding box center [226, 275] width 79 height 183
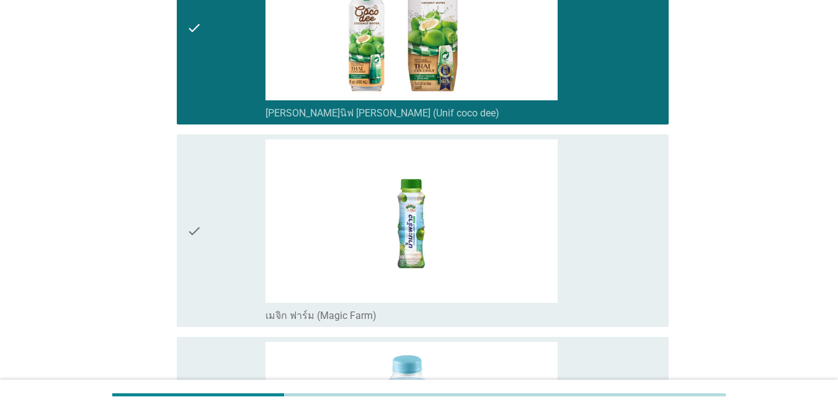
click at [228, 221] on div "check" at bounding box center [226, 230] width 79 height 183
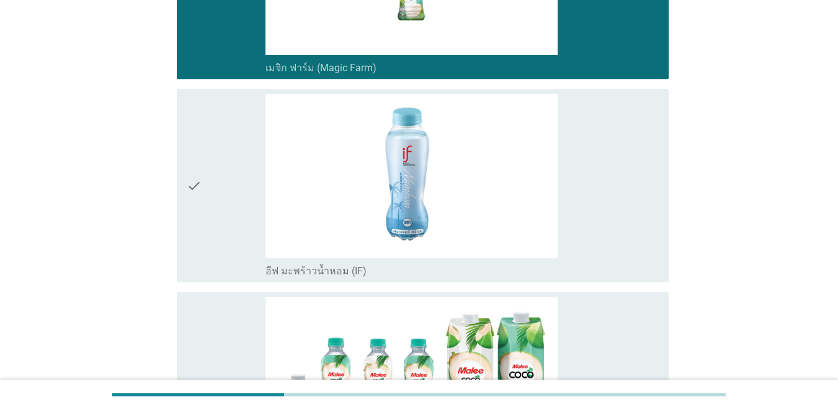
click at [228, 221] on div "check" at bounding box center [226, 185] width 79 height 183
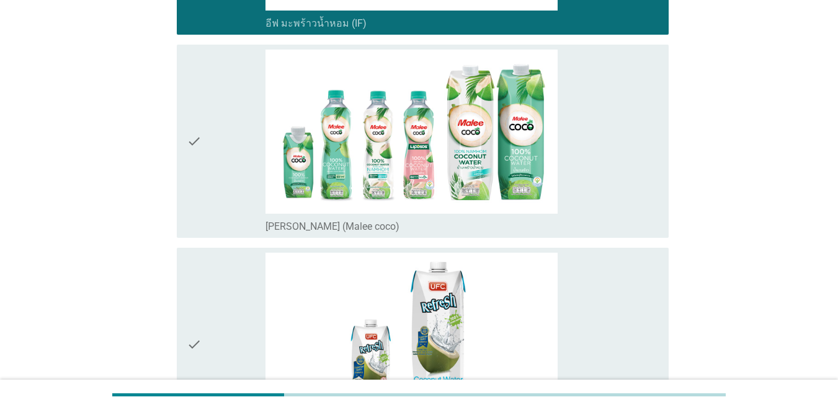
click at [228, 221] on div "check" at bounding box center [226, 141] width 79 height 183
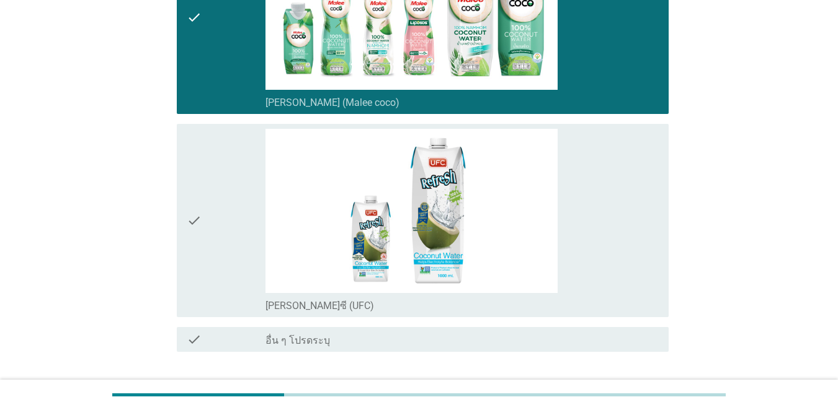
click at [228, 221] on div "check" at bounding box center [226, 220] width 79 height 183
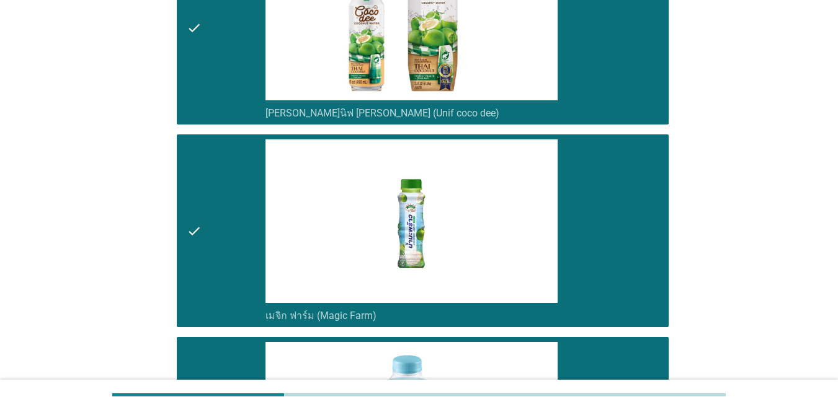
click at [231, 201] on div "check" at bounding box center [226, 230] width 79 height 183
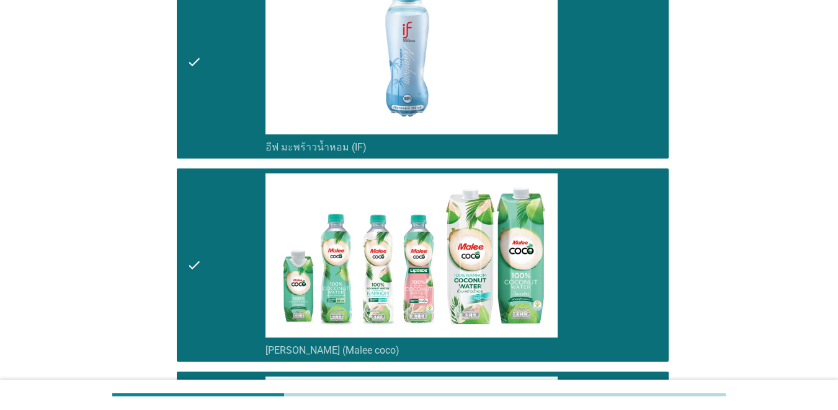
scroll to position [1512, 0]
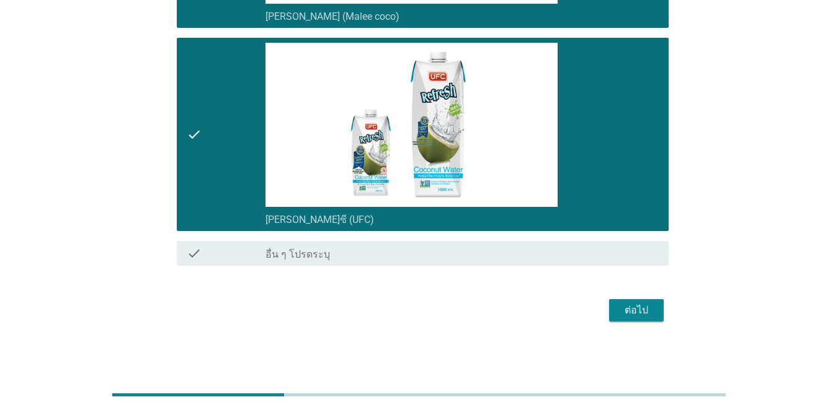
click at [610, 302] on button "ต่อไป" at bounding box center [636, 310] width 55 height 22
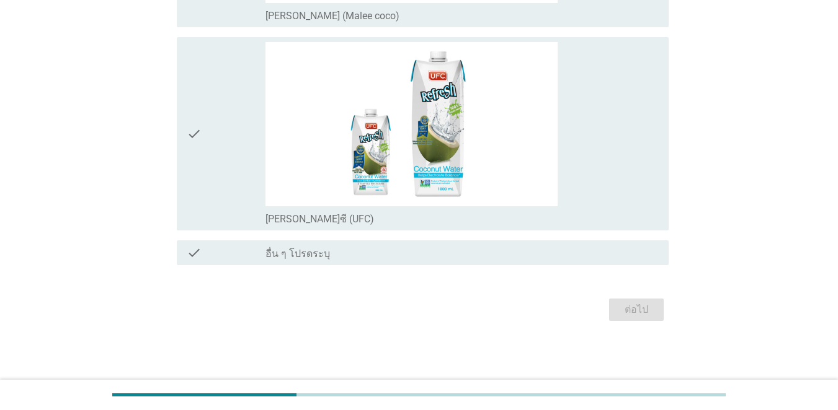
scroll to position [0, 0]
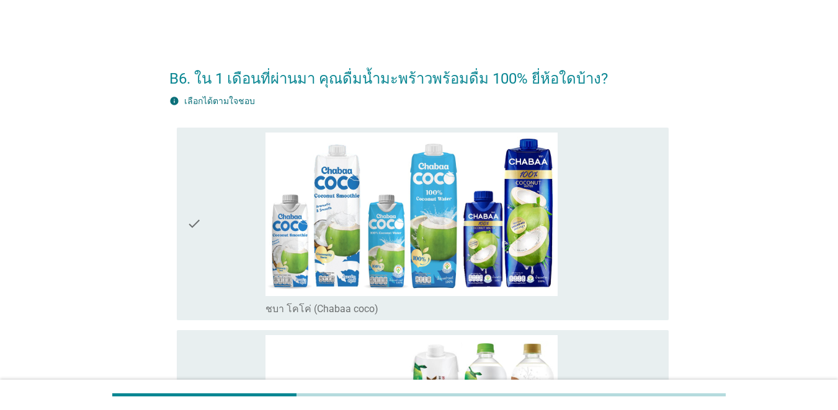
click at [246, 238] on div "check" at bounding box center [226, 224] width 79 height 183
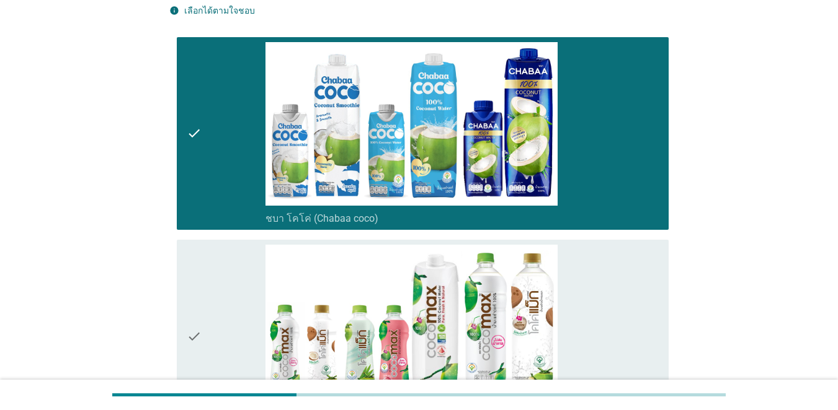
scroll to position [186, 0]
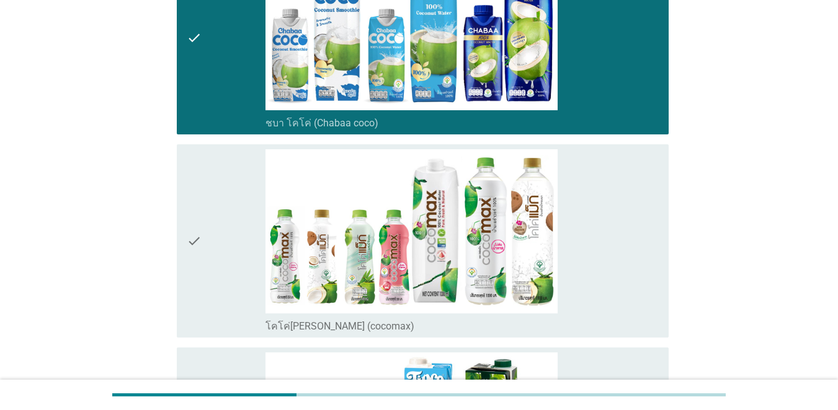
click at [239, 228] on div "check" at bounding box center [226, 240] width 79 height 183
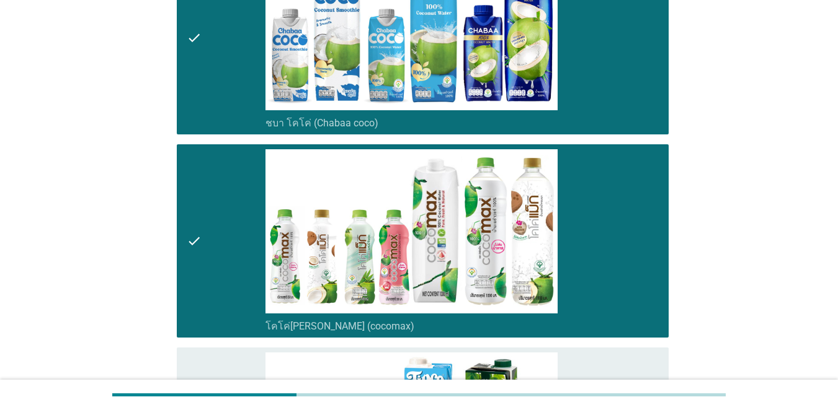
click at [203, 41] on div "check" at bounding box center [226, 38] width 79 height 183
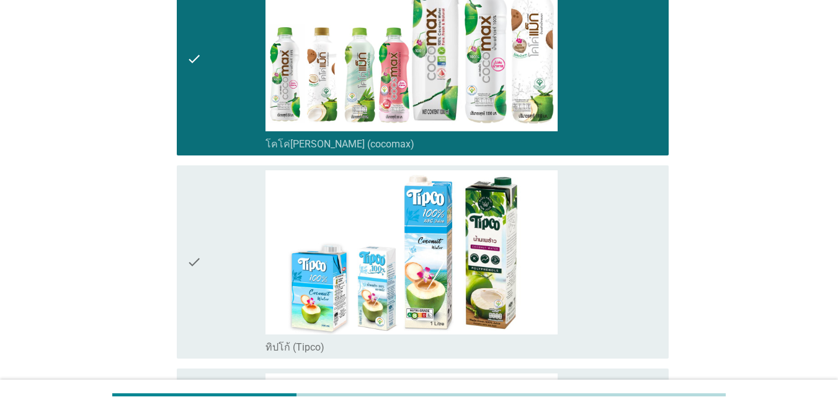
scroll to position [496, 0]
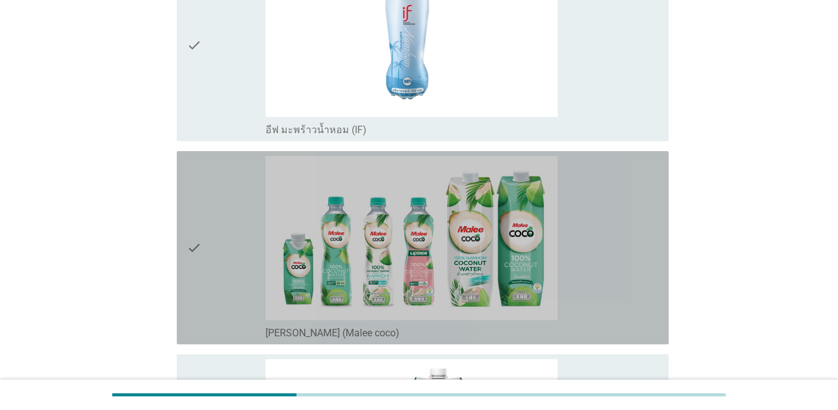
click at [206, 249] on div "check" at bounding box center [226, 247] width 79 height 183
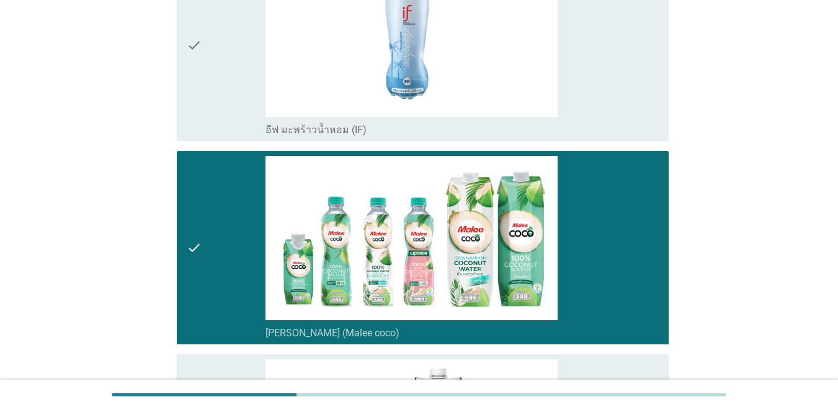
click at [201, 76] on icon "check" at bounding box center [194, 45] width 15 height 183
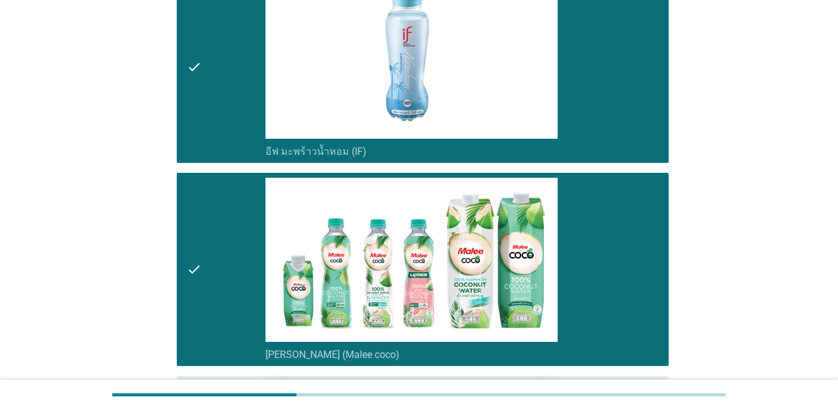
scroll to position [1178, 0]
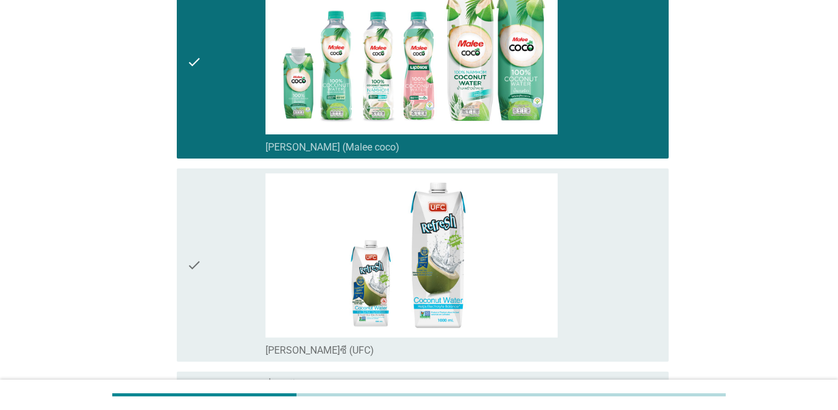
click at [240, 272] on div "check" at bounding box center [226, 265] width 79 height 183
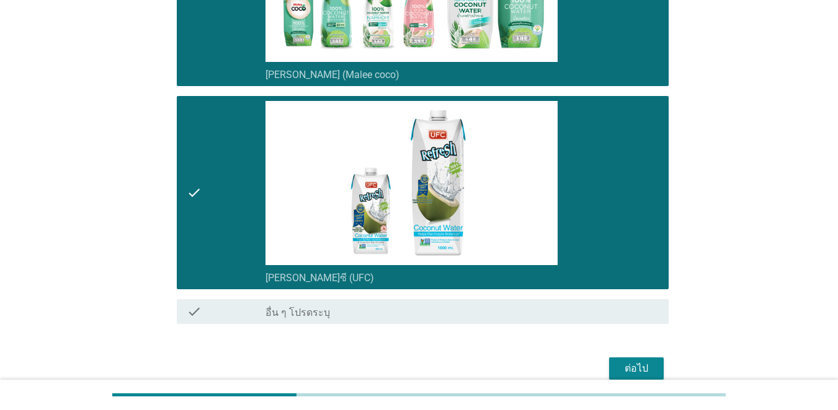
scroll to position [1309, 0]
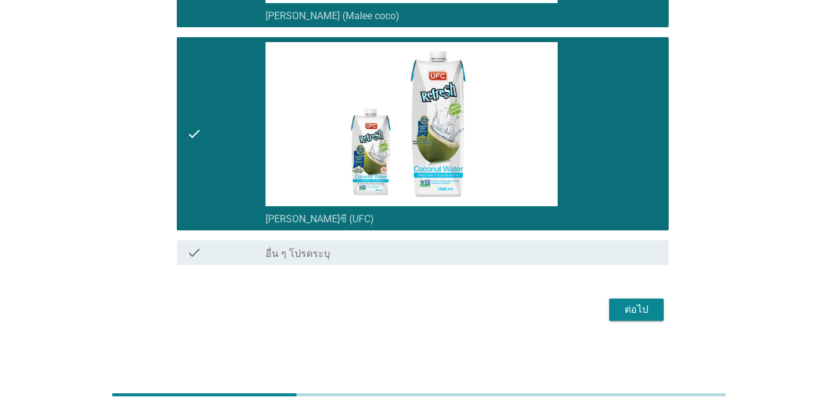
click at [610, 311] on div "ต่อไป" at bounding box center [636, 310] width 35 height 15
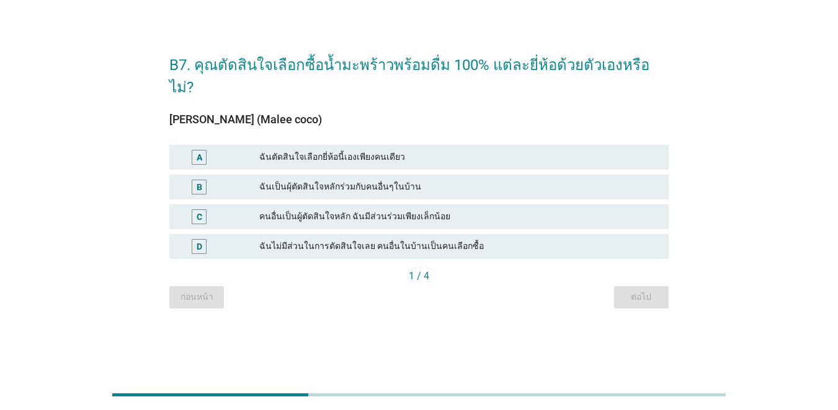
scroll to position [0, 0]
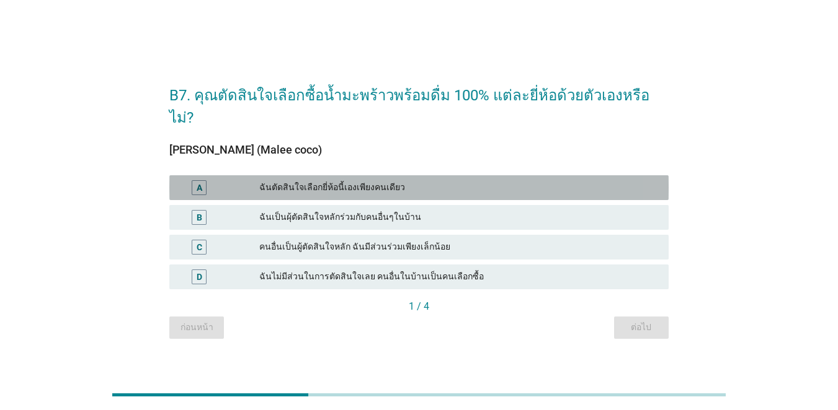
click at [195, 180] on div "A" at bounding box center [199, 187] width 15 height 15
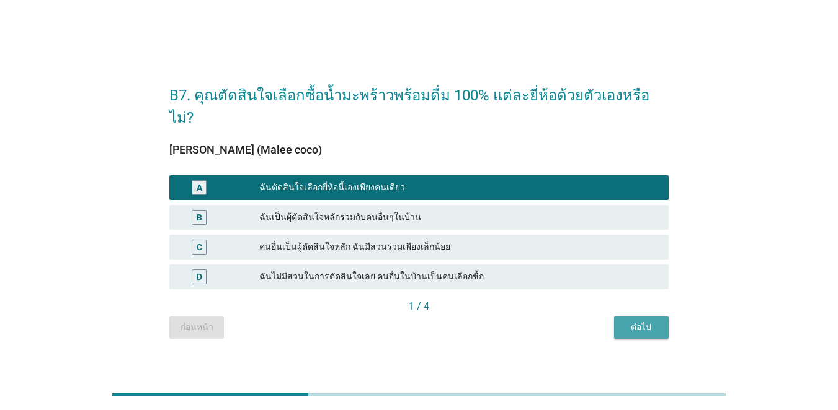
click at [610, 321] on div "ต่อไป" at bounding box center [641, 327] width 35 height 13
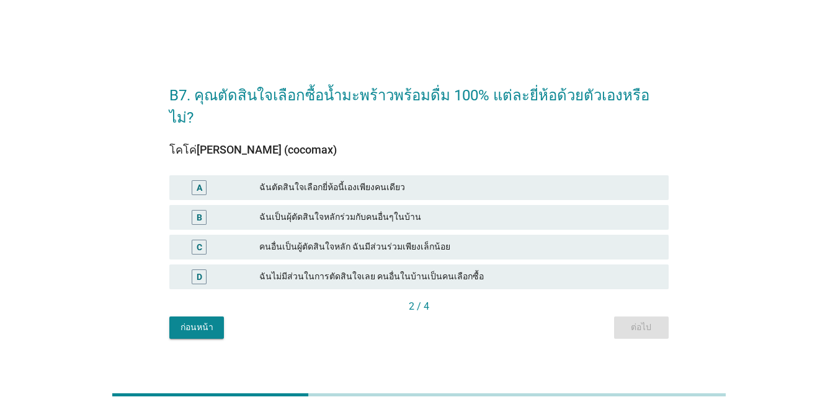
click at [190, 180] on div "A" at bounding box center [199, 187] width 40 height 15
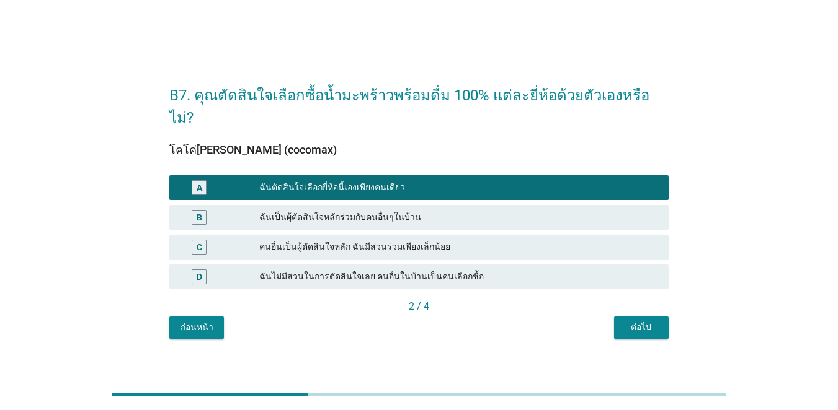
click at [610, 321] on div "ต่อไป" at bounding box center [641, 327] width 35 height 13
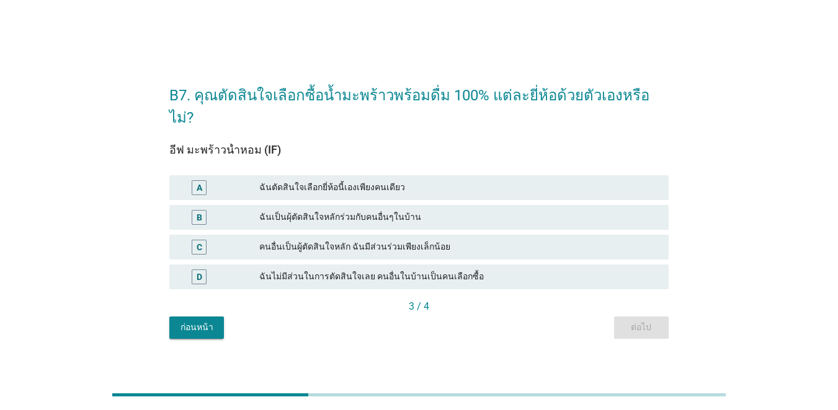
click at [203, 180] on div "A" at bounding box center [199, 187] width 15 height 15
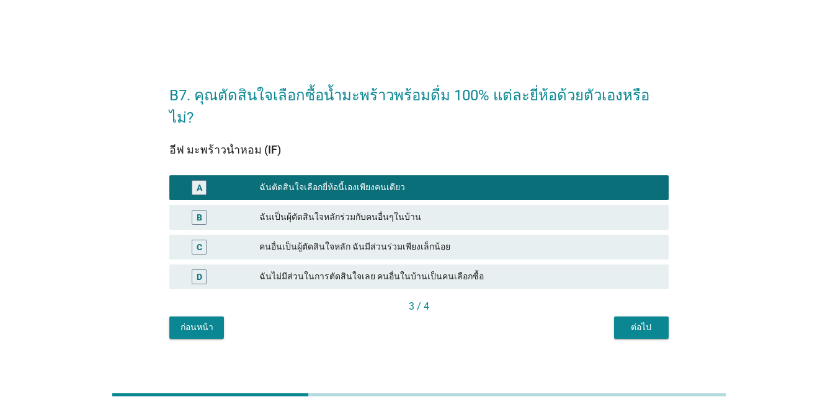
click at [610, 321] on div "ต่อไป" at bounding box center [641, 327] width 35 height 13
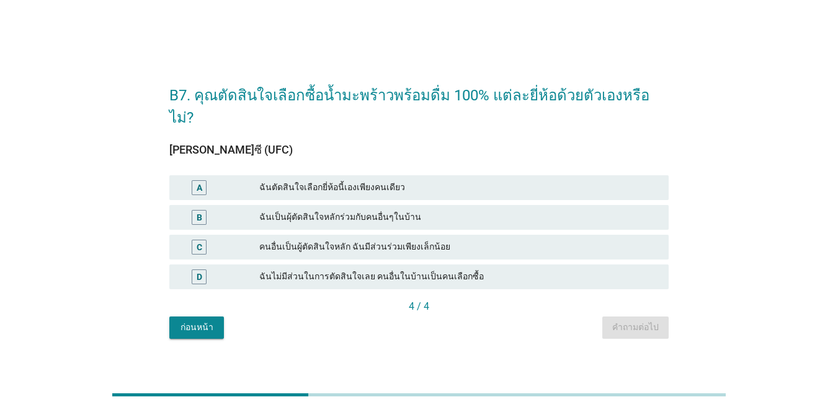
click at [197, 180] on div "A" at bounding box center [199, 187] width 15 height 15
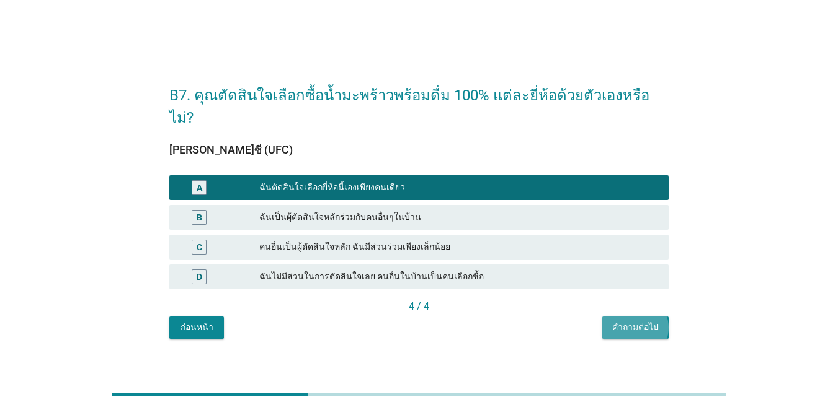
click at [610, 321] on div "คำถามต่อไป" at bounding box center [635, 327] width 46 height 13
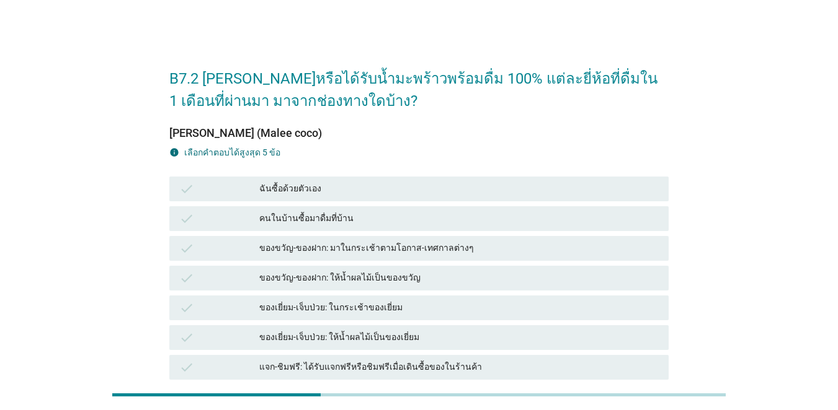
click at [183, 182] on icon "check" at bounding box center [186, 189] width 15 height 15
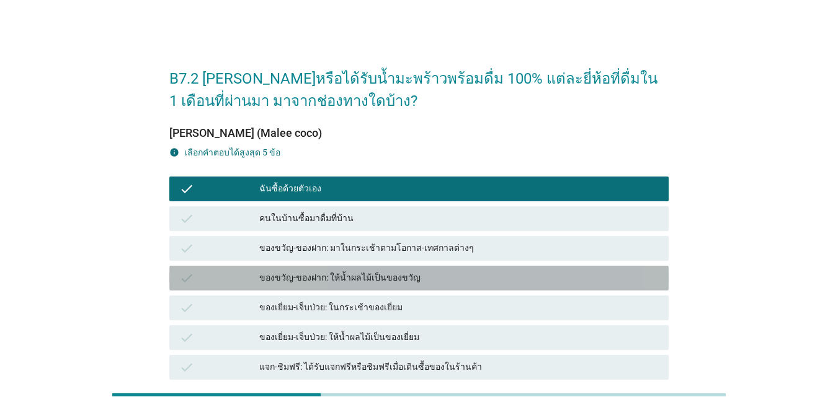
drag, startPoint x: 198, startPoint y: 275, endPoint x: 203, endPoint y: 289, distance: 14.9
click at [198, 275] on div "check" at bounding box center [219, 278] width 80 height 15
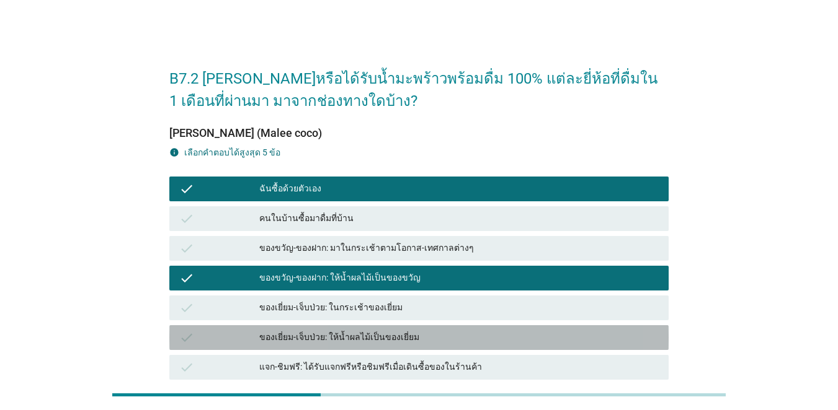
click at [219, 335] on div "check" at bounding box center [219, 337] width 80 height 15
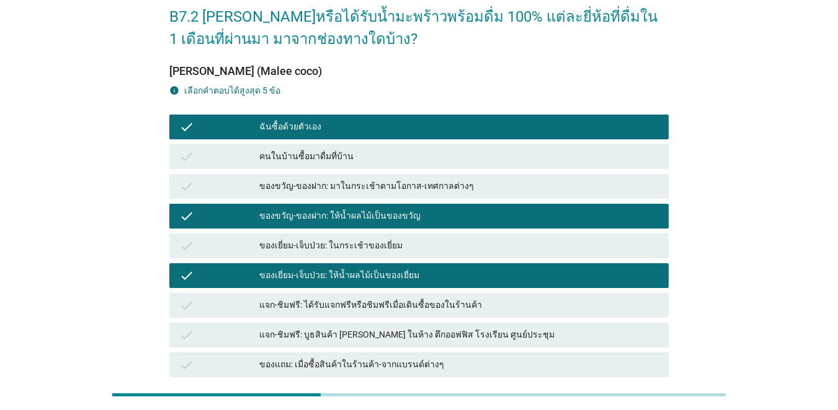
scroll to position [248, 0]
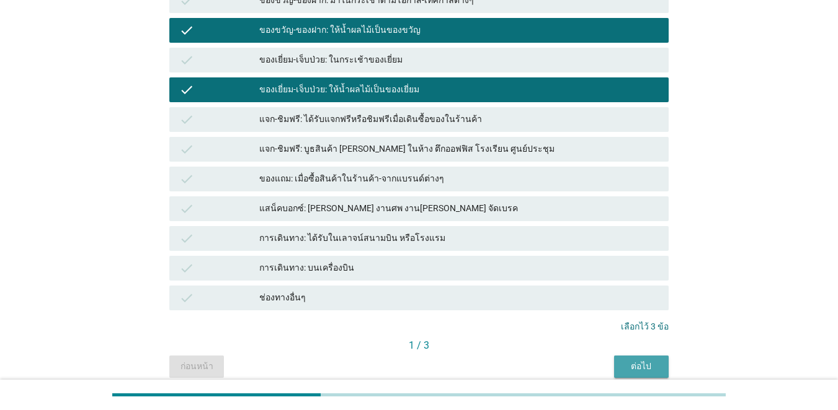
click at [610, 363] on div "ต่อไป" at bounding box center [641, 366] width 35 height 13
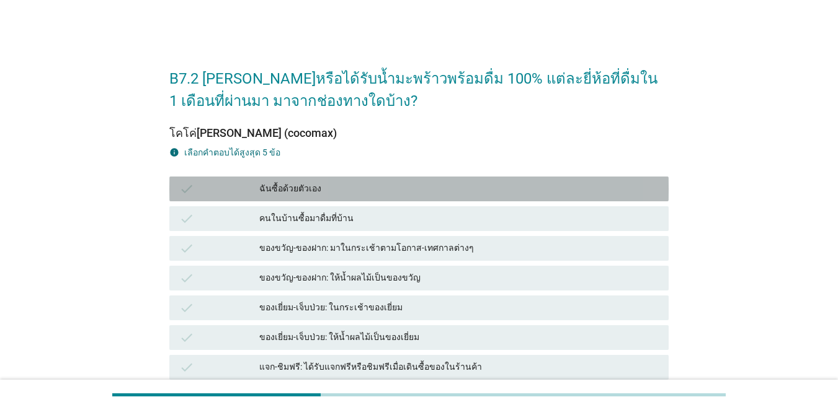
click at [190, 187] on icon "check" at bounding box center [186, 189] width 15 height 15
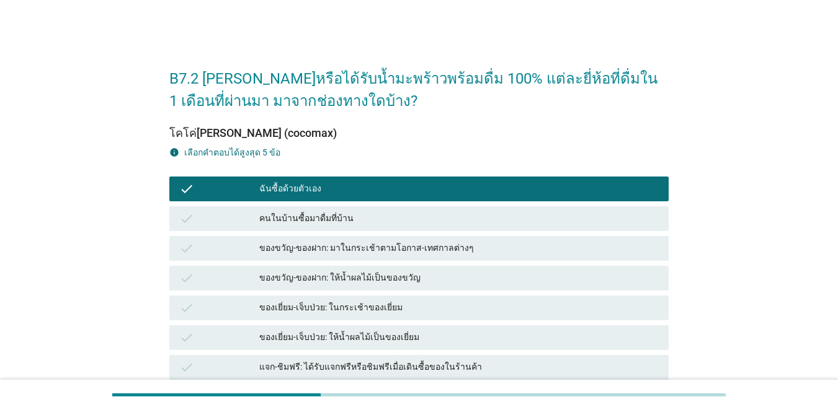
click at [192, 228] on div "check คนในบ้านซื้อมาดื่มที่บ้าน" at bounding box center [418, 218] width 499 height 25
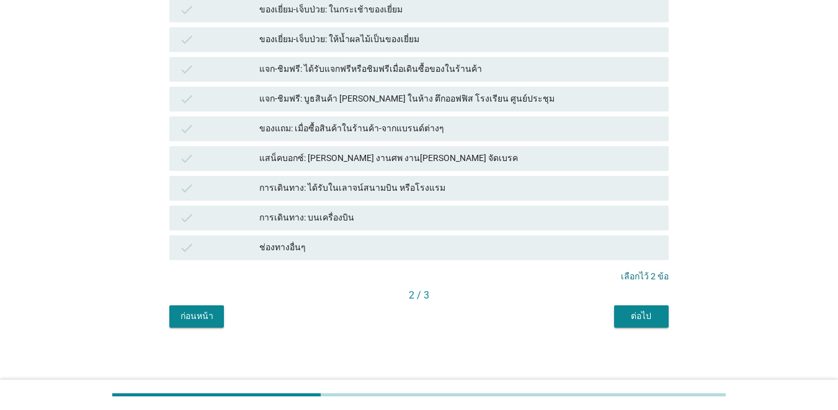
scroll to position [301, 0]
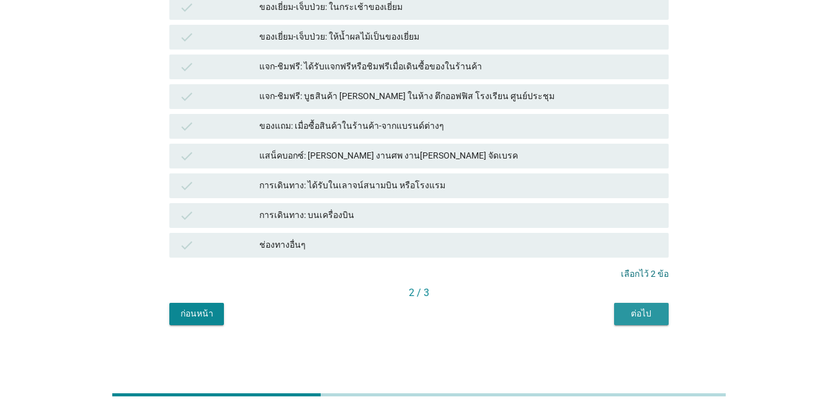
click at [610, 317] on div "ต่อไป" at bounding box center [641, 313] width 35 height 13
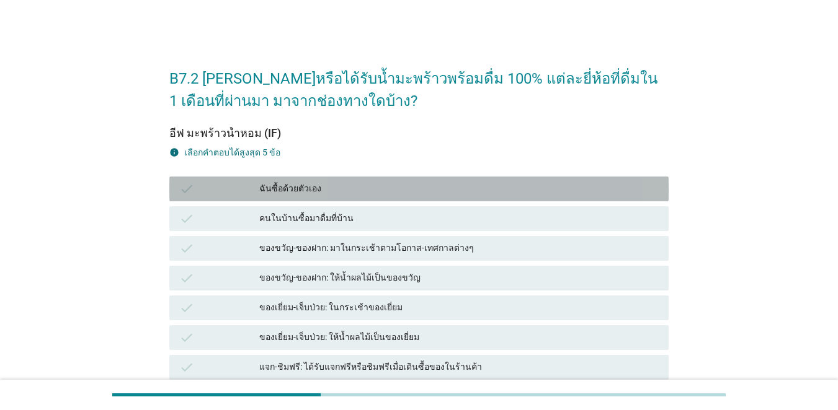
click at [182, 179] on div "check ฉันซื้อด้วยตัวเอง" at bounding box center [418, 189] width 499 height 25
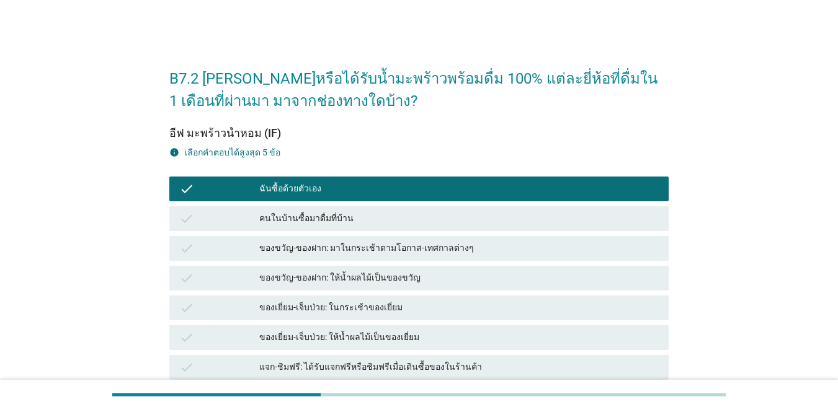
click at [193, 211] on icon "check" at bounding box center [186, 218] width 15 height 15
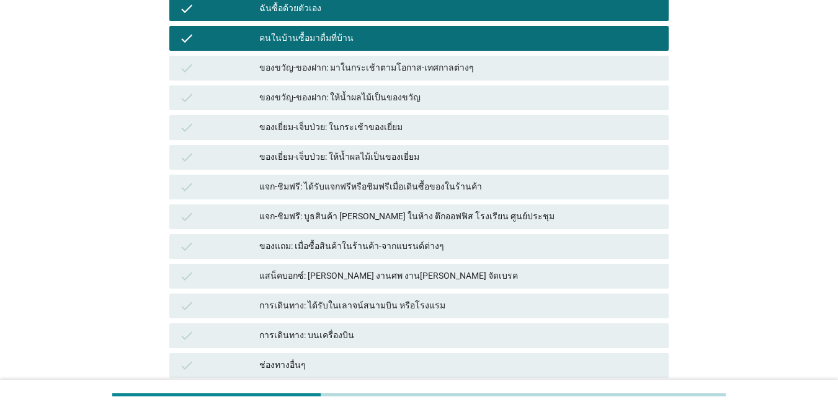
scroll to position [301, 0]
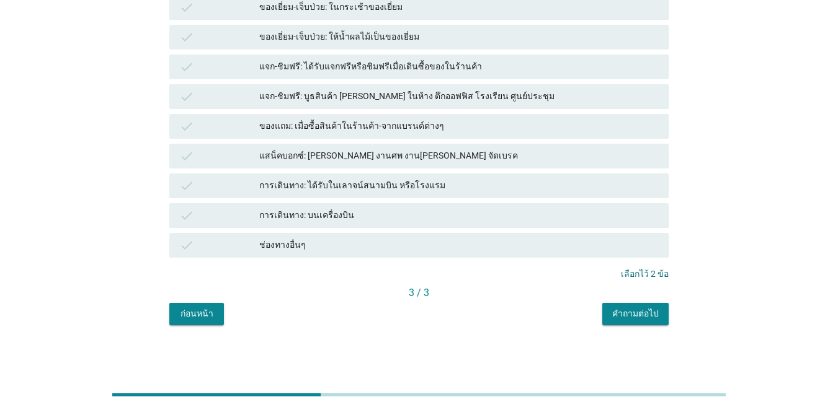
click at [610, 319] on div "คำถามต่อไป" at bounding box center [635, 313] width 46 height 13
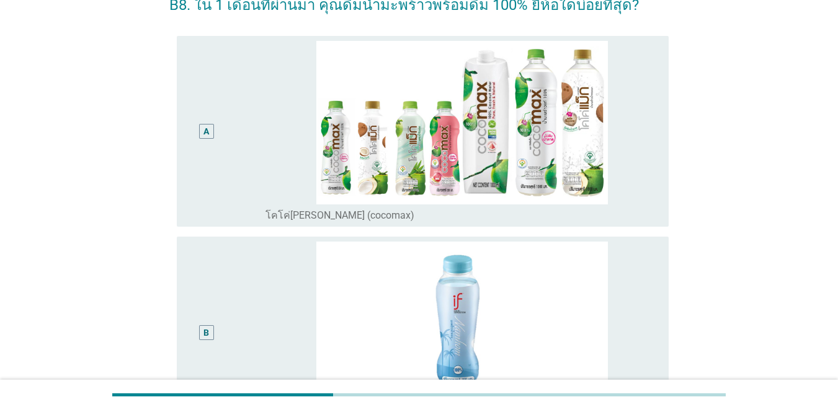
scroll to position [186, 0]
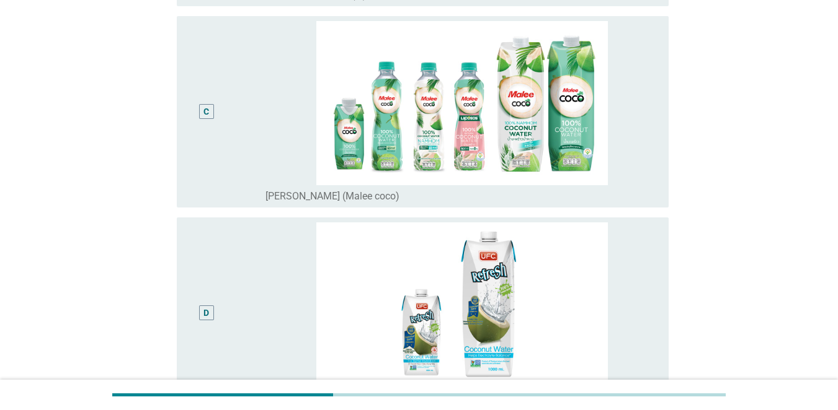
click at [228, 132] on div "C" at bounding box center [226, 112] width 79 height 182
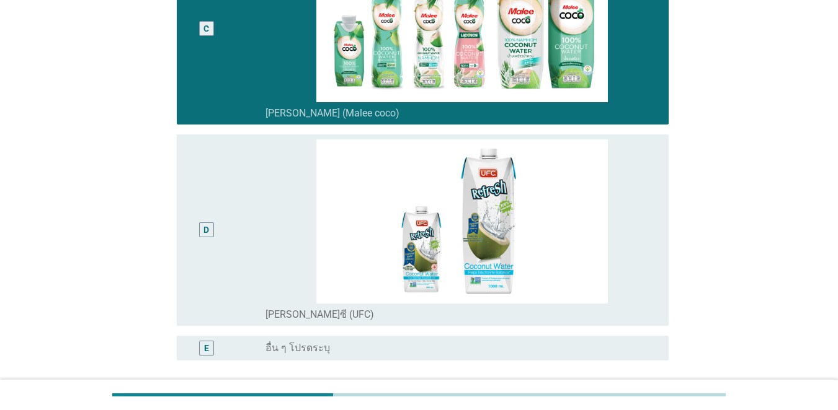
scroll to position [689, 0]
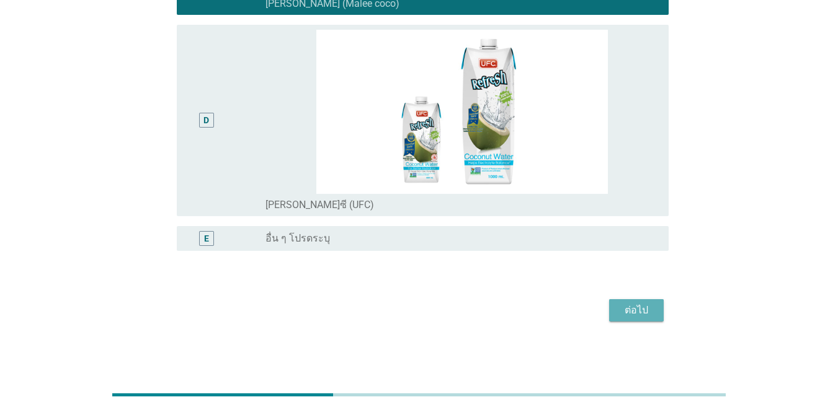
click at [610, 315] on div "ต่อไป" at bounding box center [636, 310] width 35 height 15
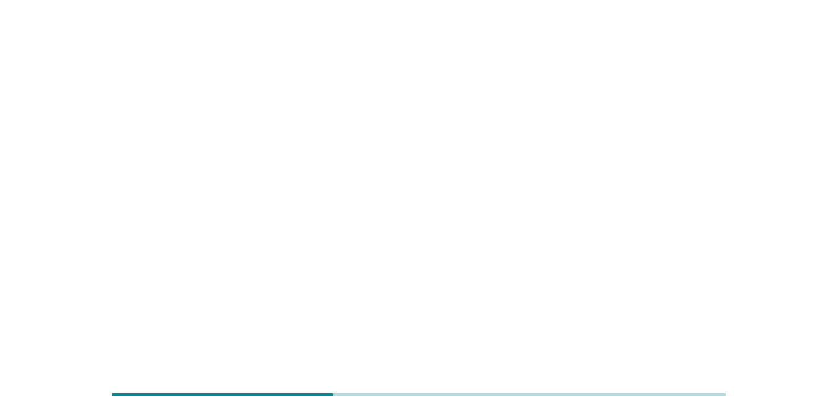
scroll to position [0, 0]
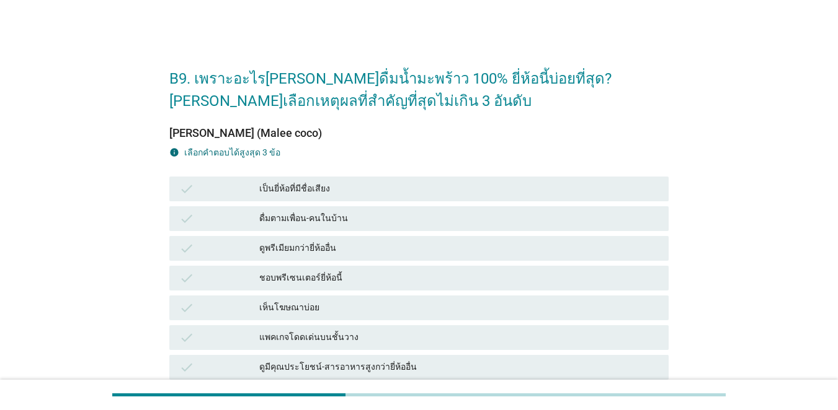
click at [194, 307] on icon "check" at bounding box center [186, 308] width 15 height 15
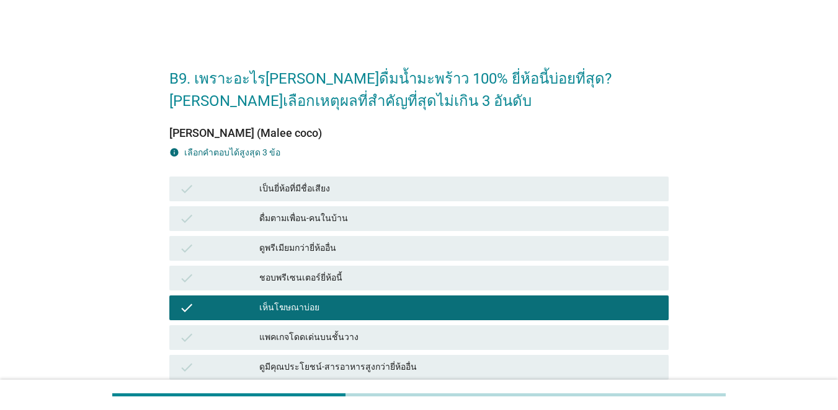
click at [196, 372] on div "check" at bounding box center [219, 367] width 80 height 15
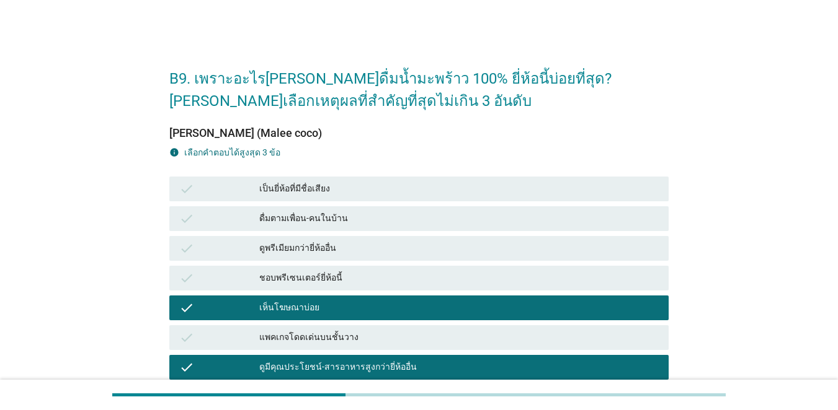
click at [186, 187] on icon "check" at bounding box center [186, 189] width 15 height 15
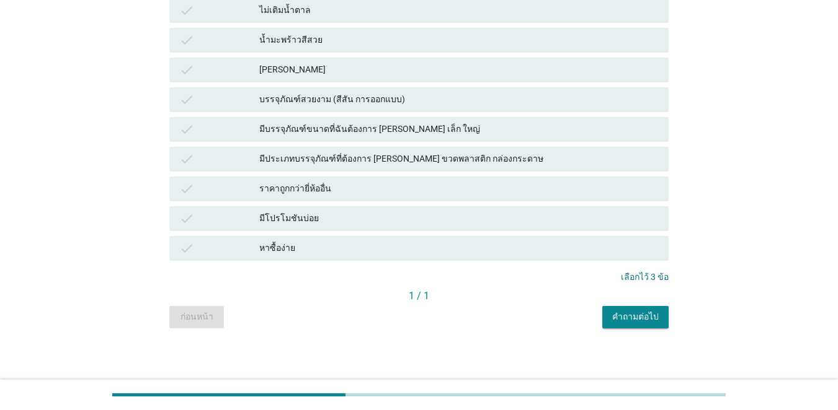
scroll to position [628, 0]
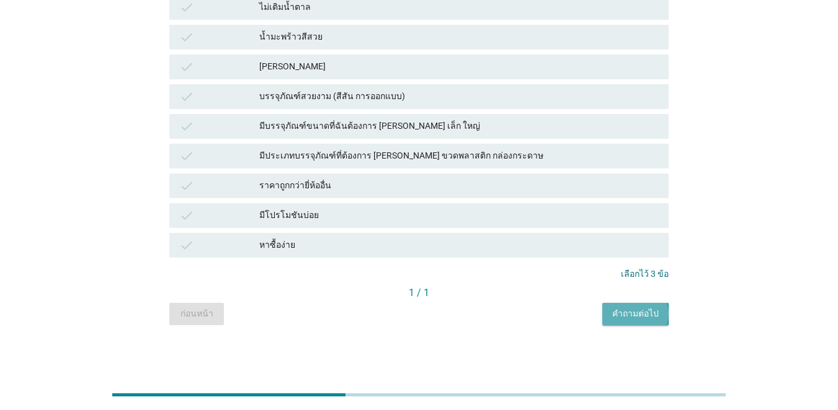
click at [610, 316] on div "คำถามต่อไป" at bounding box center [635, 313] width 46 height 13
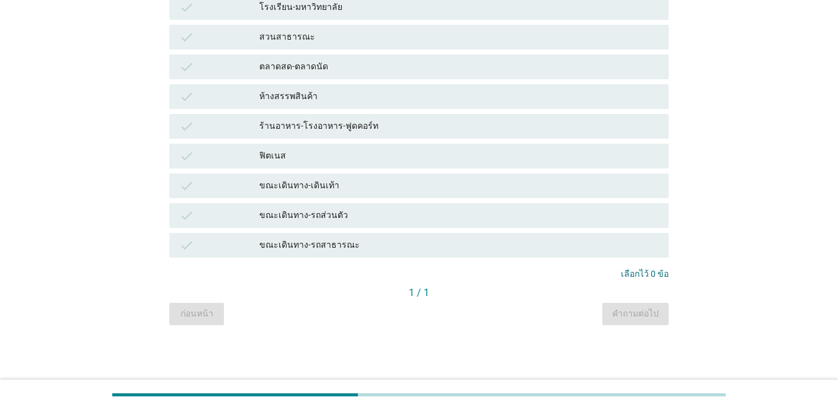
scroll to position [0, 0]
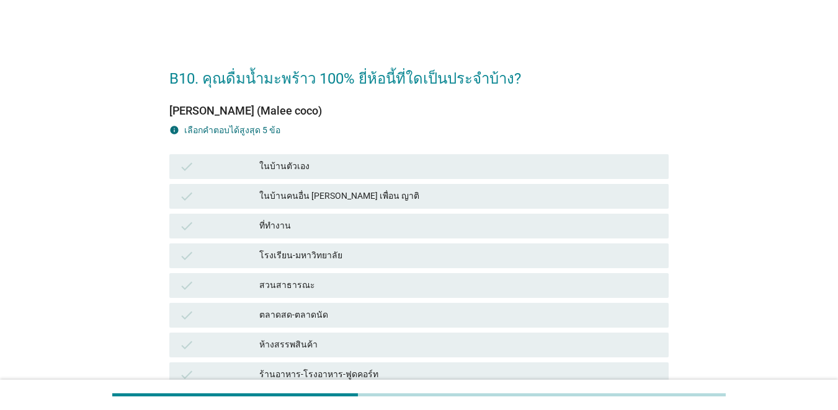
click at [189, 169] on icon "check" at bounding box center [186, 166] width 15 height 15
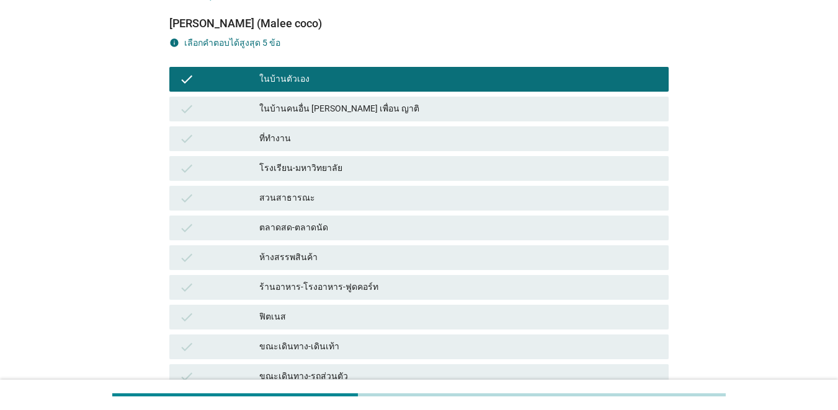
scroll to position [186, 0]
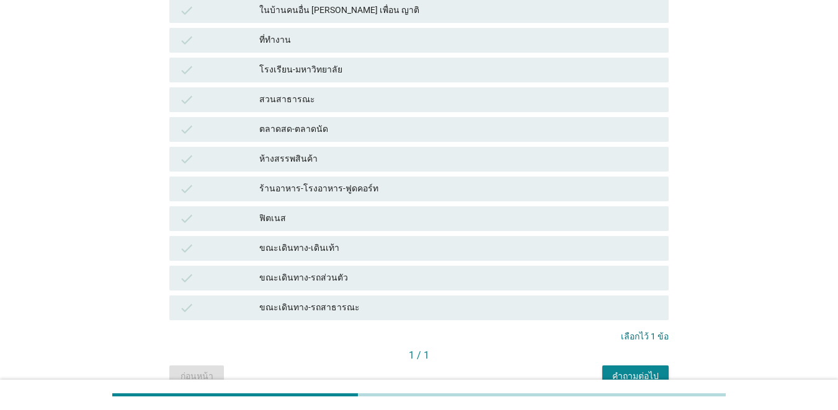
click at [188, 280] on icon "check" at bounding box center [186, 278] width 15 height 15
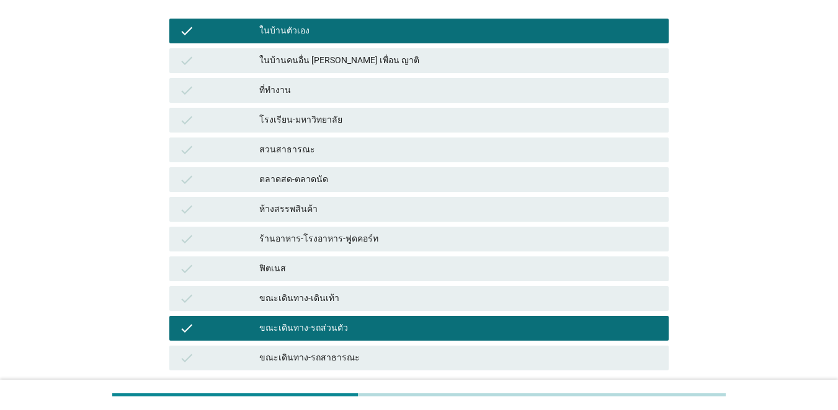
scroll to position [249, 0]
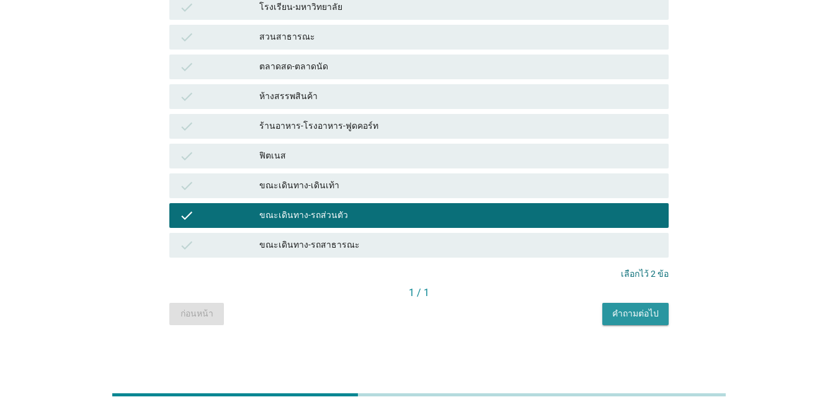
click at [610, 310] on div "คำถามต่อไป" at bounding box center [635, 313] width 46 height 13
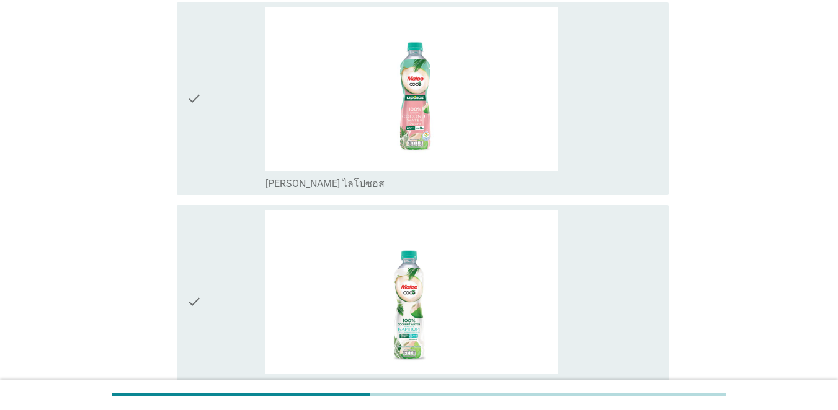
scroll to position [310, 0]
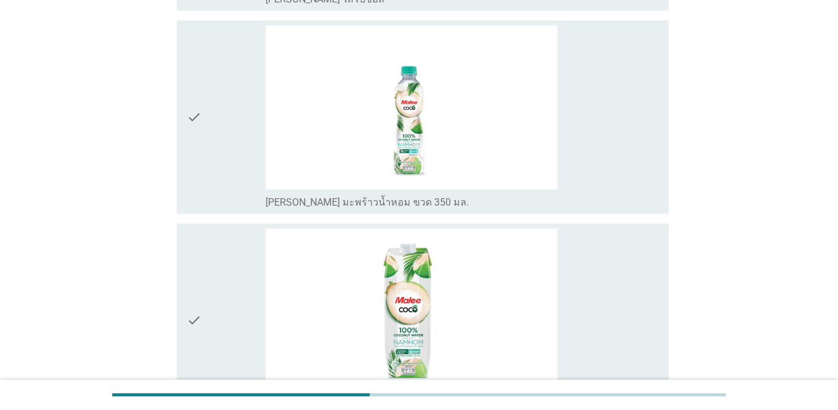
click at [196, 114] on icon "check" at bounding box center [194, 116] width 15 height 183
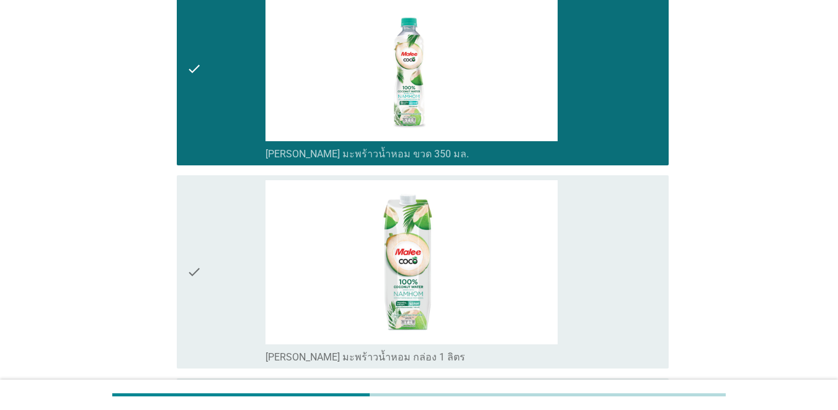
scroll to position [372, 0]
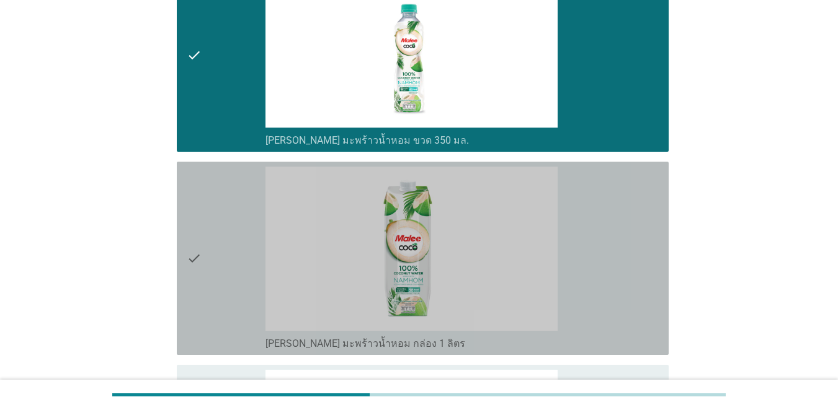
click at [206, 223] on div "check" at bounding box center [226, 258] width 79 height 183
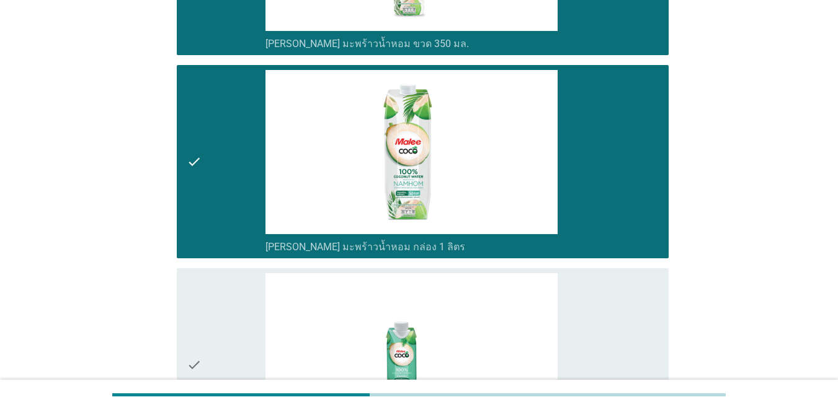
scroll to position [620, 0]
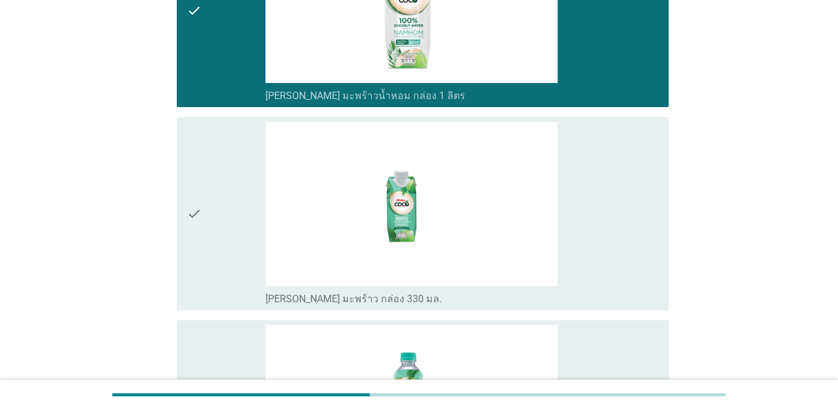
click at [206, 223] on div "check" at bounding box center [226, 213] width 79 height 183
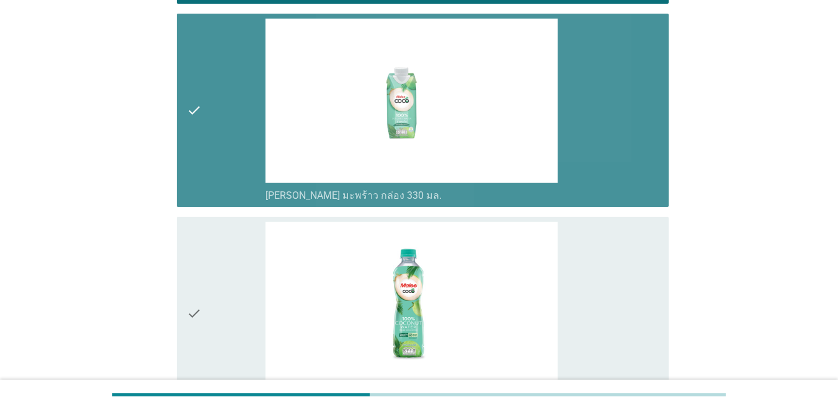
scroll to position [868, 0]
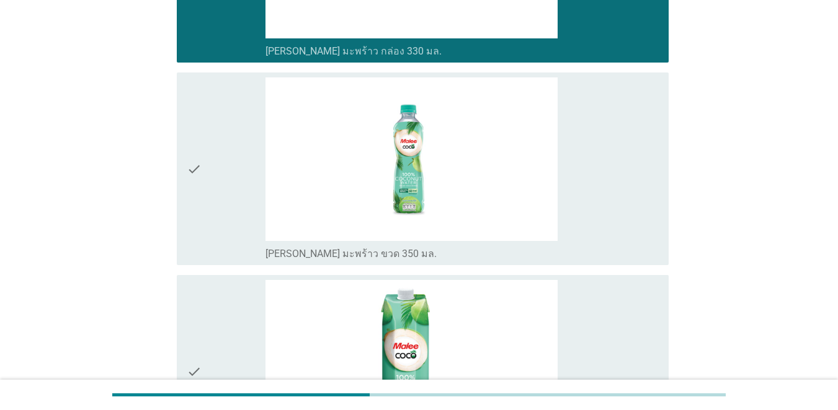
click at [205, 200] on div "check" at bounding box center [226, 168] width 79 height 183
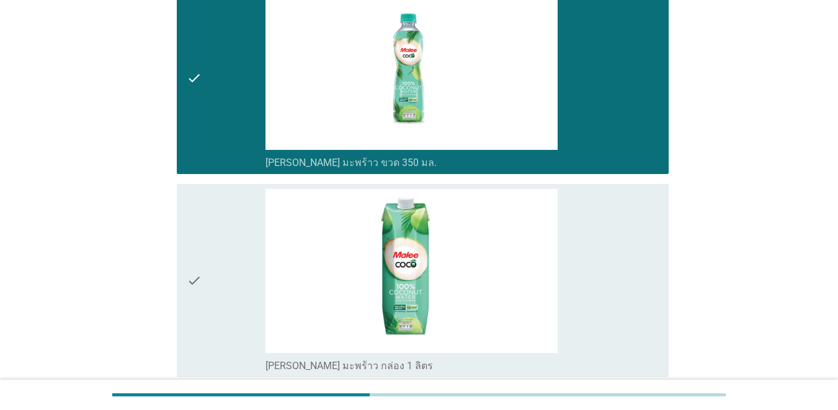
scroll to position [1054, 0]
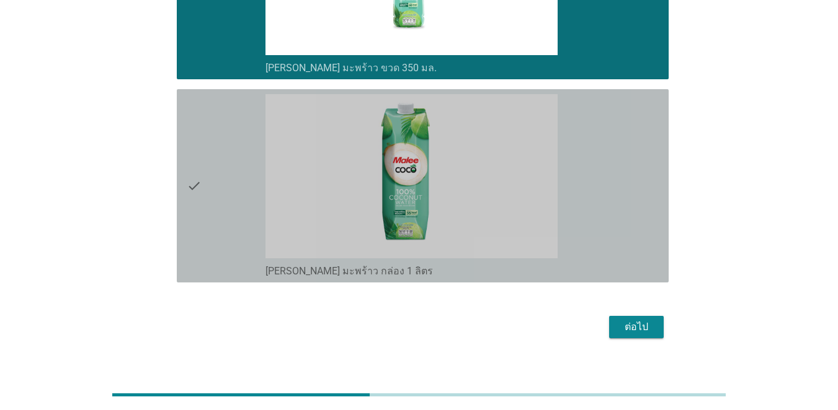
click at [205, 195] on div "check" at bounding box center [226, 185] width 79 height 183
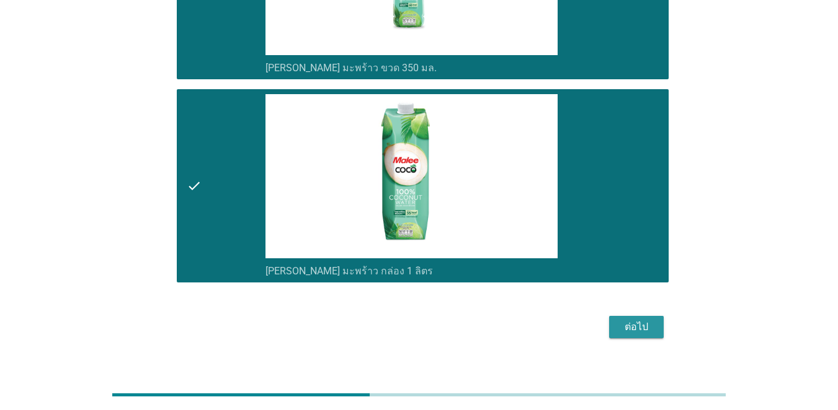
click at [610, 326] on div "ต่อไป" at bounding box center [636, 327] width 35 height 15
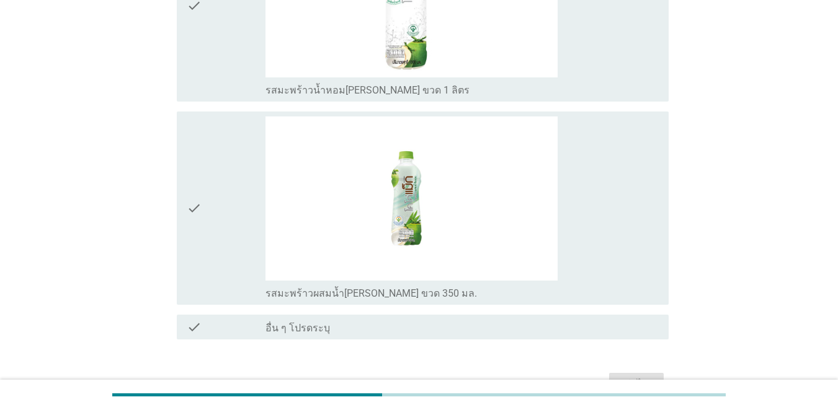
scroll to position [0, 0]
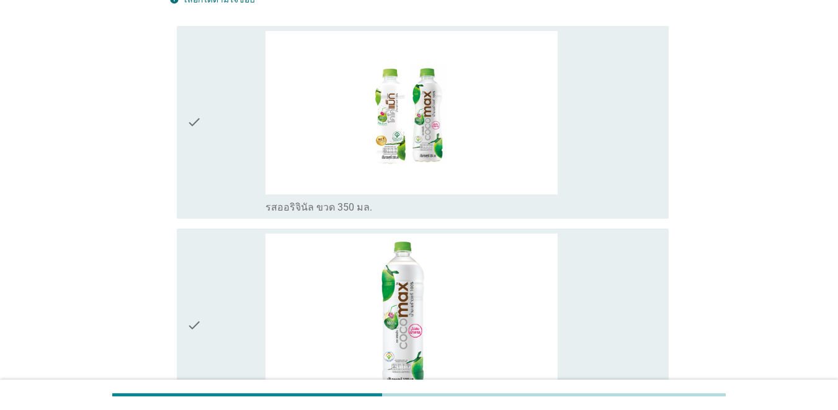
click at [218, 122] on div "check" at bounding box center [226, 122] width 79 height 183
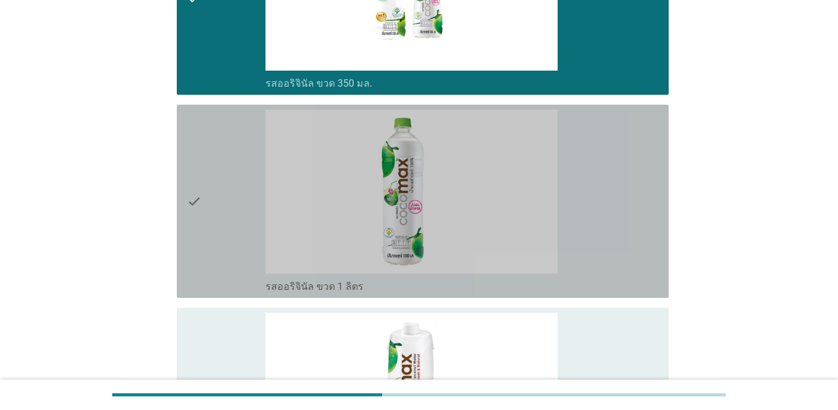
click at [219, 159] on div "check" at bounding box center [226, 201] width 79 height 183
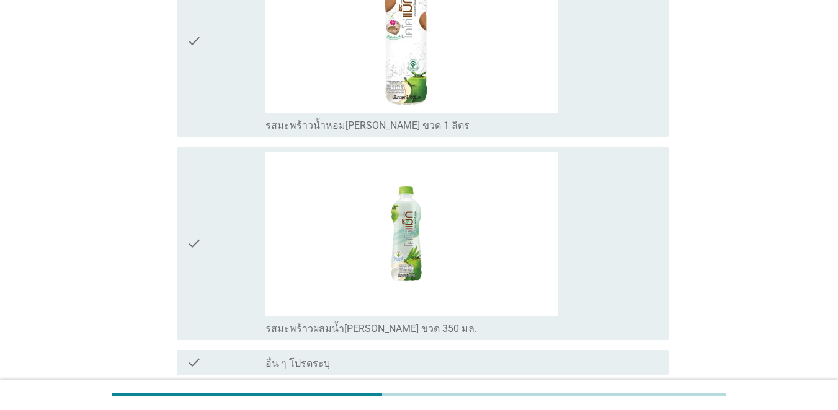
scroll to position [1106, 0]
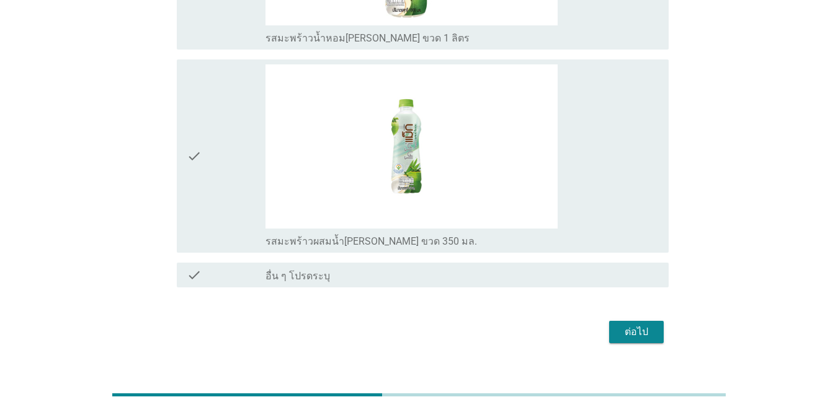
click at [610, 325] on div "ต่อไป" at bounding box center [636, 332] width 35 height 15
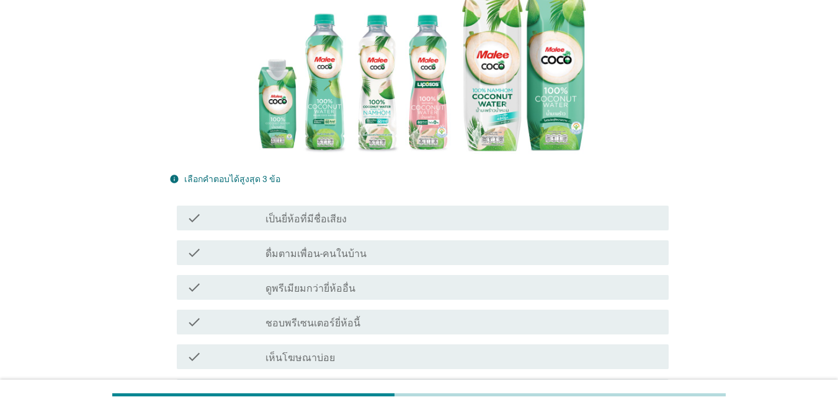
scroll to position [186, 0]
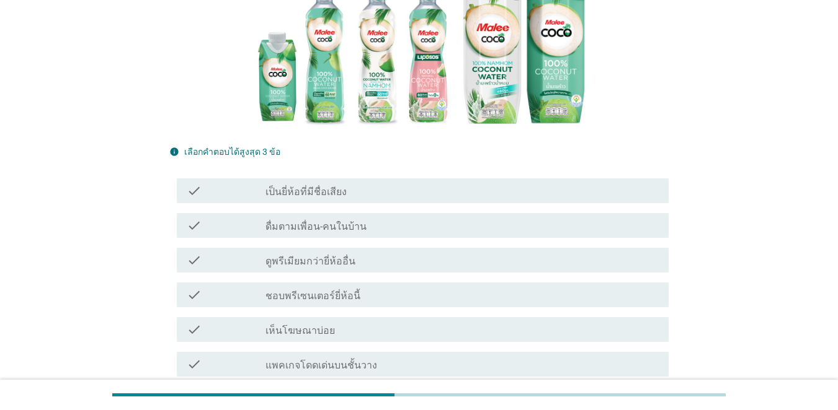
click at [195, 187] on icon "check" at bounding box center [194, 190] width 15 height 15
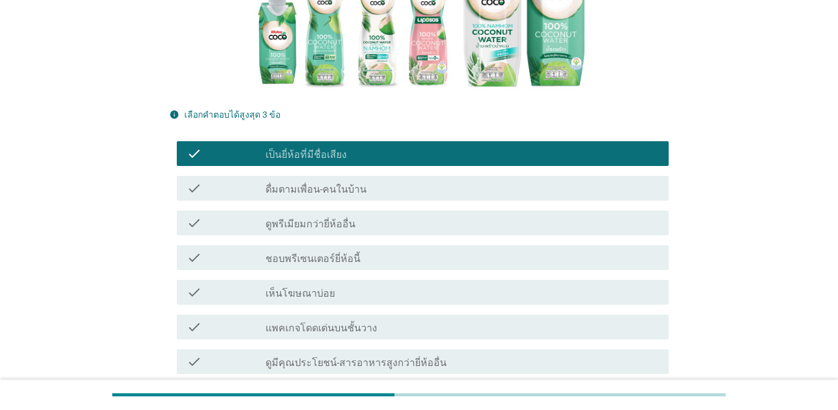
scroll to position [496, 0]
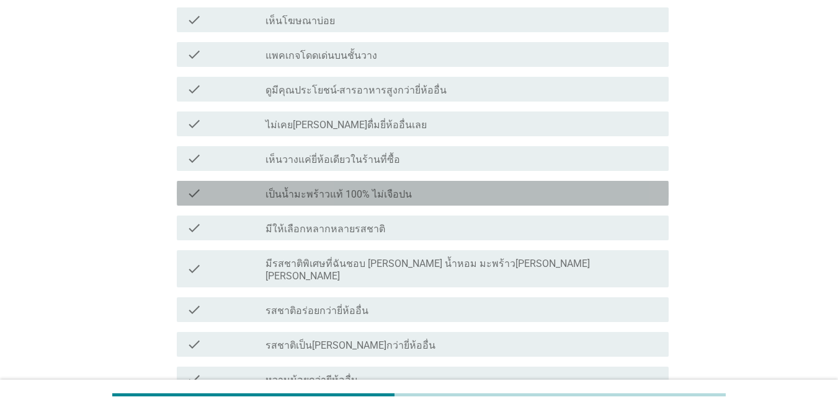
click at [210, 187] on div "check" at bounding box center [226, 193] width 79 height 15
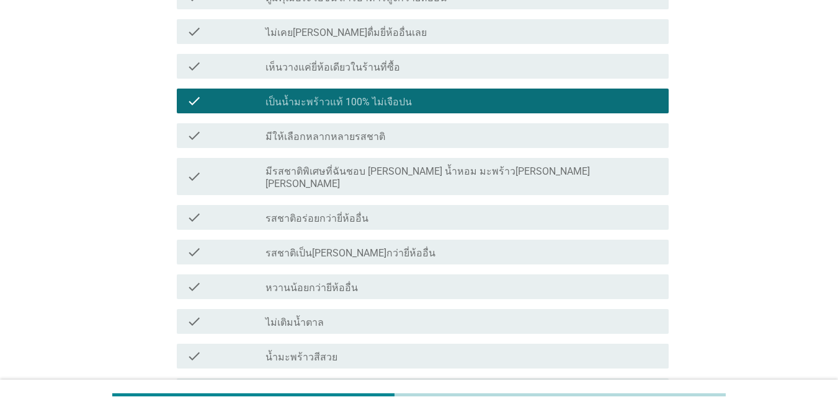
scroll to position [682, 0]
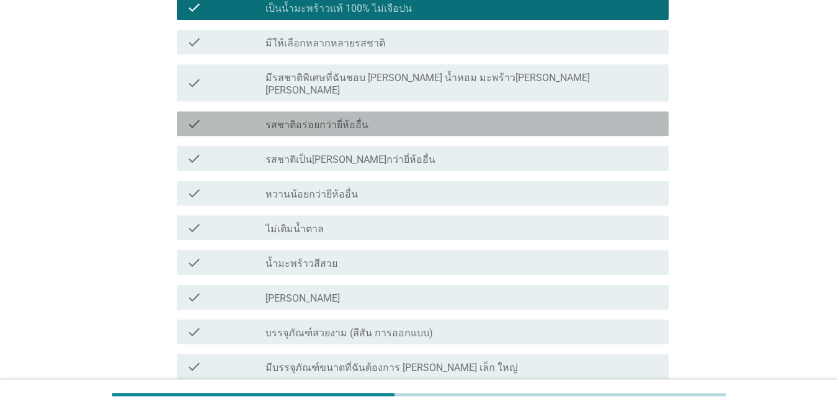
click at [228, 117] on div "check" at bounding box center [226, 124] width 79 height 15
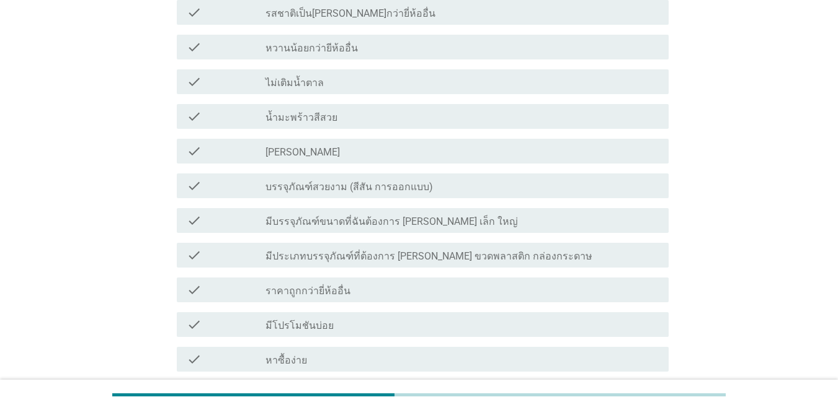
scroll to position [0, 0]
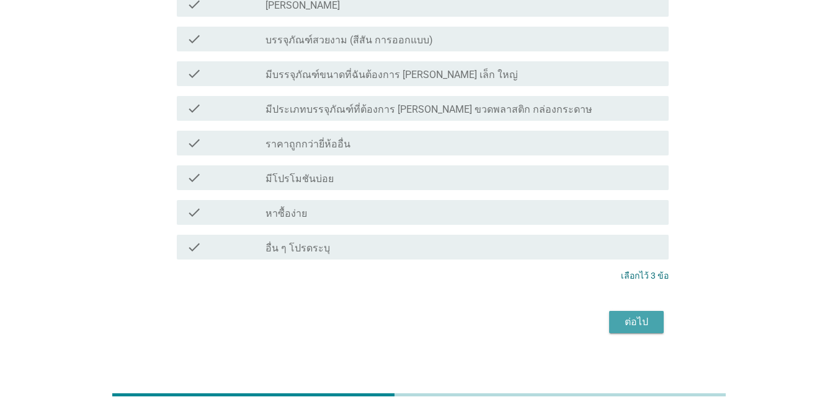
click at [610, 315] on div "ต่อไป" at bounding box center [636, 322] width 35 height 15
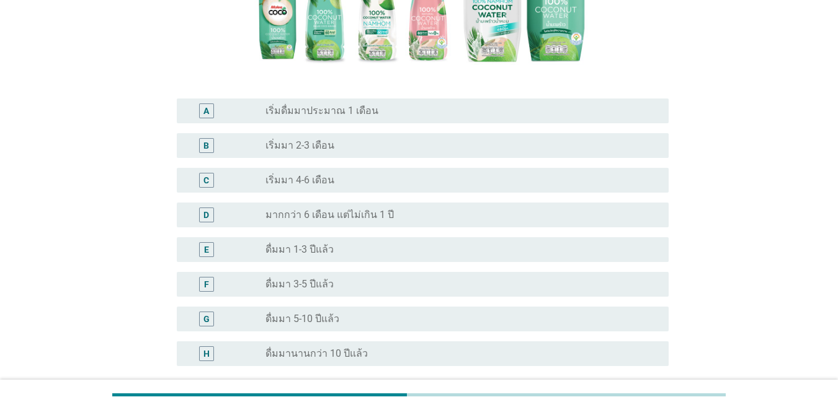
click at [211, 276] on div "F radio_button_unchecked ดื่มมา 3-5 ปีแล้ว" at bounding box center [418, 284] width 499 height 35
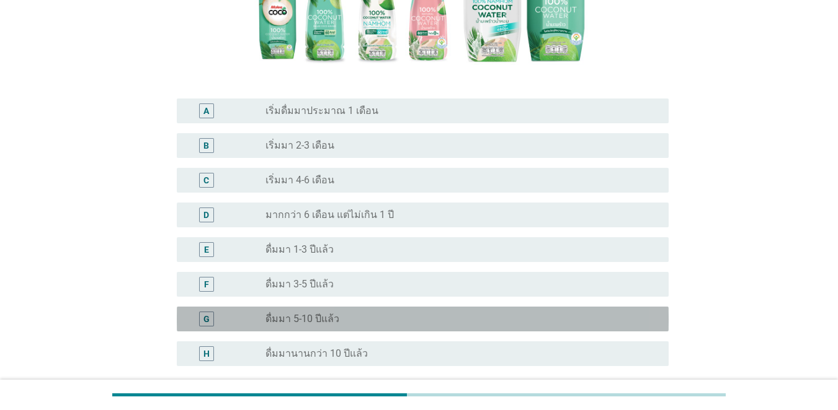
click at [208, 307] on div "G radio_button_unchecked ดื่มมา 5-10 ปีแล้ว" at bounding box center [423, 319] width 492 height 25
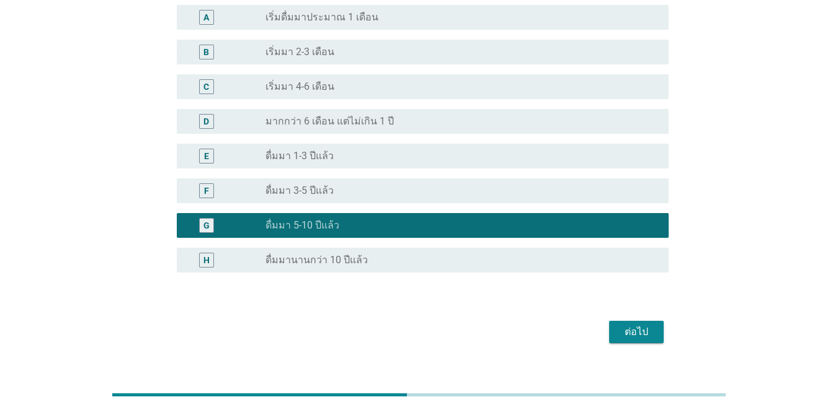
click at [610, 325] on div "ต่อไป" at bounding box center [636, 332] width 35 height 15
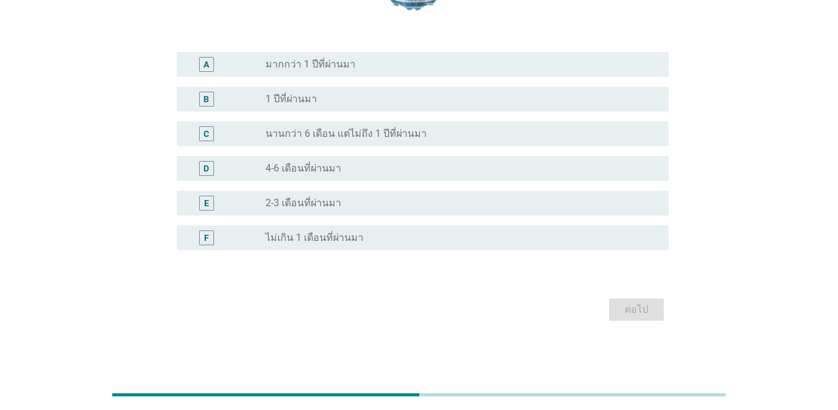
drag, startPoint x: 202, startPoint y: 174, endPoint x: 213, endPoint y: 174, distance: 11.2
click at [203, 174] on div "D" at bounding box center [206, 168] width 15 height 15
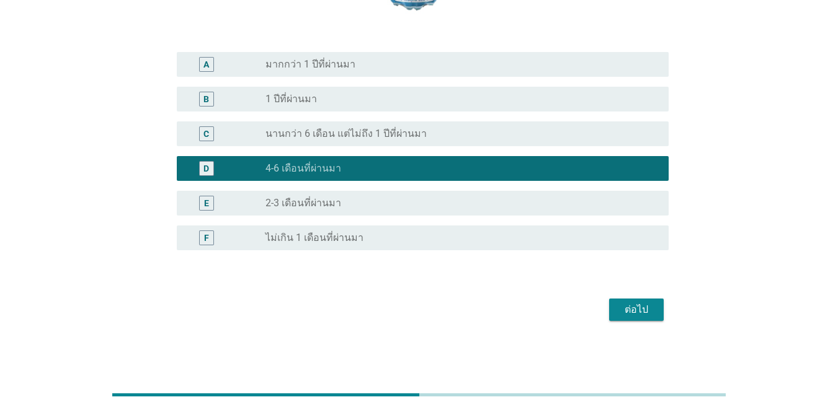
click at [610, 308] on div "ต่อไป" at bounding box center [636, 310] width 35 height 15
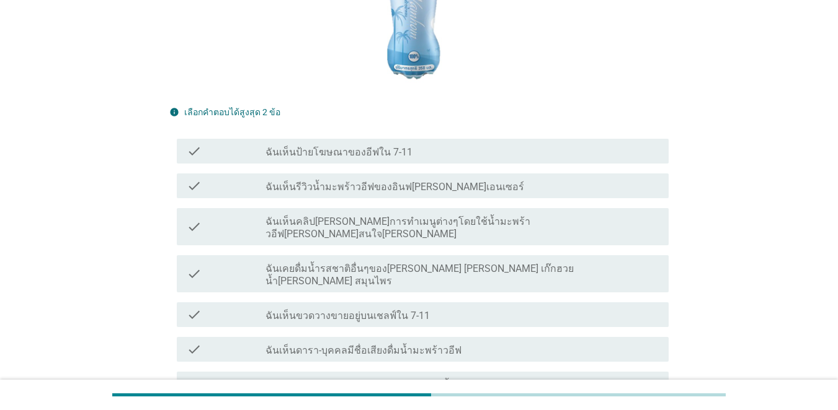
click at [201, 183] on icon "check" at bounding box center [194, 186] width 15 height 15
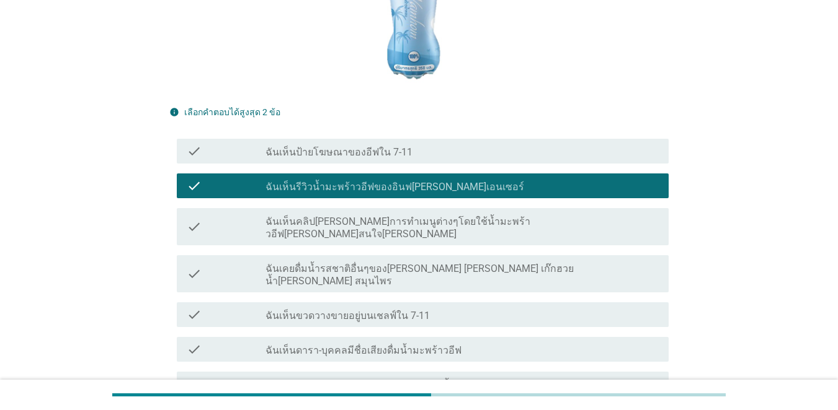
click at [207, 151] on div "check" at bounding box center [226, 151] width 79 height 15
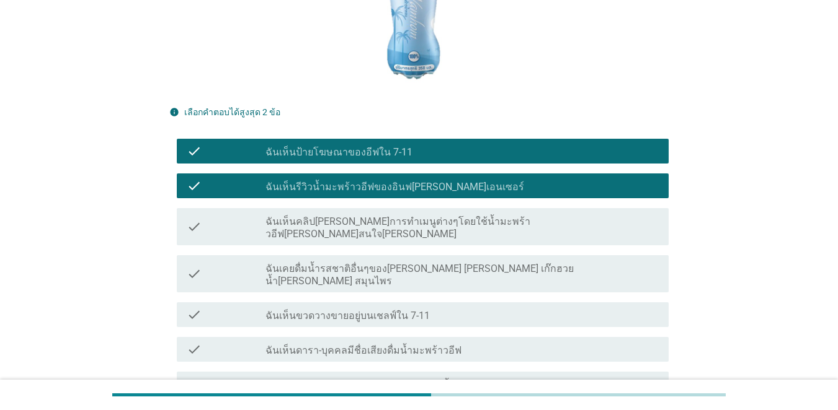
click at [210, 190] on div "check" at bounding box center [226, 186] width 79 height 15
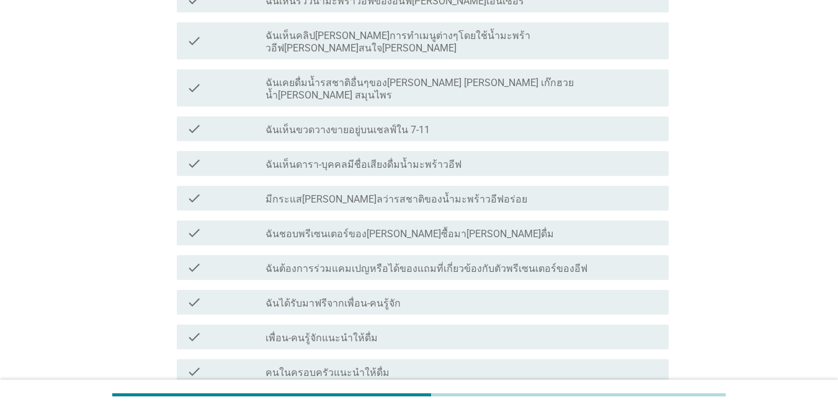
click at [224, 122] on div "check" at bounding box center [226, 129] width 79 height 15
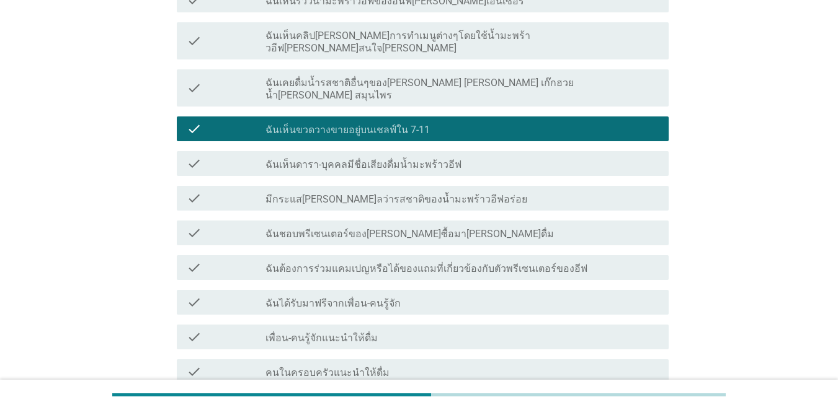
click at [218, 186] on div "check check_box_outline_blank มีกระแส[PERSON_NAME]ลว่ารสชาติของน้ำมะพร้าวอีฟอร่…" at bounding box center [423, 198] width 492 height 25
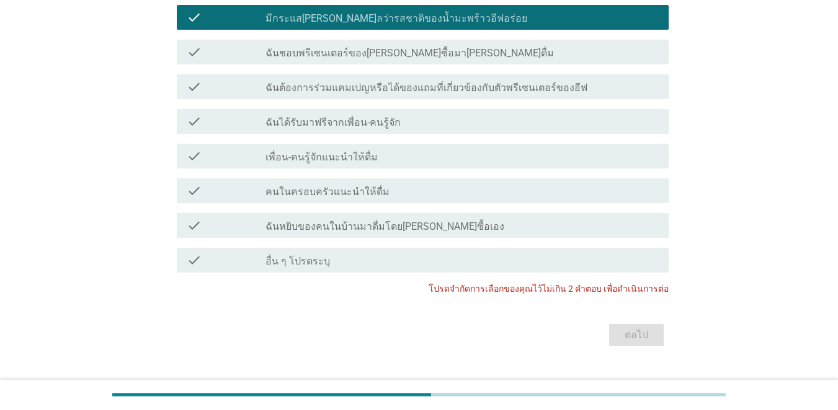
scroll to position [616, 0]
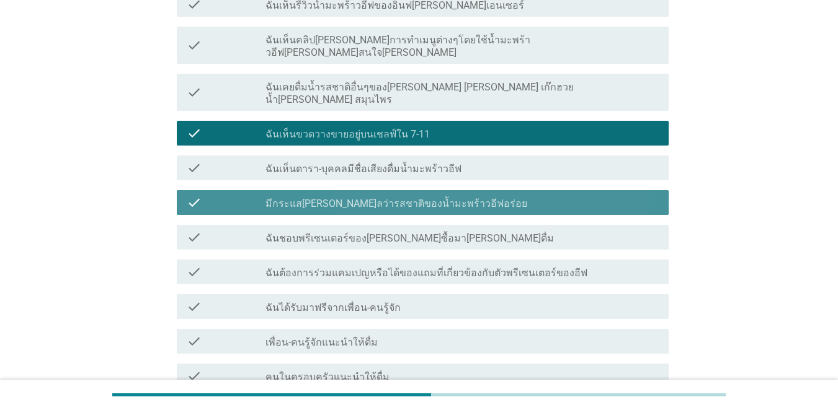
click at [243, 195] on div "check" at bounding box center [226, 202] width 79 height 15
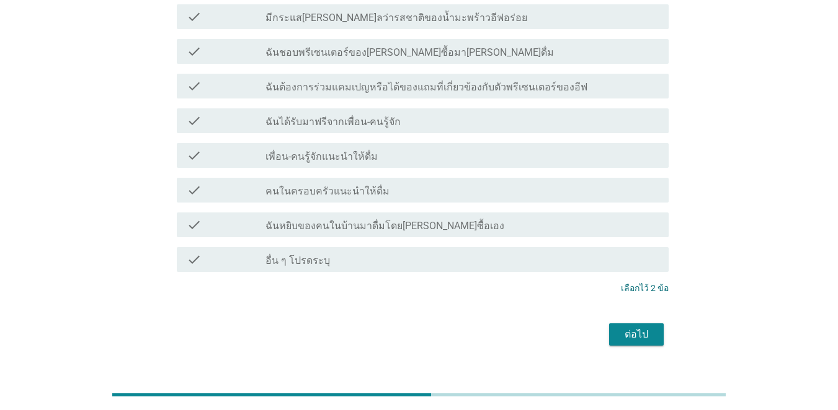
click at [610, 324] on button "ต่อไป" at bounding box center [636, 335] width 55 height 22
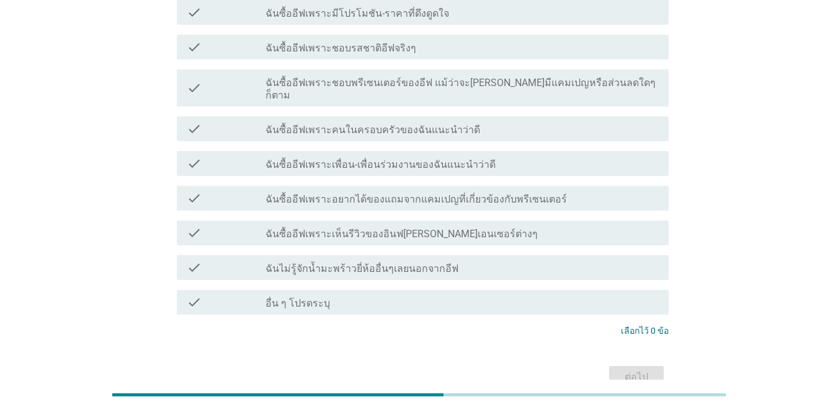
scroll to position [248, 0]
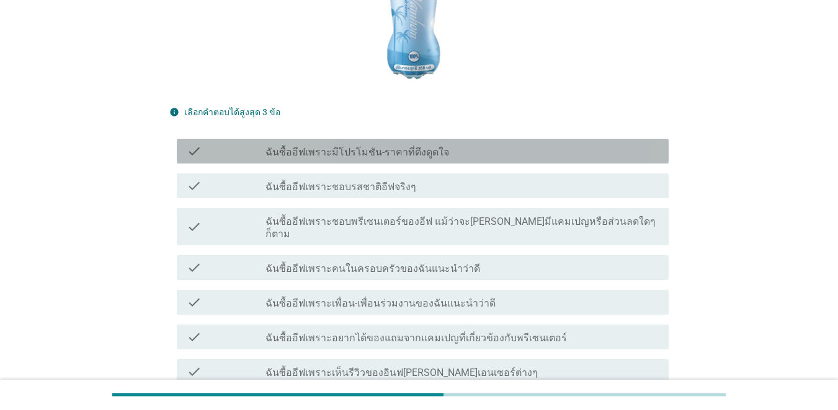
click at [183, 153] on div "check check_box_outline_blank ฉันซื้ออีฟเพราะมีโปรโมชัน-ราคาที่ดึงดูดใจ" at bounding box center [423, 151] width 492 height 25
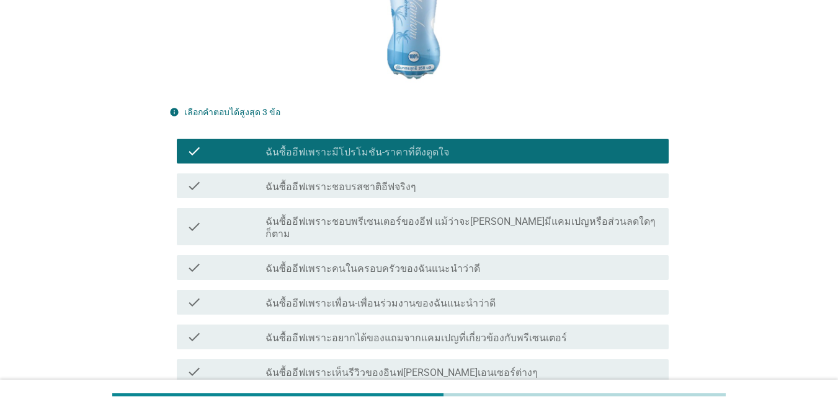
click at [198, 262] on icon "check" at bounding box center [194, 267] width 15 height 15
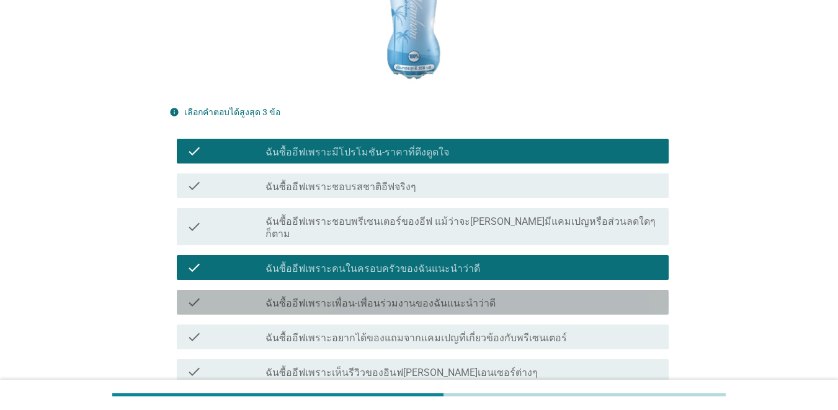
click at [199, 299] on div "check check_box_outline_blank ฉันซื้ออีฟเพราะเพื่อน-เพื่อนร่วมงานของฉันแนะนำว่า…" at bounding box center [423, 302] width 492 height 25
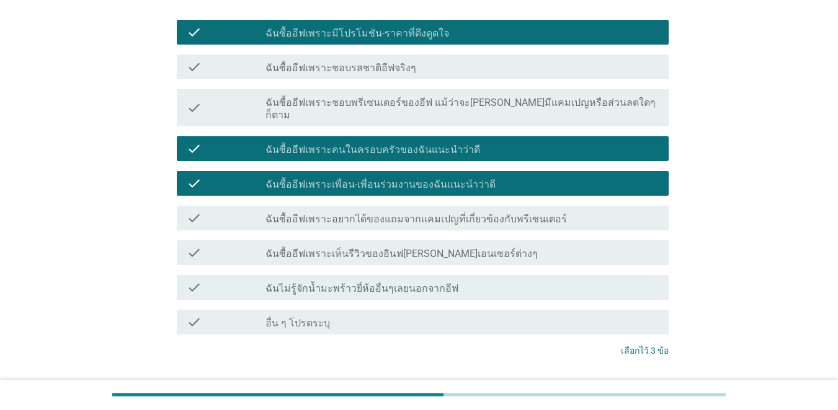
scroll to position [372, 0]
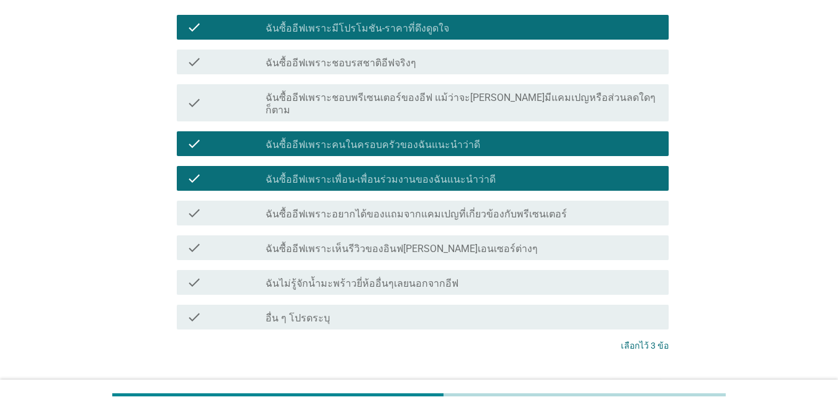
click at [610, 385] on div "ต่อไป" at bounding box center [636, 392] width 35 height 15
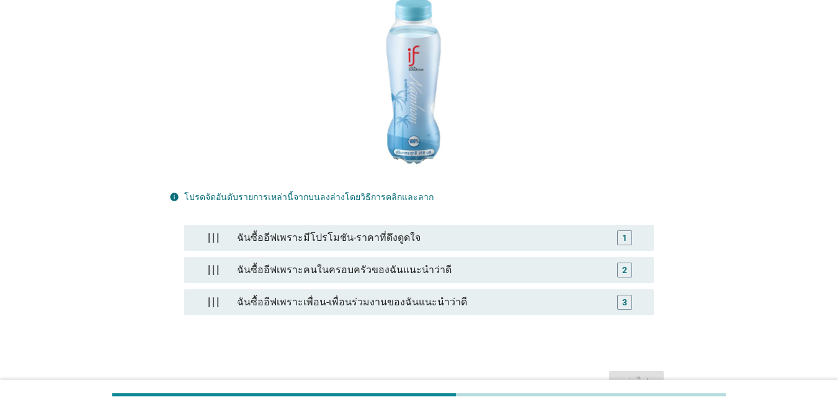
scroll to position [186, 0]
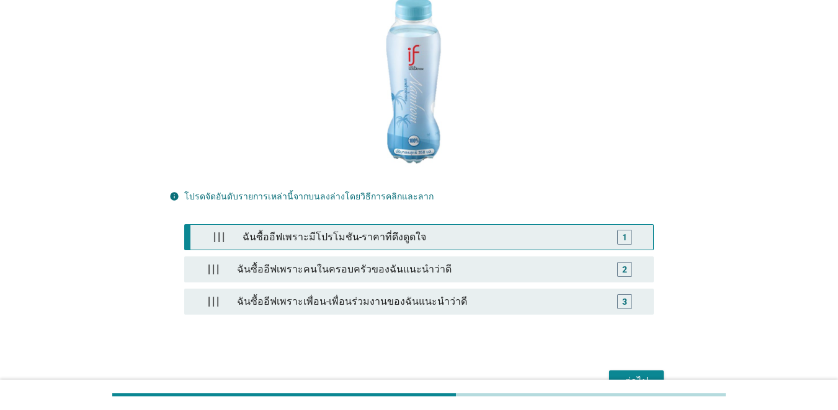
click at [283, 231] on div "ฉันซื้ออีฟเพราะมีโปรโมชัน-ราคาที่ดึงดูดใจ" at bounding box center [421, 237] width 369 height 25
click at [273, 244] on div "ฉันซื้ออีฟเพราะมีโปรโมชัน-ราคาที่ดึงดูดใจ" at bounding box center [418, 237] width 373 height 25
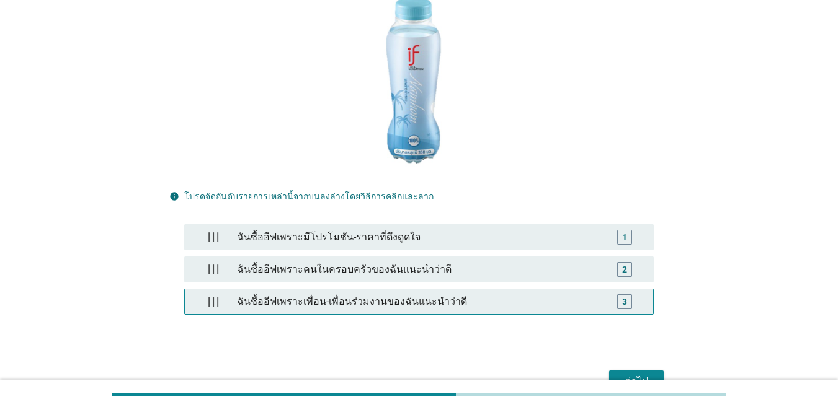
click at [278, 298] on div "ฉันซื้ออีฟเพราะเพื่อน-เพื่อนร่วมงานของฉันแนะนำว่าดี" at bounding box center [418, 302] width 373 height 25
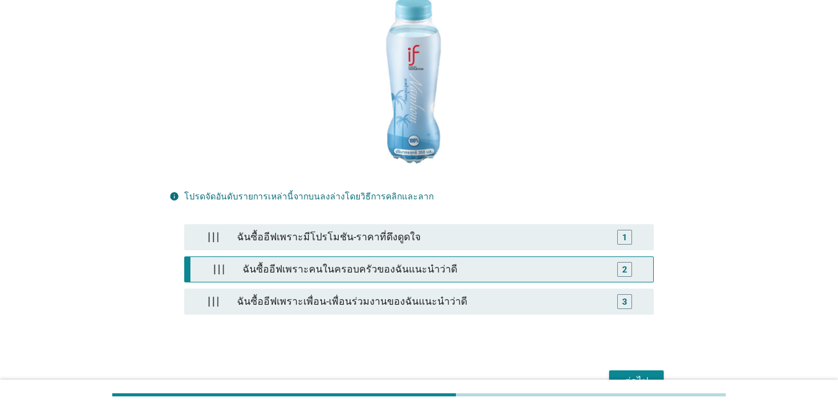
click at [281, 262] on div "ฉันซื้ออีฟเพราะคนในครอบครัวของฉันแนะนำว่าดี" at bounding box center [421, 269] width 369 height 25
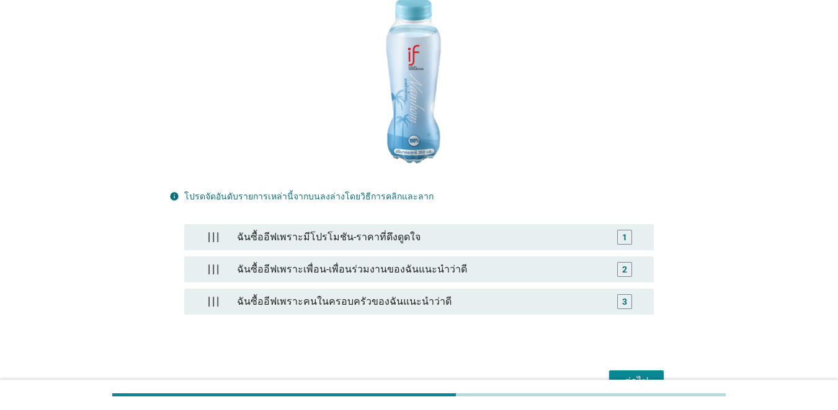
click at [610, 372] on button "ต่อไป" at bounding box center [636, 382] width 55 height 22
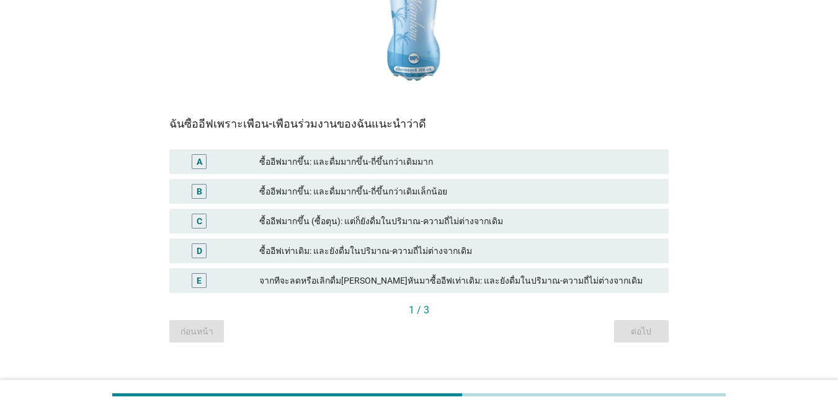
scroll to position [242, 0]
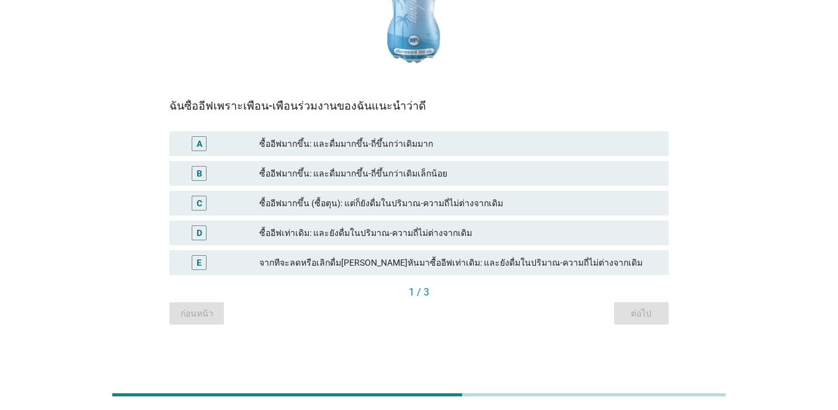
click at [257, 175] on div "B" at bounding box center [219, 173] width 80 height 15
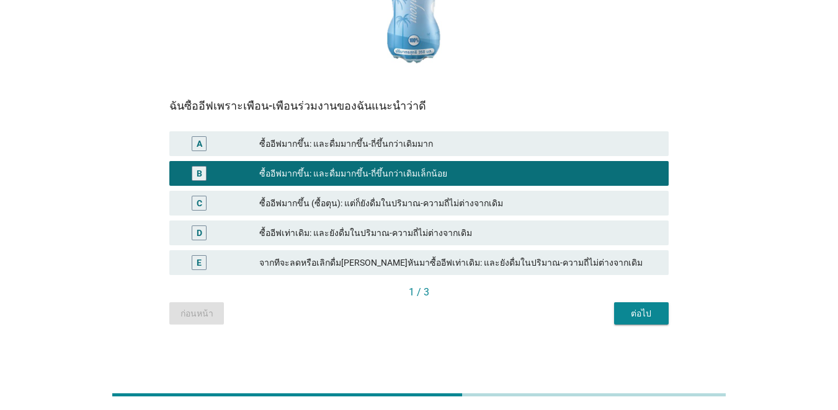
click at [610, 316] on div "ต่อไป" at bounding box center [641, 313] width 35 height 13
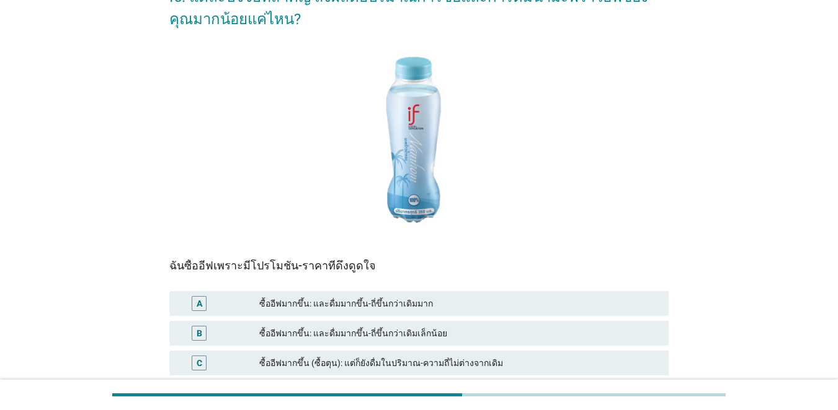
scroll to position [186, 0]
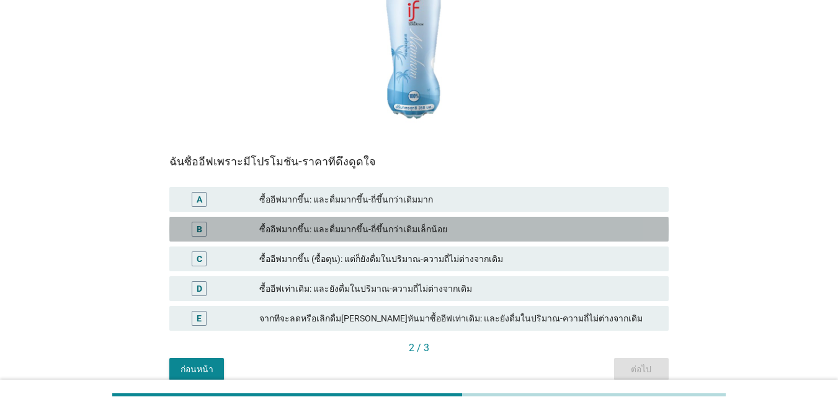
click at [299, 234] on div "ซื้ออีฟมากขึ้น: และดื่มมากขึ้น-ถี่ขึ้นกว่าเดิมเล็กน้อย" at bounding box center [458, 229] width 399 height 15
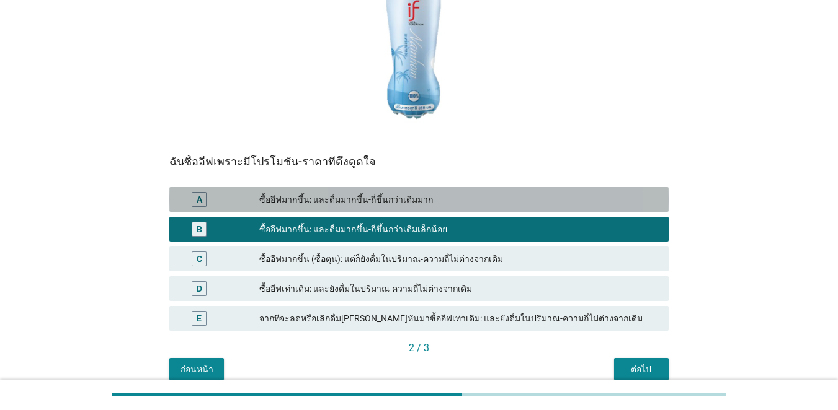
click at [291, 206] on div "ซื้ออีฟมากขึ้น: และดื่มมากขึ้น-ถี่ขึ้นกว่าเดิมมาก" at bounding box center [458, 199] width 399 height 15
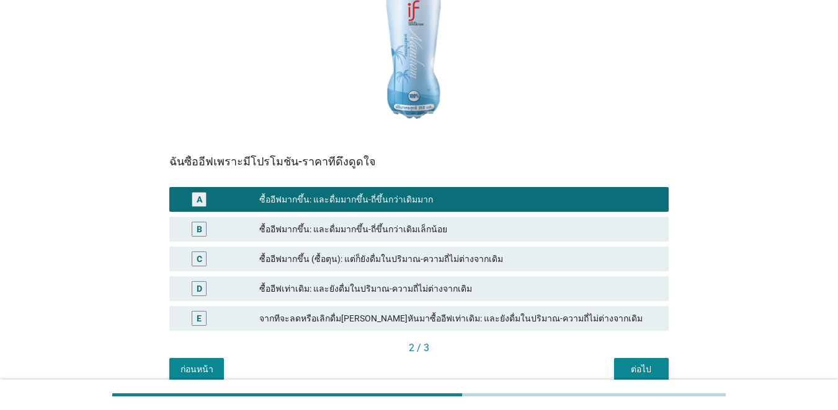
click at [610, 364] on div "ต่อไป" at bounding box center [641, 369] width 35 height 13
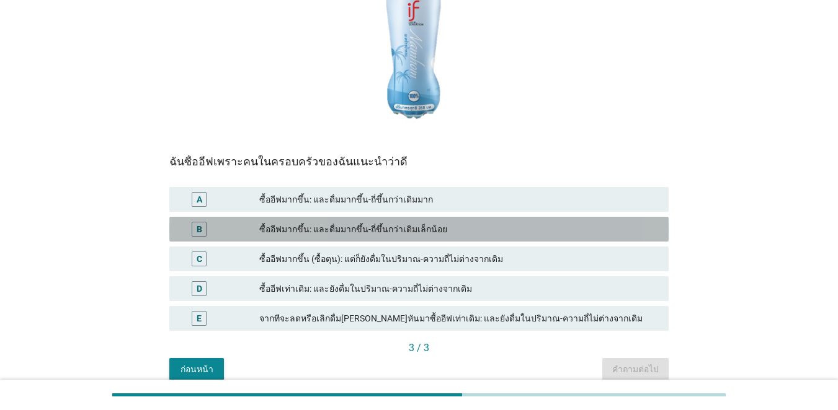
click at [306, 223] on div "ซื้ออีฟมากขึ้น: และดื่มมากขึ้น-ถี่ขึ้นกว่าเดิมเล็กน้อย" at bounding box center [458, 229] width 399 height 15
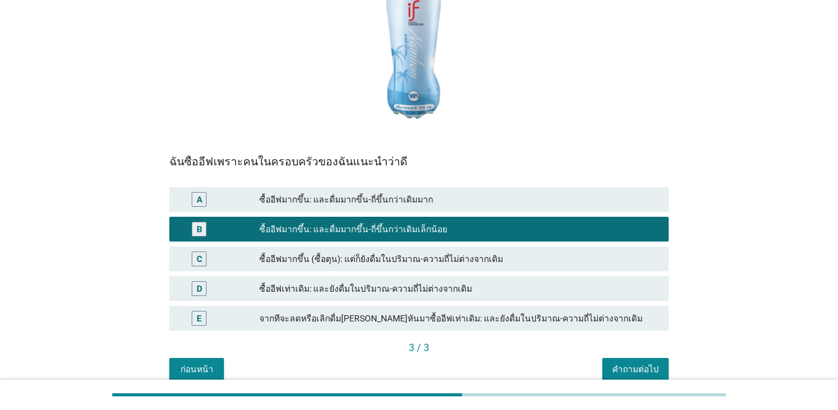
click at [609, 374] on button "คำถามต่อไป" at bounding box center [635, 369] width 66 height 22
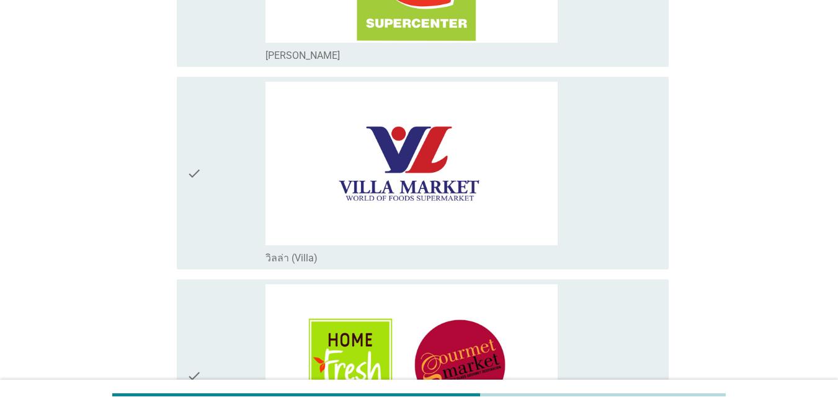
scroll to position [1302, 0]
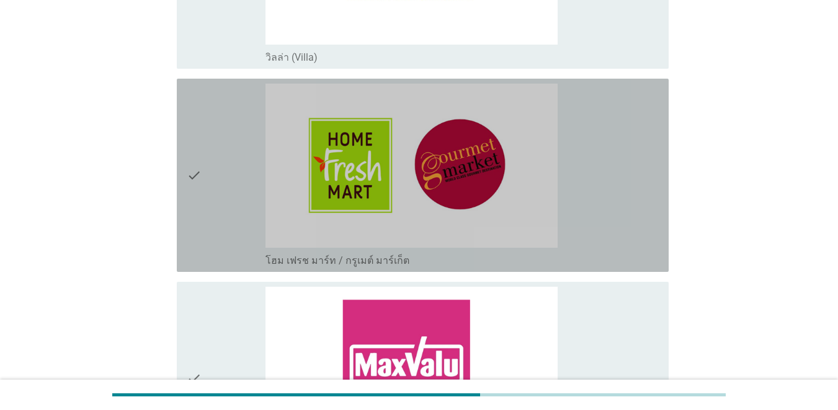
click at [214, 193] on div "check" at bounding box center [226, 175] width 79 height 183
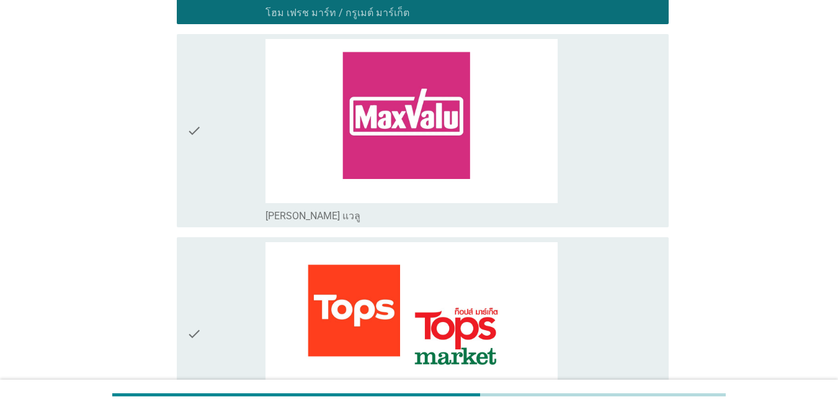
scroll to position [1798, 0]
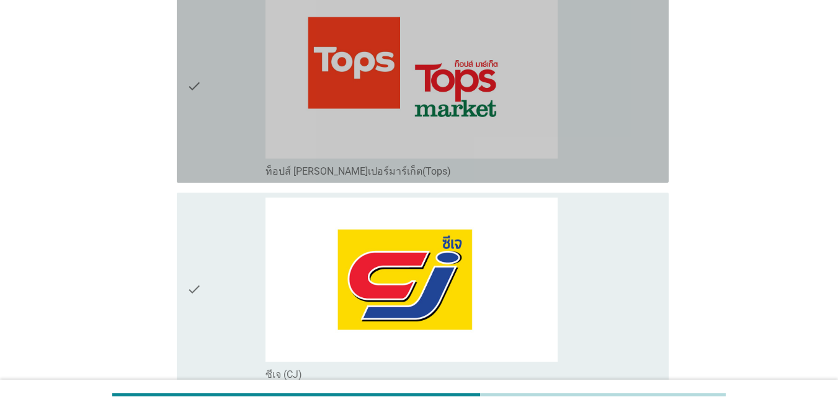
click at [190, 120] on icon "check" at bounding box center [194, 85] width 15 height 183
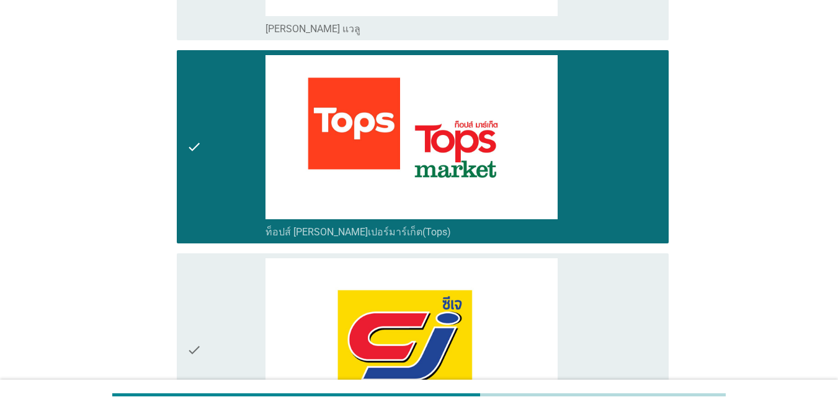
scroll to position [1736, 0]
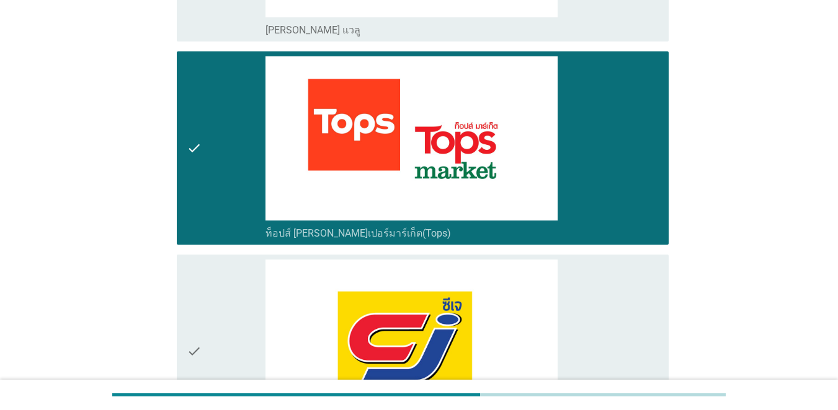
click at [215, 172] on div "check" at bounding box center [226, 147] width 79 height 183
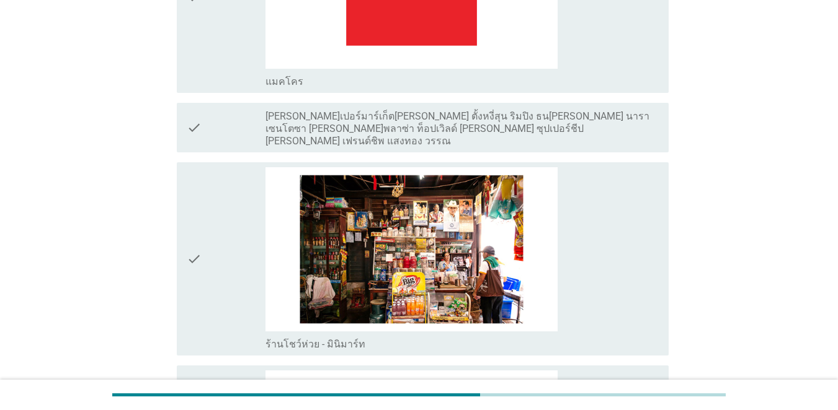
scroll to position [2604, 0]
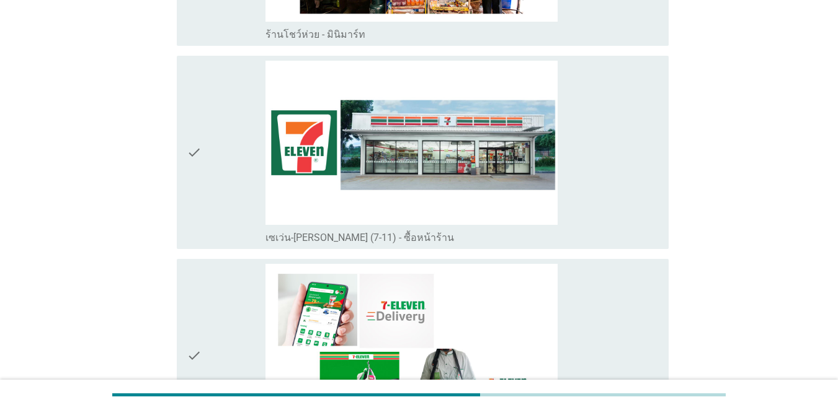
click at [218, 161] on div "check" at bounding box center [226, 152] width 79 height 183
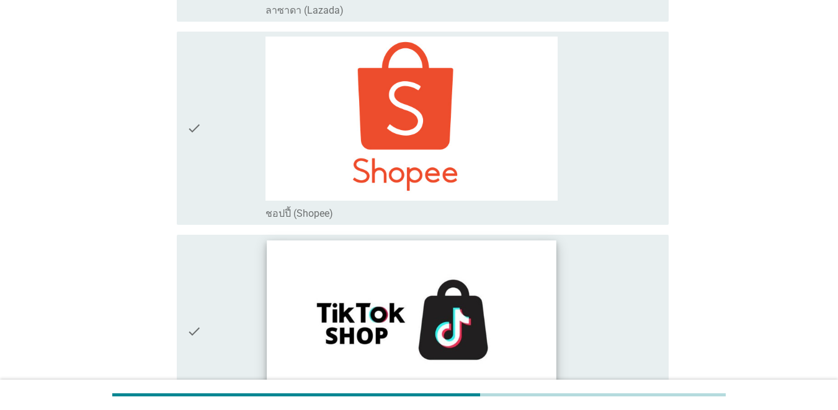
scroll to position [3812, 0]
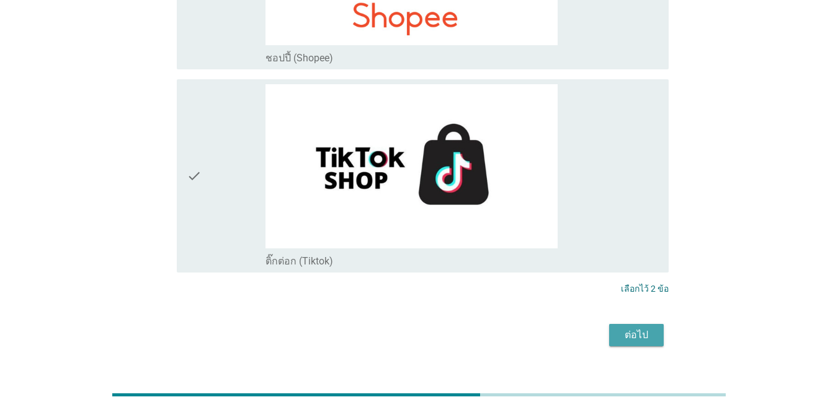
click at [610, 324] on button "ต่อไป" at bounding box center [636, 335] width 55 height 22
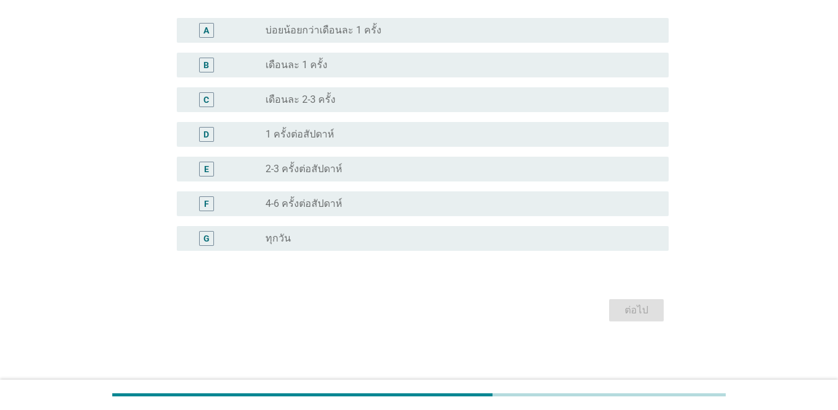
scroll to position [0, 0]
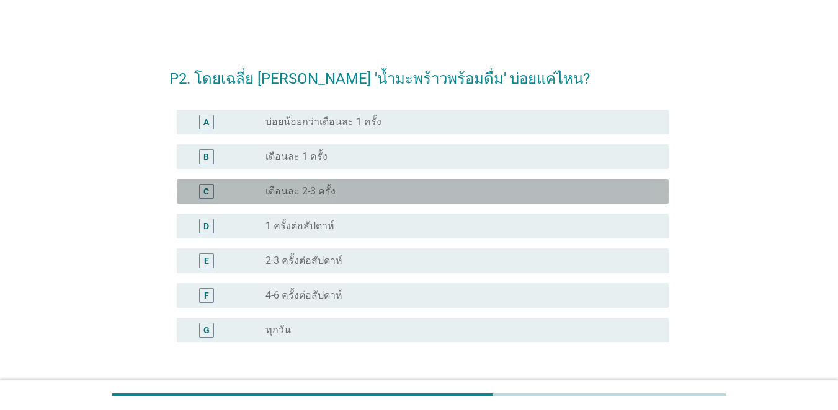
click at [208, 188] on div "C" at bounding box center [206, 191] width 6 height 13
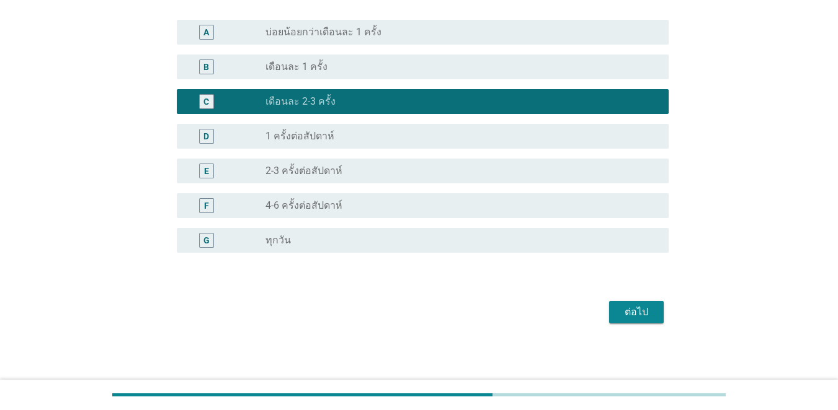
scroll to position [92, 0]
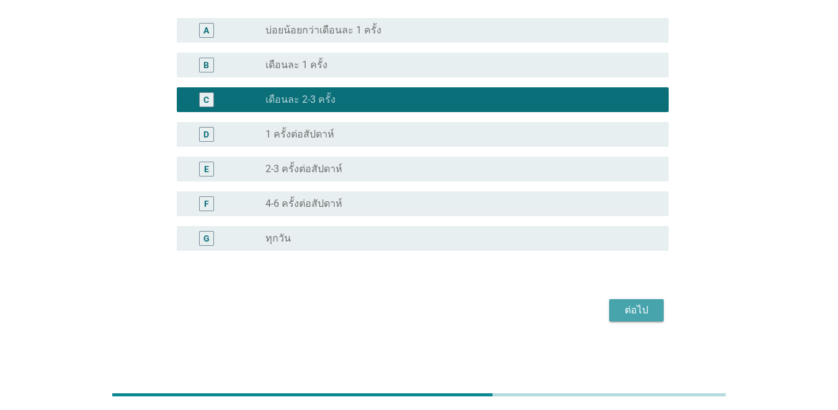
click at [610, 309] on div "ต่อไป" at bounding box center [636, 310] width 35 height 15
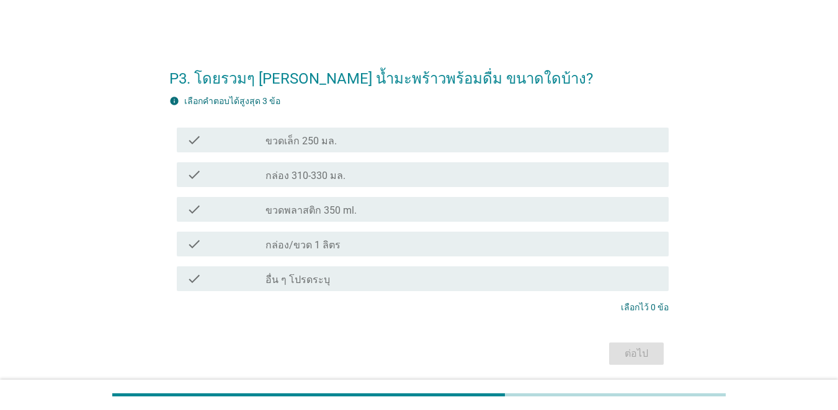
click at [283, 244] on label "กล่อง/ขวด 1 ลิตร" at bounding box center [302, 245] width 75 height 12
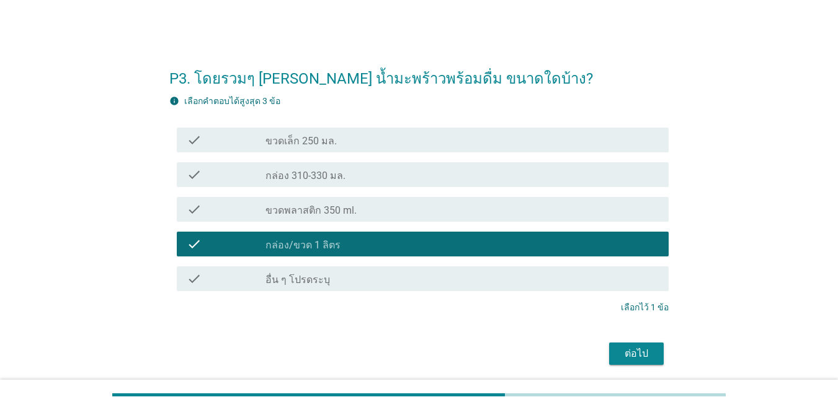
click at [610, 358] on button "ต่อไป" at bounding box center [636, 354] width 55 height 22
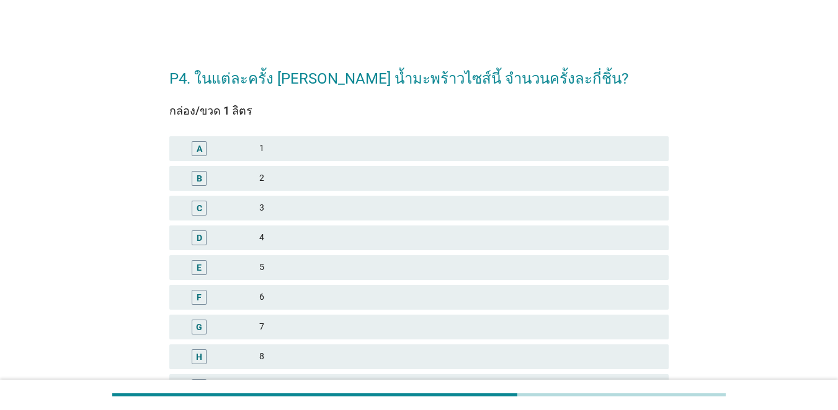
click at [249, 207] on div "C" at bounding box center [219, 208] width 80 height 15
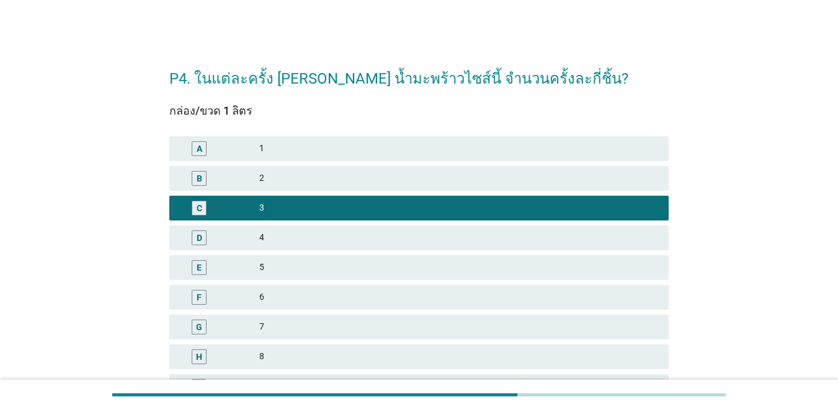
scroll to position [248, 0]
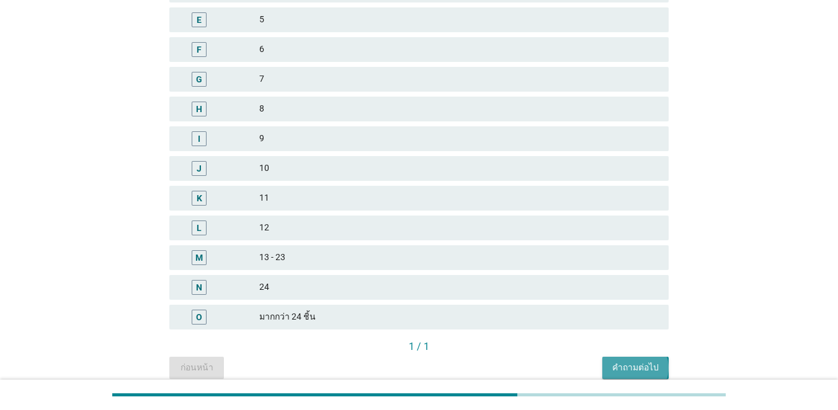
click at [606, 361] on button "คำถามต่อไป" at bounding box center [635, 368] width 66 height 22
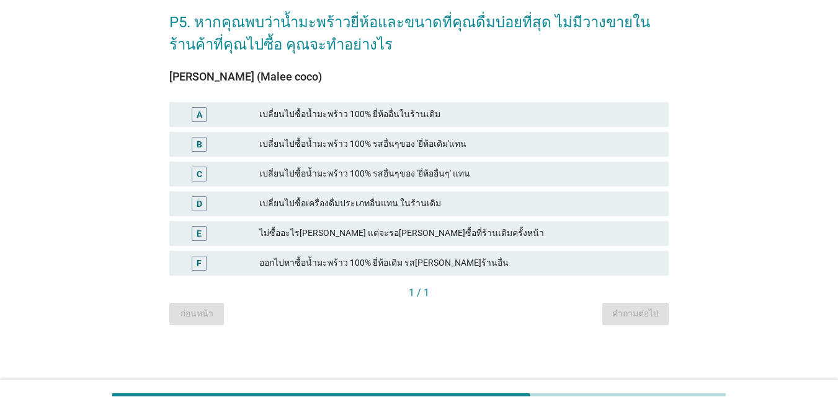
scroll to position [0, 0]
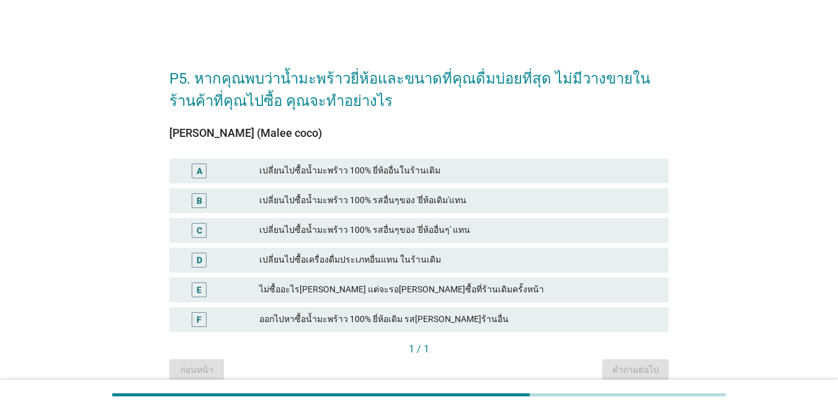
click at [412, 204] on div "เปลี่ยนไปซื้อน้ำมะพร้าว 100% รสอื่นๆของ 'ยี่ห้อเดิม'แทน" at bounding box center [458, 200] width 399 height 15
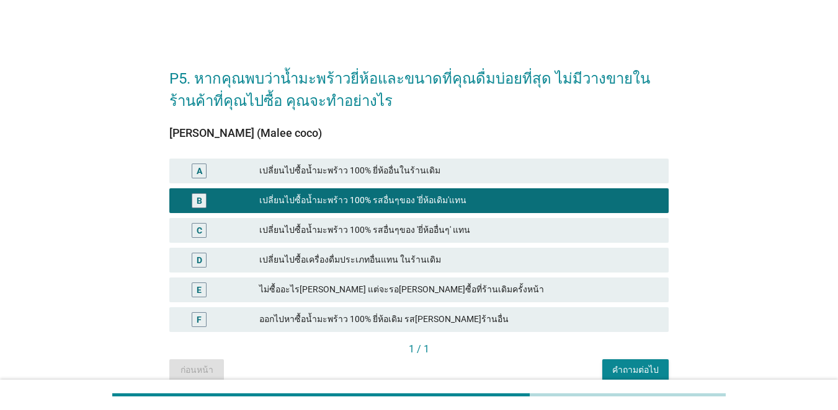
click at [610, 368] on div "คำถามต่อไป" at bounding box center [635, 370] width 46 height 13
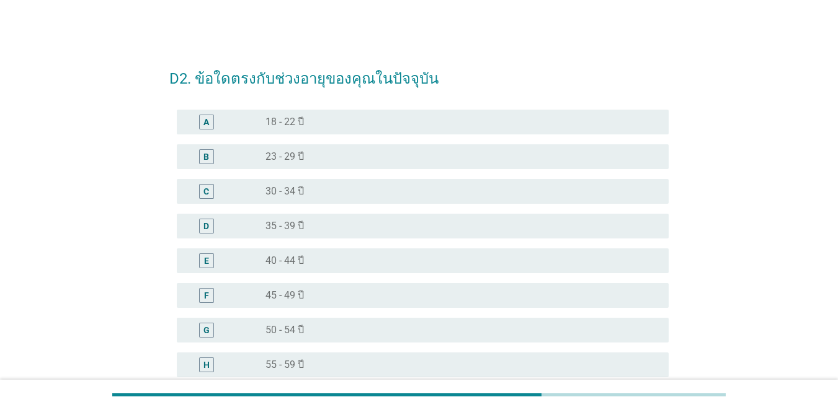
click at [299, 239] on div "D radio_button_unchecked 35 - 39 ปี" at bounding box center [418, 226] width 499 height 35
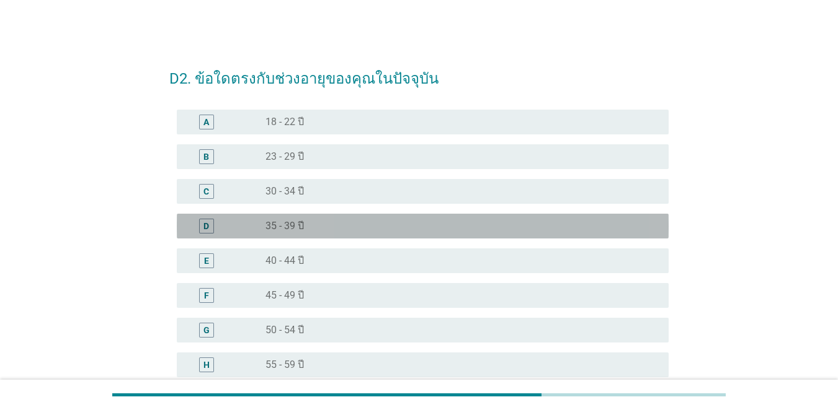
click at [306, 231] on div "radio_button_unchecked 35 - 39 ปี" at bounding box center [456, 226] width 383 height 12
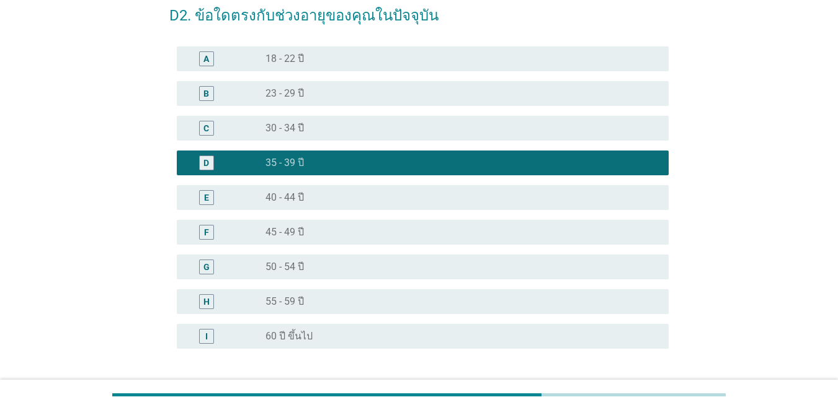
scroll to position [124, 0]
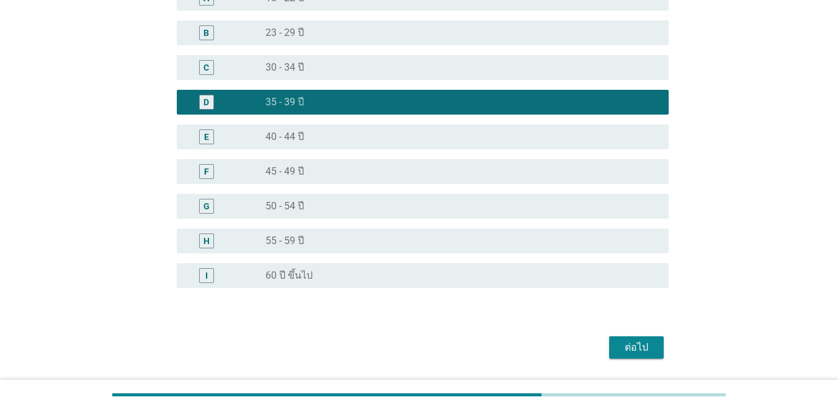
click at [610, 356] on button "ต่อไป" at bounding box center [636, 348] width 55 height 22
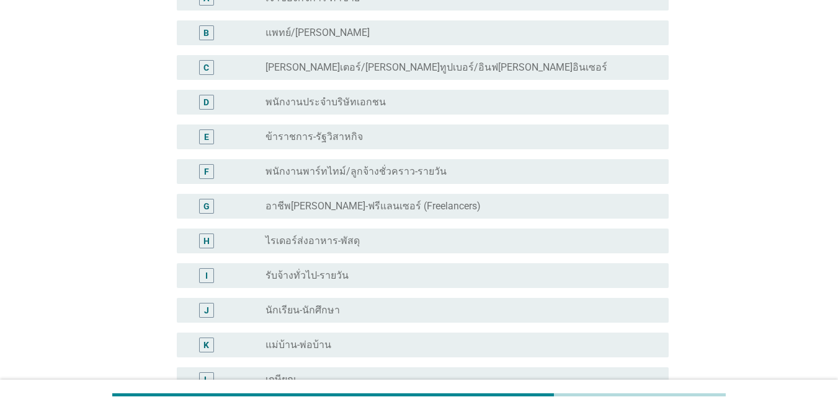
scroll to position [0, 0]
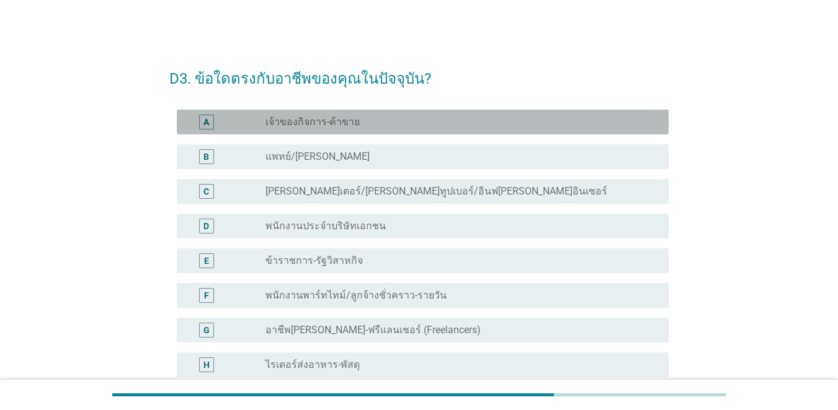
click at [252, 126] on div "A" at bounding box center [226, 122] width 79 height 15
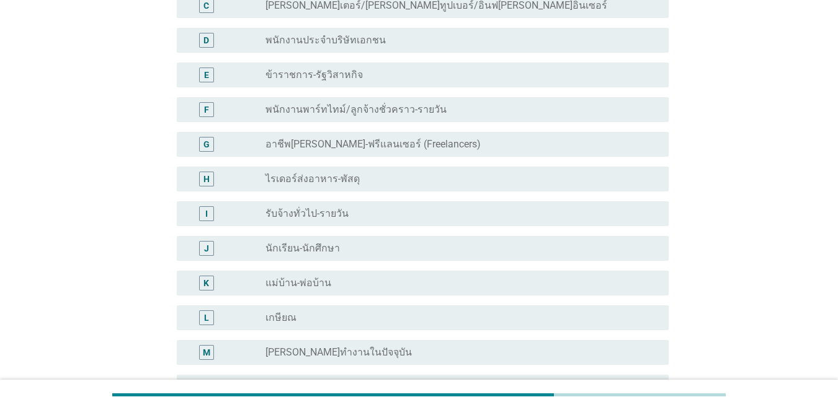
scroll to position [310, 0]
